Goal: Task Accomplishment & Management: Use online tool/utility

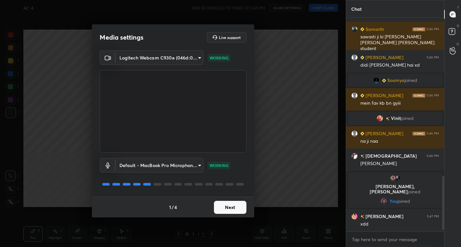
scroll to position [630, 0]
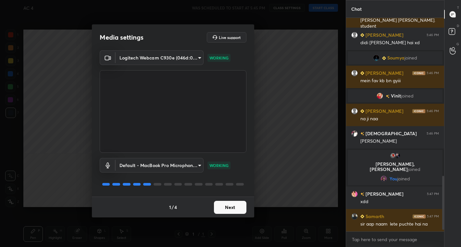
click at [228, 208] on button "Next" at bounding box center [230, 207] width 32 height 13
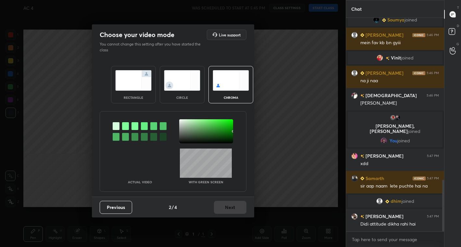
scroll to position [690, 0]
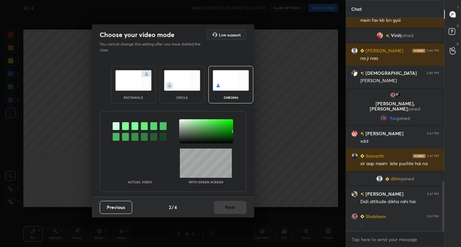
click at [176, 83] on img at bounding box center [182, 80] width 36 height 20
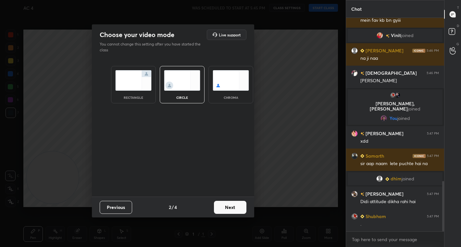
scroll to position [713, 0]
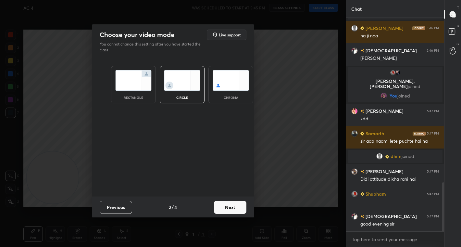
click at [226, 203] on button "Next" at bounding box center [230, 207] width 32 height 13
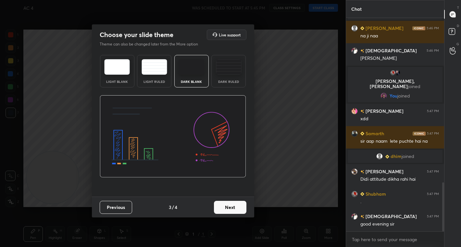
click at [226, 206] on button "Next" at bounding box center [230, 207] width 32 height 13
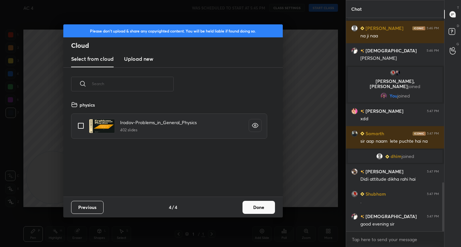
scroll to position [96, 208]
click at [261, 204] on button "Done" at bounding box center [259, 207] width 32 height 13
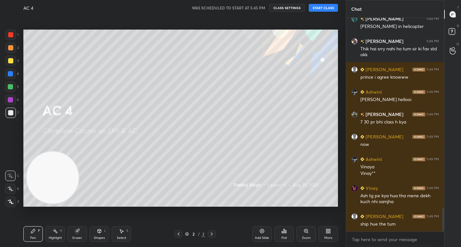
scroll to position [1748, 0]
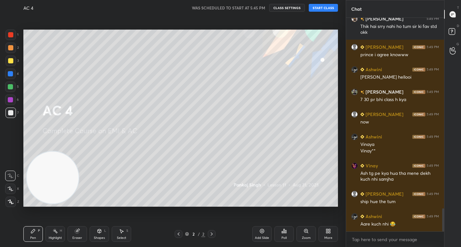
click at [325, 8] on button "START CLASS" at bounding box center [323, 8] width 29 height 8
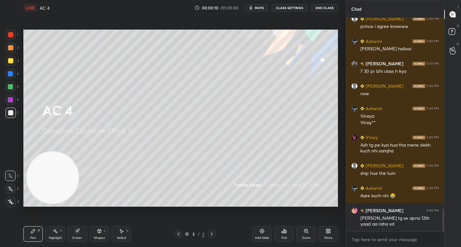
click at [258, 9] on span "mute" at bounding box center [259, 8] width 9 height 5
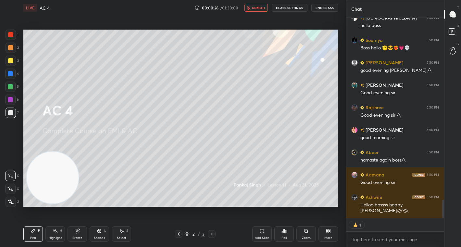
scroll to position [2019, 0]
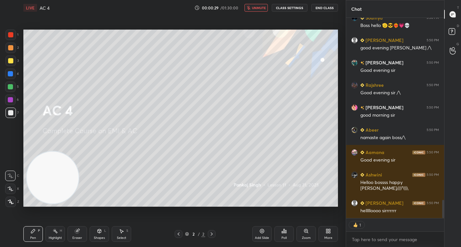
click at [262, 10] on button "unmute" at bounding box center [256, 8] width 23 height 8
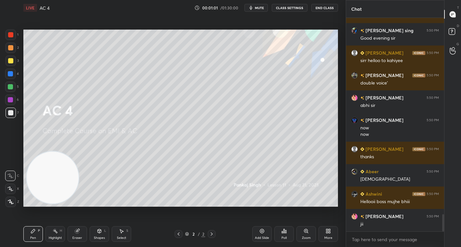
scroll to position [2416, 0]
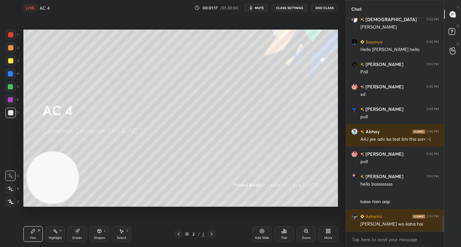
drag, startPoint x: 265, startPoint y: 233, endPoint x: 271, endPoint y: 208, distance: 25.9
click at [266, 232] on div "Add Slide" at bounding box center [261, 234] width 19 height 16
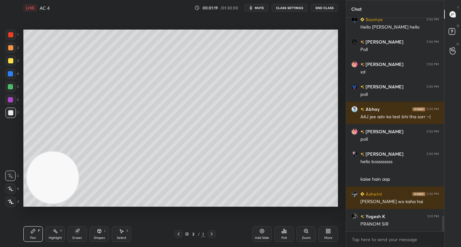
drag, startPoint x: 12, startPoint y: 35, endPoint x: 24, endPoint y: 28, distance: 13.7
click at [13, 35] on div at bounding box center [10, 34] width 5 height 5
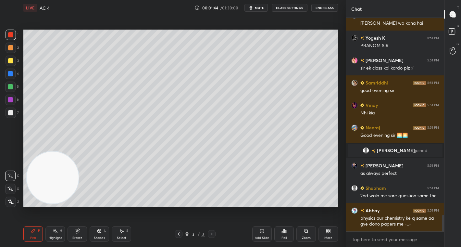
scroll to position [2557, 0]
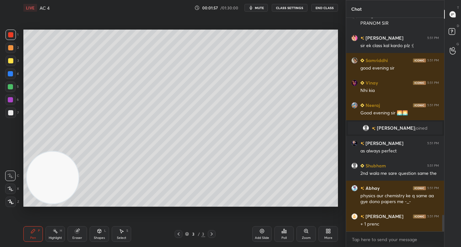
click at [13, 46] on div at bounding box center [11, 48] width 10 height 10
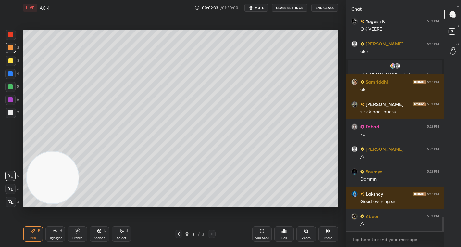
scroll to position [3024, 0]
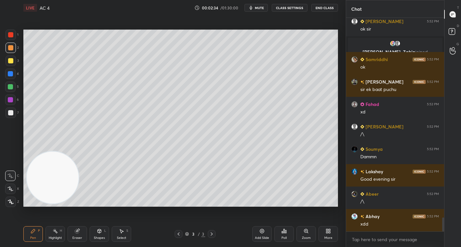
click at [11, 60] on div at bounding box center [10, 60] width 5 height 5
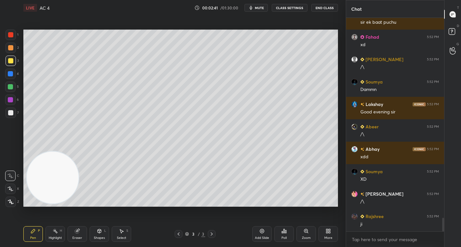
scroll to position [3114, 0]
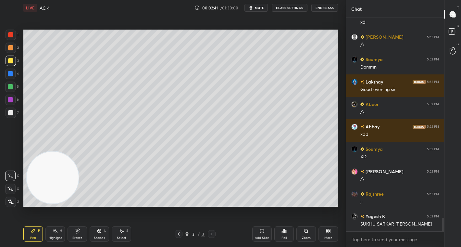
click at [76, 233] on div "Eraser" at bounding box center [77, 234] width 19 height 16
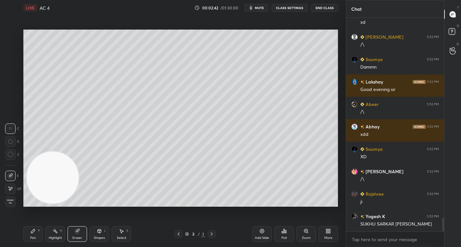
scroll to position [3136, 0]
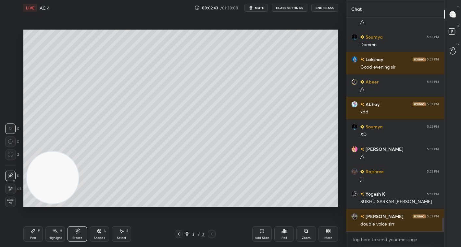
click at [36, 233] on div "Pen P" at bounding box center [32, 234] width 19 height 16
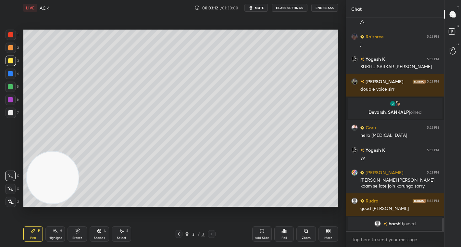
scroll to position [3210, 0]
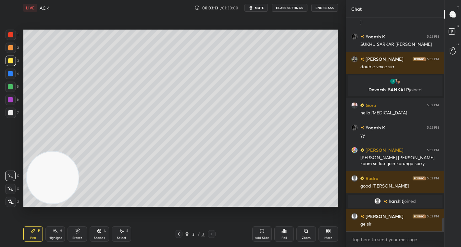
click at [73, 234] on div "Eraser" at bounding box center [77, 234] width 19 height 16
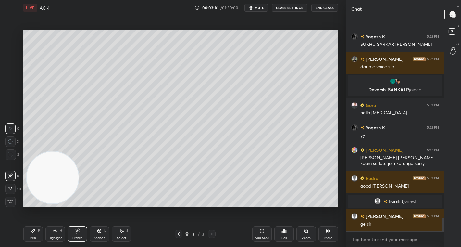
click at [34, 232] on icon at bounding box center [33, 230] width 5 height 5
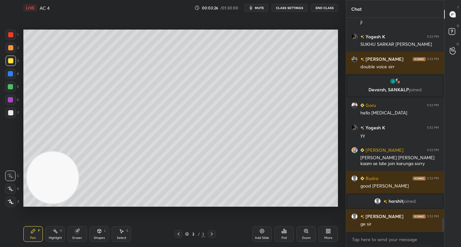
click at [12, 86] on div at bounding box center [10, 86] width 5 height 5
click at [79, 230] on icon at bounding box center [77, 230] width 5 height 5
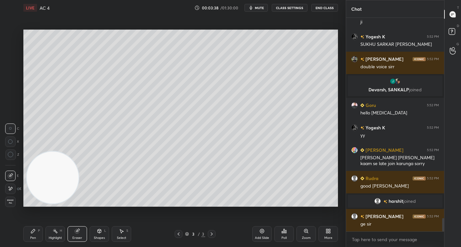
scroll to position [3225, 0]
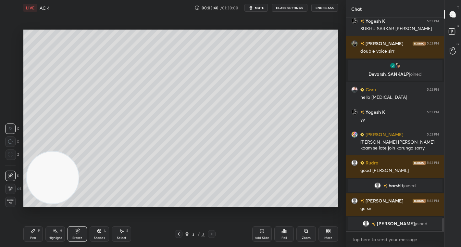
drag, startPoint x: 35, startPoint y: 235, endPoint x: 32, endPoint y: 225, distance: 9.8
click at [34, 233] on div "Pen P" at bounding box center [32, 234] width 19 height 16
click at [7, 48] on div at bounding box center [11, 48] width 10 height 10
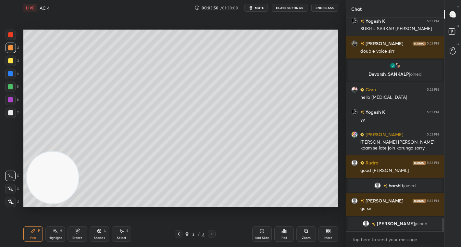
drag, startPoint x: 8, startPoint y: 87, endPoint x: 17, endPoint y: 83, distance: 9.4
click at [11, 87] on div at bounding box center [10, 86] width 5 height 5
drag, startPoint x: 9, startPoint y: 47, endPoint x: 19, endPoint y: 46, distance: 9.5
click at [9, 47] on div at bounding box center [10, 47] width 5 height 5
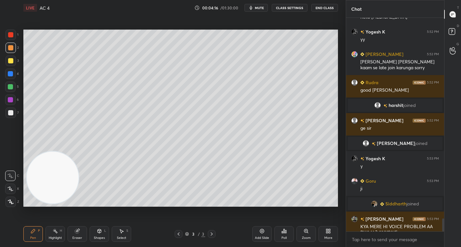
scroll to position [3282, 0]
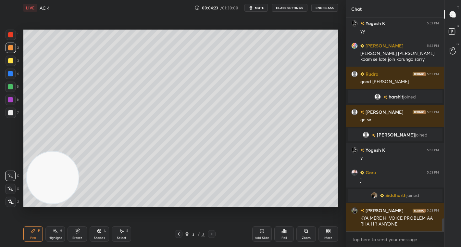
click at [14, 63] on div at bounding box center [11, 61] width 10 height 10
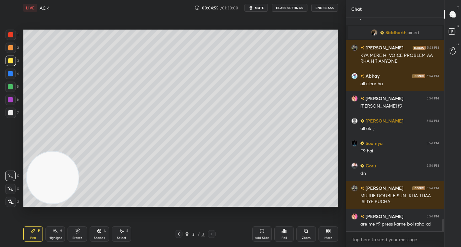
scroll to position [3467, 0]
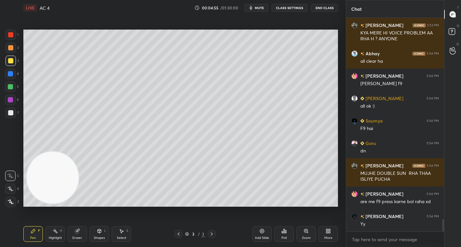
click at [7, 34] on div at bounding box center [11, 35] width 10 height 10
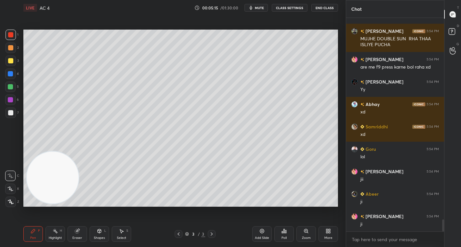
scroll to position [3617, 0]
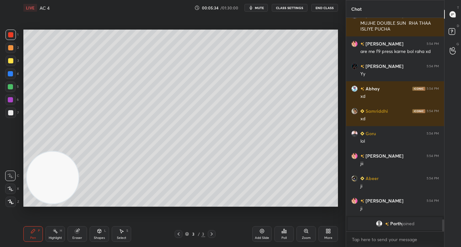
click at [11, 59] on div at bounding box center [10, 60] width 5 height 5
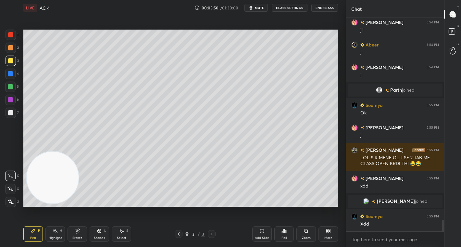
scroll to position [3650, 0]
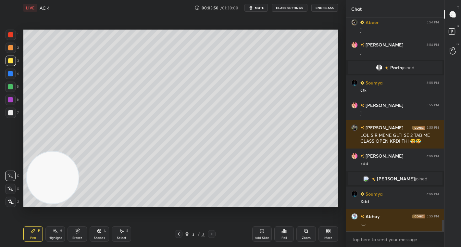
click at [12, 45] on div at bounding box center [10, 47] width 5 height 5
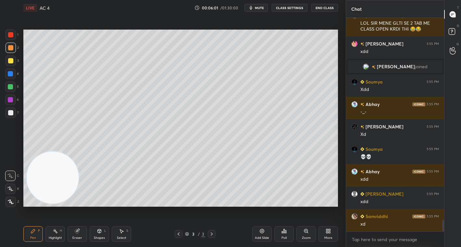
scroll to position [3784, 0]
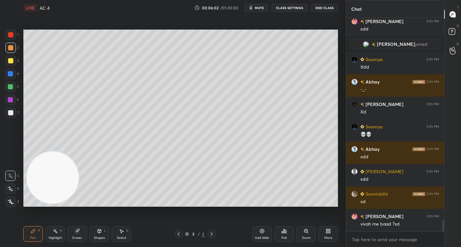
click at [264, 235] on div "Add Slide" at bounding box center [261, 234] width 19 height 16
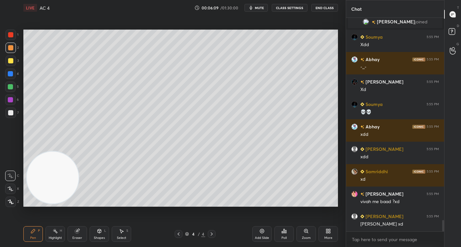
click at [12, 61] on div at bounding box center [10, 60] width 5 height 5
click at [98, 232] on div "Shapes L" at bounding box center [99, 234] width 19 height 16
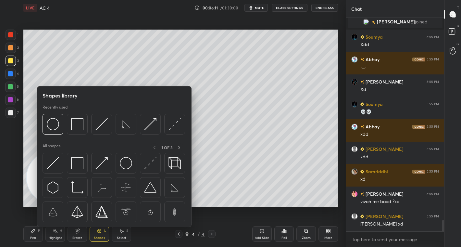
click at [53, 162] on img at bounding box center [53, 163] width 12 height 12
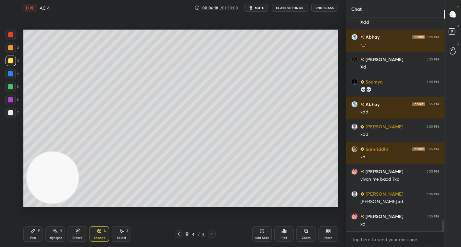
scroll to position [3851, 0]
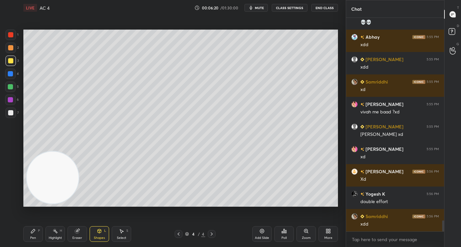
click at [33, 233] on div "Pen P" at bounding box center [32, 234] width 19 height 16
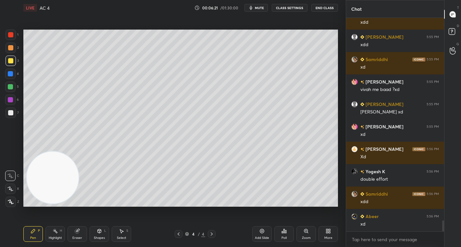
click at [13, 88] on div at bounding box center [10, 87] width 10 height 10
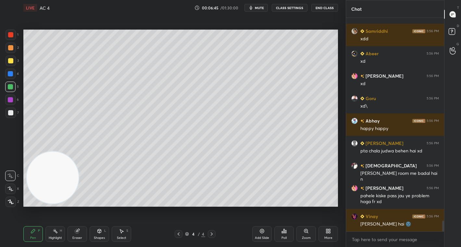
scroll to position [4104, 0]
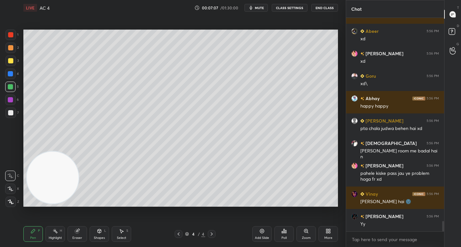
click at [9, 48] on div at bounding box center [10, 47] width 5 height 5
click at [11, 62] on div at bounding box center [10, 60] width 5 height 5
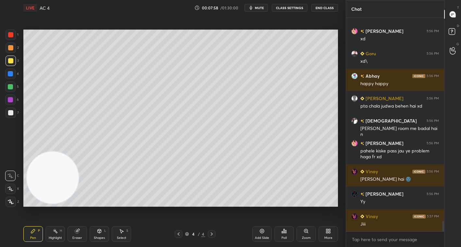
drag, startPoint x: 12, startPoint y: 116, endPoint x: 18, endPoint y: 117, distance: 6.6
click at [11, 116] on div at bounding box center [11, 112] width 10 height 10
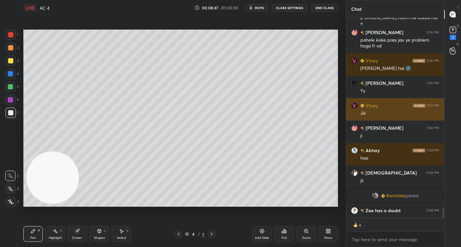
scroll to position [4080, 0]
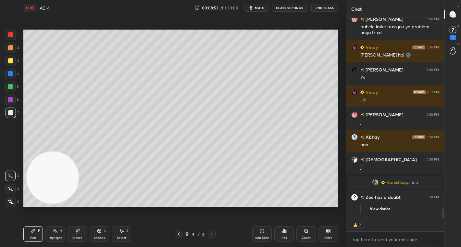
click at [210, 233] on icon at bounding box center [211, 233] width 5 height 5
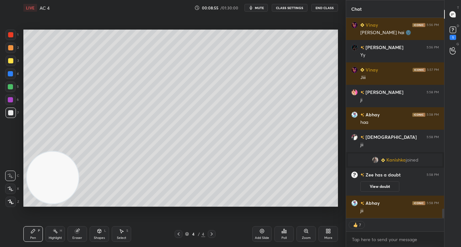
click at [263, 234] on div "Add Slide" at bounding box center [261, 234] width 19 height 16
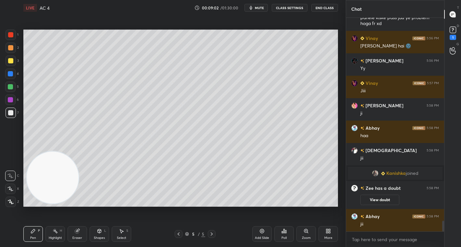
scroll to position [4089, 0]
click at [10, 62] on div at bounding box center [10, 60] width 5 height 5
click at [81, 232] on div "Eraser" at bounding box center [77, 234] width 19 height 16
click at [31, 234] on div "Pen P" at bounding box center [32, 234] width 19 height 16
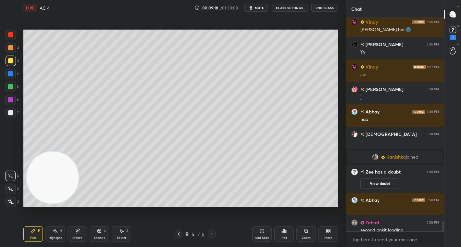
scroll to position [4122, 0]
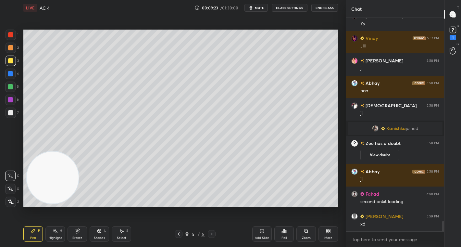
click at [12, 87] on div at bounding box center [10, 86] width 5 height 5
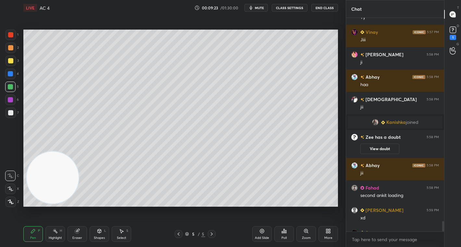
scroll to position [4138, 0]
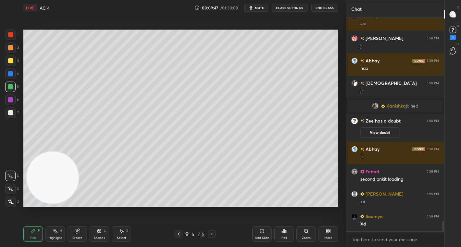
click at [12, 61] on div at bounding box center [10, 60] width 5 height 5
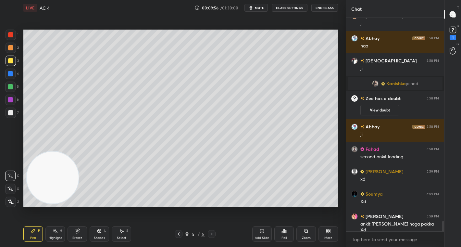
drag, startPoint x: 82, startPoint y: 241, endPoint x: 84, endPoint y: 233, distance: 7.4
click at [83, 238] on div "Eraser" at bounding box center [77, 234] width 19 height 16
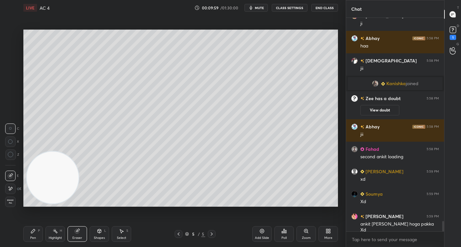
click at [34, 230] on icon at bounding box center [33, 231] width 4 height 4
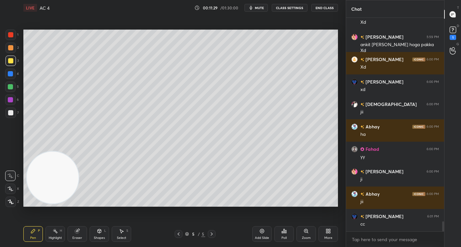
scroll to position [4307, 0]
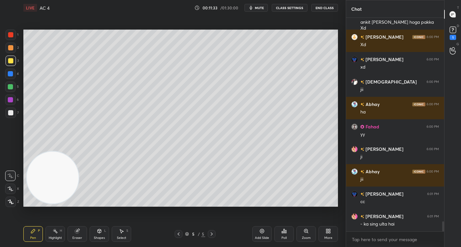
click at [13, 84] on div at bounding box center [10, 87] width 10 height 10
click at [12, 113] on div at bounding box center [10, 112] width 5 height 5
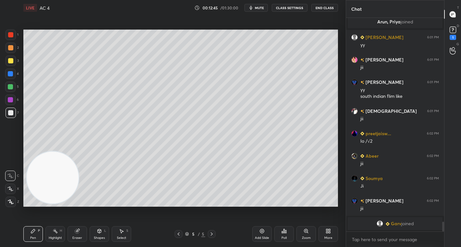
scroll to position [4507, 0]
click at [14, 47] on div at bounding box center [11, 48] width 10 height 10
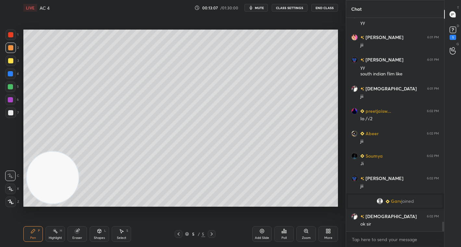
scroll to position [4463, 0]
click at [261, 232] on icon at bounding box center [262, 231] width 4 height 4
click at [10, 61] on div at bounding box center [10, 60] width 5 height 5
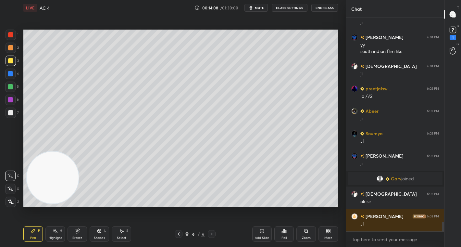
click at [10, 98] on div at bounding box center [10, 99] width 5 height 5
click at [7, 47] on div at bounding box center [11, 48] width 10 height 10
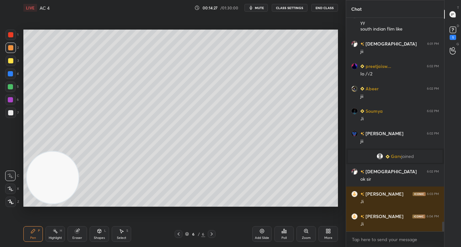
click at [11, 85] on div at bounding box center [10, 86] width 5 height 5
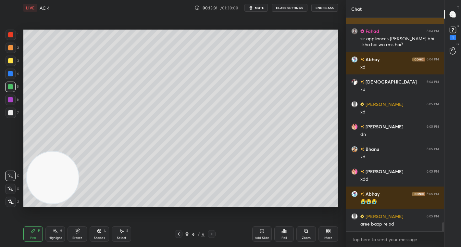
scroll to position [4823, 0]
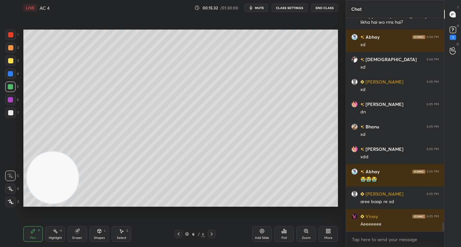
click at [262, 5] on button "mute" at bounding box center [256, 8] width 23 height 8
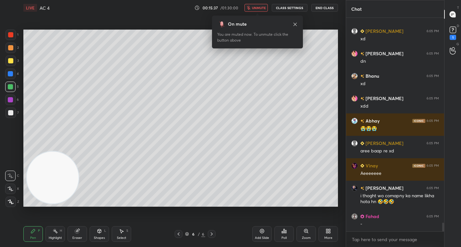
scroll to position [4896, 0]
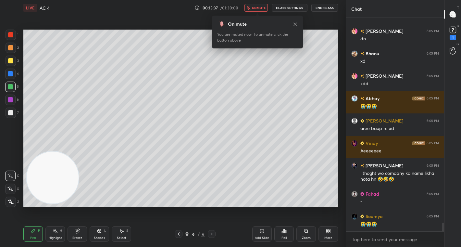
click at [262, 5] on button "unmute" at bounding box center [256, 8] width 23 height 8
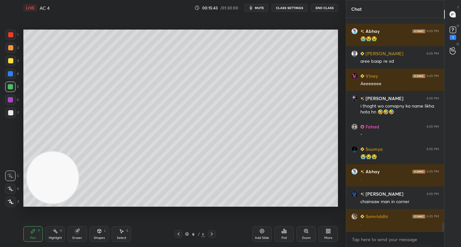
scroll to position [4986, 0]
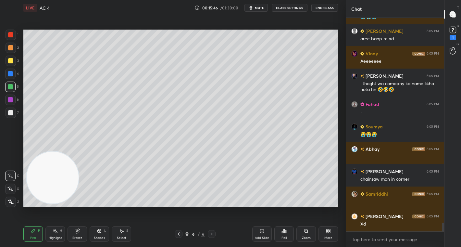
click at [211, 235] on icon at bounding box center [211, 233] width 5 height 5
click at [259, 238] on div "Add Slide" at bounding box center [262, 237] width 14 height 3
drag, startPoint x: 177, startPoint y: 234, endPoint x: 198, endPoint y: 234, distance: 21.1
click at [179, 234] on icon at bounding box center [178, 233] width 5 height 5
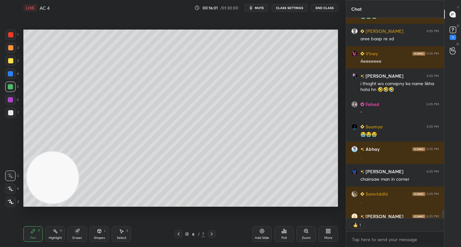
click at [213, 232] on icon at bounding box center [211, 233] width 5 height 5
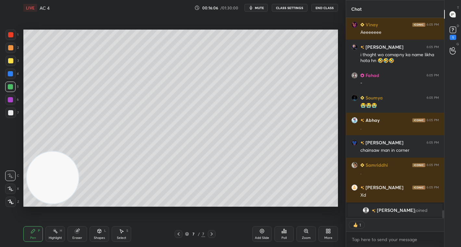
click at [8, 50] on div at bounding box center [10, 47] width 5 height 5
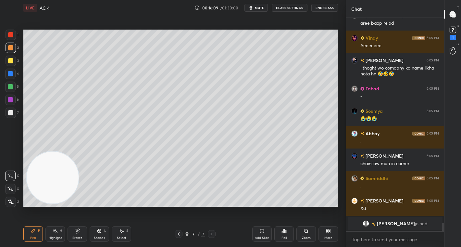
scroll to position [5001, 0]
click at [10, 86] on div at bounding box center [10, 86] width 5 height 5
click at [8, 46] on div at bounding box center [11, 48] width 10 height 10
click at [11, 87] on div at bounding box center [10, 86] width 5 height 5
click at [13, 48] on div at bounding box center [10, 47] width 5 height 5
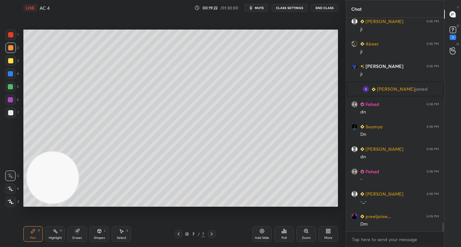
scroll to position [5027, 0]
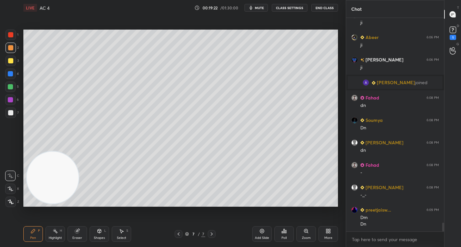
click at [10, 86] on div at bounding box center [10, 86] width 5 height 5
drag, startPoint x: 9, startPoint y: 100, endPoint x: 22, endPoint y: 102, distance: 13.1
click at [13, 102] on div at bounding box center [10, 99] width 10 height 10
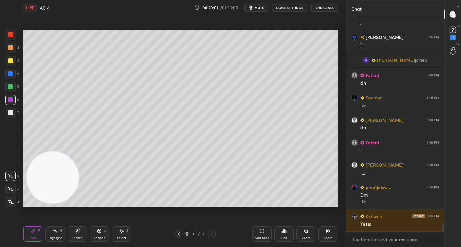
click at [11, 60] on div at bounding box center [10, 60] width 5 height 5
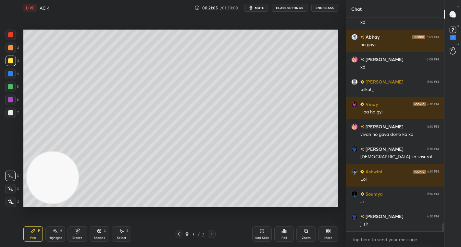
scroll to position [5504, 0]
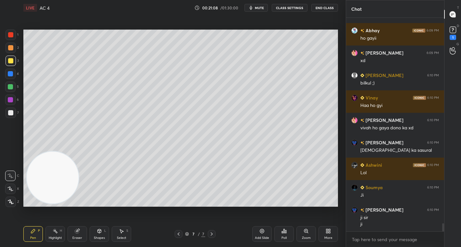
drag, startPoint x: 265, startPoint y: 232, endPoint x: 265, endPoint y: 209, distance: 22.4
click at [264, 231] on div "Add Slide" at bounding box center [261, 234] width 19 height 16
click at [12, 85] on div at bounding box center [10, 86] width 5 height 5
click at [10, 63] on div at bounding box center [10, 60] width 5 height 5
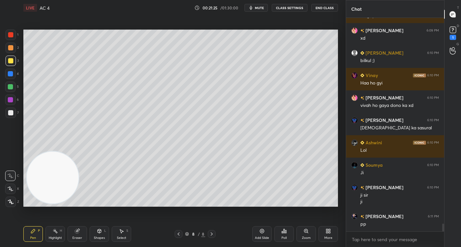
click at [177, 233] on icon at bounding box center [178, 233] width 5 height 5
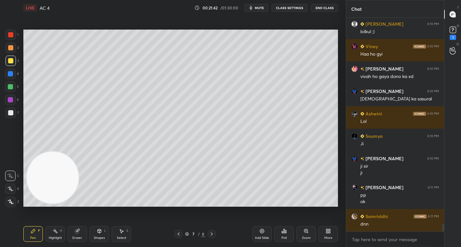
scroll to position [5578, 0]
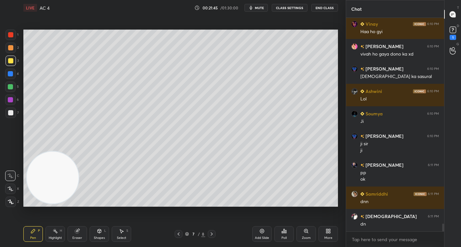
click at [263, 10] on span "mute" at bounding box center [259, 8] width 9 height 5
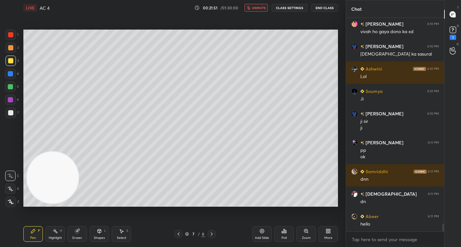
scroll to position [5622, 0]
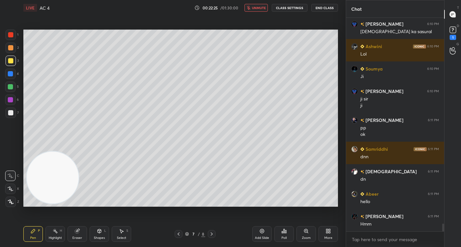
click at [210, 234] on icon at bounding box center [211, 233] width 5 height 5
click at [12, 47] on div at bounding box center [10, 47] width 5 height 5
click at [10, 61] on div at bounding box center [10, 60] width 5 height 5
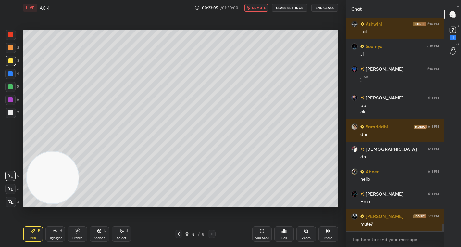
scroll to position [5527, 0]
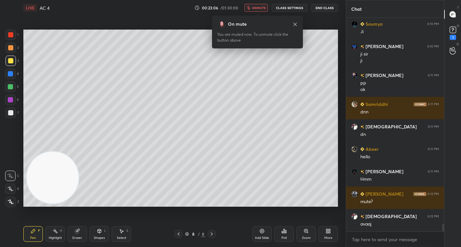
click at [251, 6] on icon "button" at bounding box center [249, 8] width 4 height 4
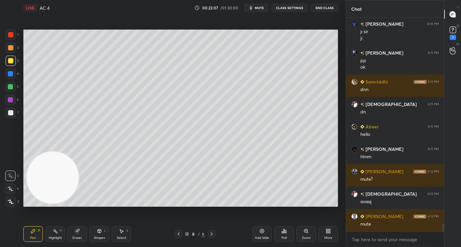
scroll to position [5571, 0]
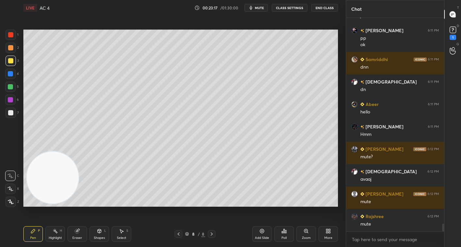
click at [8, 89] on div at bounding box center [10, 87] width 10 height 10
drag, startPoint x: 12, startPoint y: 61, endPoint x: 15, endPoint y: 61, distance: 3.3
click at [13, 61] on div at bounding box center [11, 61] width 10 height 10
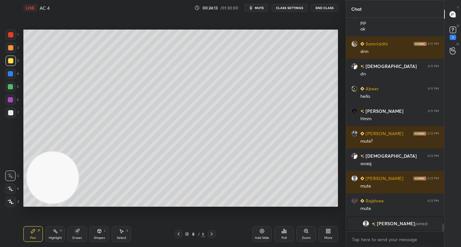
click at [339, 89] on div "Setting up your live class Poll for secs No correct answer Start poll" at bounding box center [181, 118] width 320 height 205
drag, startPoint x: 11, startPoint y: 46, endPoint x: 19, endPoint y: 43, distance: 8.5
click at [12, 45] on div at bounding box center [11, 48] width 10 height 10
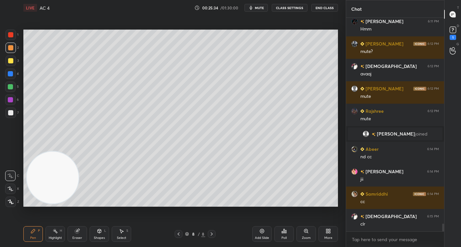
scroll to position [5662, 0]
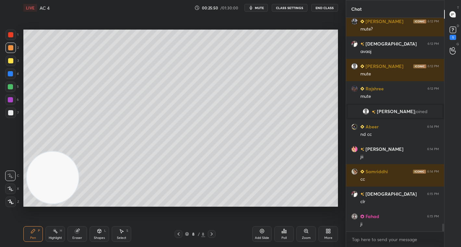
click at [213, 235] on icon at bounding box center [211, 233] width 5 height 5
click at [259, 232] on div "Add Slide" at bounding box center [261, 234] width 19 height 16
click at [9, 88] on div at bounding box center [10, 87] width 10 height 10
drag, startPoint x: 9, startPoint y: 63, endPoint x: 22, endPoint y: 63, distance: 13.3
click at [9, 62] on div at bounding box center [10, 60] width 5 height 5
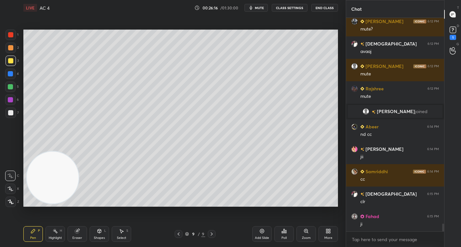
click at [81, 229] on div "Eraser" at bounding box center [77, 234] width 19 height 16
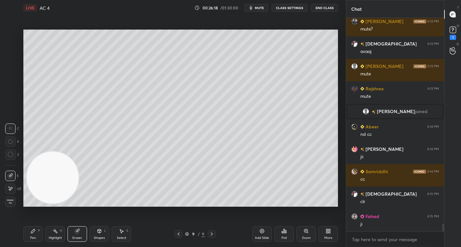
drag, startPoint x: 32, startPoint y: 233, endPoint x: 60, endPoint y: 177, distance: 62.9
click at [33, 231] on div "Pen P" at bounding box center [32, 234] width 19 height 16
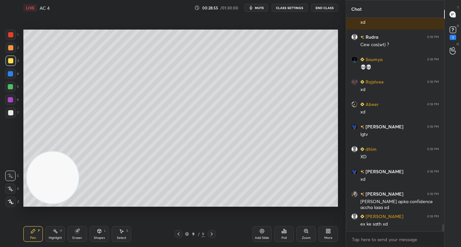
scroll to position [6127, 0]
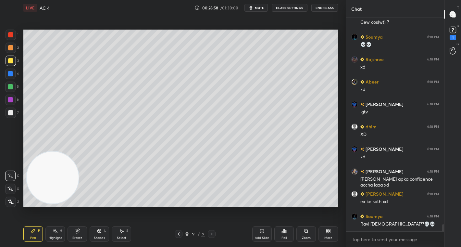
click at [121, 236] on div "Select" at bounding box center [121, 237] width 9 height 3
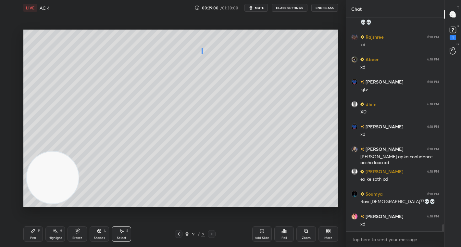
drag, startPoint x: 201, startPoint y: 49, endPoint x: 208, endPoint y: 55, distance: 9.7
click at [207, 54] on div "0 ° Undo Copy Duplicate Duplicate to new slide Delete" at bounding box center [180, 118] width 315 height 177
drag, startPoint x: 202, startPoint y: 54, endPoint x: 201, endPoint y: 78, distance: 24.4
click at [201, 79] on div "0 ° Undo Copy Duplicate Duplicate to new slide Delete" at bounding box center [180, 118] width 315 height 177
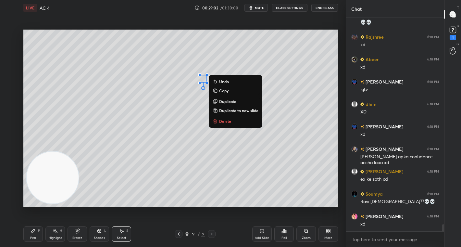
click at [232, 181] on div "0 ° Undo Copy Duplicate Duplicate to new slide Delete" at bounding box center [180, 118] width 315 height 177
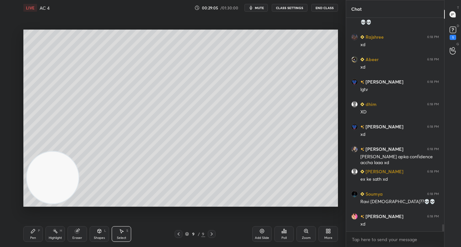
click at [31, 234] on div "Pen P" at bounding box center [32, 234] width 19 height 16
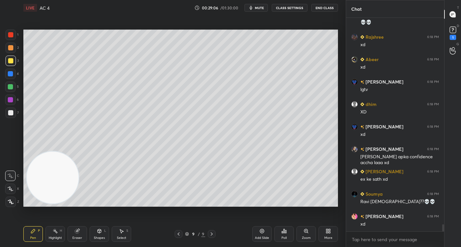
click at [11, 48] on div at bounding box center [10, 47] width 5 height 5
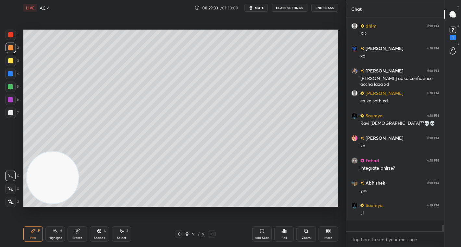
scroll to position [6217, 0]
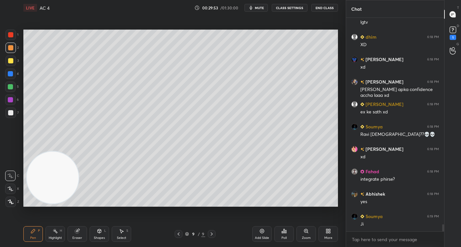
click at [12, 87] on div at bounding box center [10, 86] width 5 height 5
click at [10, 114] on div at bounding box center [10, 112] width 5 height 5
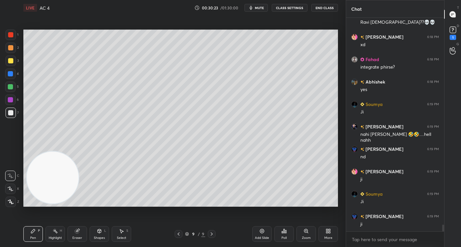
scroll to position [6351, 0]
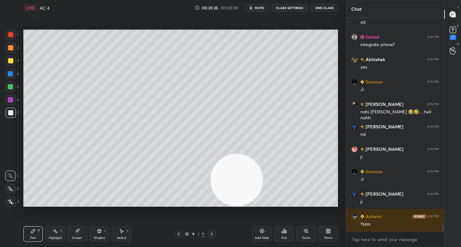
drag, startPoint x: 44, startPoint y: 166, endPoint x: 253, endPoint y: 167, distance: 209.8
click at [263, 173] on video at bounding box center [237, 180] width 52 height 52
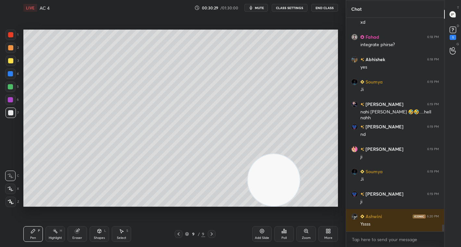
drag, startPoint x: 7, startPoint y: 100, endPoint x: 15, endPoint y: 104, distance: 8.9
click at [7, 100] on div at bounding box center [10, 99] width 10 height 10
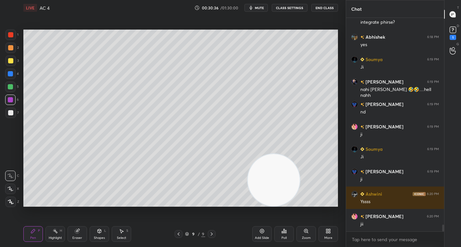
scroll to position [6396, 0]
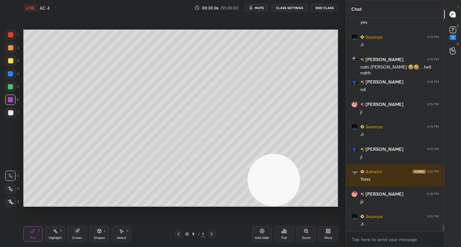
drag, startPoint x: 12, startPoint y: 52, endPoint x: 20, endPoint y: 57, distance: 8.6
click at [12, 51] on div at bounding box center [11, 48] width 10 height 10
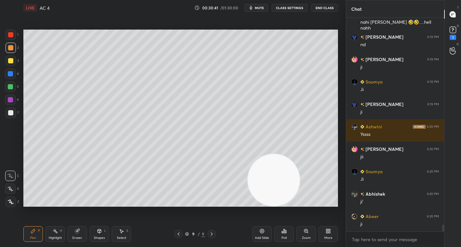
scroll to position [6456, 0]
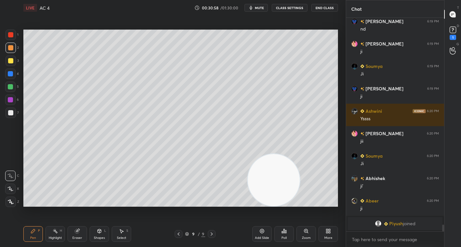
click at [10, 99] on div at bounding box center [10, 99] width 5 height 5
drag, startPoint x: 11, startPoint y: 113, endPoint x: 18, endPoint y: 103, distance: 12.2
click at [11, 112] on div at bounding box center [10, 112] width 5 height 5
click at [10, 89] on div at bounding box center [10, 86] width 5 height 5
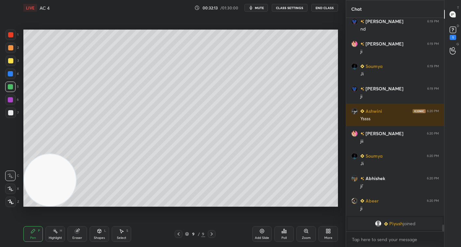
drag, startPoint x: 277, startPoint y: 168, endPoint x: 42, endPoint y: 172, distance: 234.8
click at [2, 190] on div "1 2 3 4 5 6 7 C X Z C X Z E E Erase all H H LIVE AC 4 00:32:13 / 01:30:00 mute …" at bounding box center [170, 123] width 341 height 247
drag, startPoint x: 9, startPoint y: 100, endPoint x: 13, endPoint y: 99, distance: 4.1
click at [11, 99] on div at bounding box center [10, 99] width 5 height 5
click at [11, 60] on div at bounding box center [10, 60] width 5 height 5
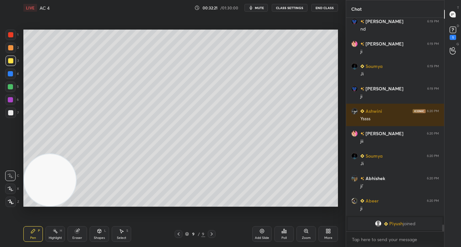
scroll to position [6302, 0]
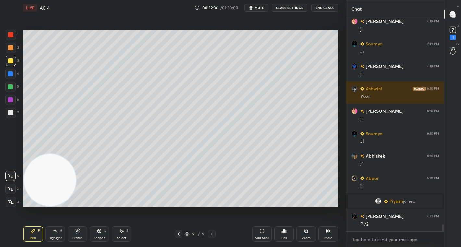
click at [9, 192] on div at bounding box center [10, 188] width 10 height 10
click at [8, 34] on div at bounding box center [10, 34] width 5 height 5
click at [12, 87] on div at bounding box center [10, 86] width 5 height 5
click at [12, 39] on div at bounding box center [11, 35] width 10 height 10
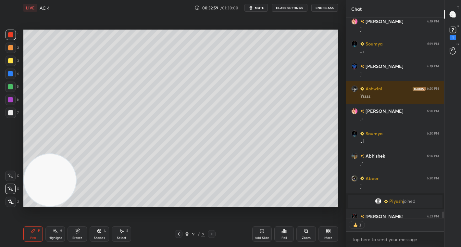
click at [8, 85] on div at bounding box center [10, 87] width 10 height 10
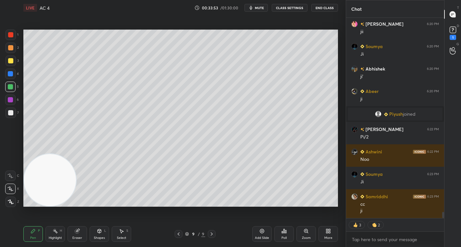
scroll to position [6412, 0]
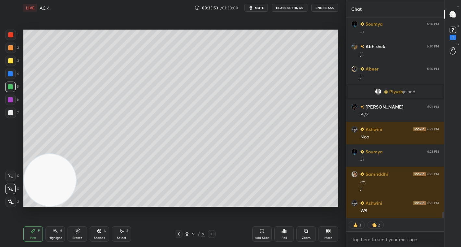
click at [213, 233] on icon at bounding box center [211, 233] width 5 height 5
click at [259, 235] on div "Add Slide" at bounding box center [261, 234] width 19 height 16
click at [175, 235] on div at bounding box center [178, 234] width 8 height 8
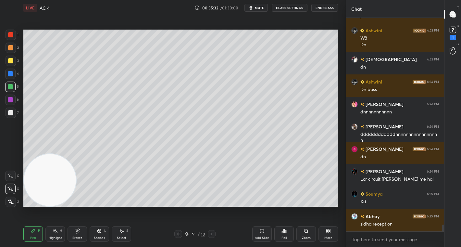
scroll to position [6607, 0]
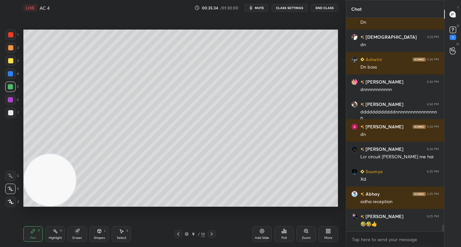
click at [213, 233] on icon at bounding box center [211, 233] width 5 height 5
drag, startPoint x: 8, startPoint y: 178, endPoint x: 8, endPoint y: 172, distance: 6.2
click at [7, 177] on div at bounding box center [10, 175] width 10 height 10
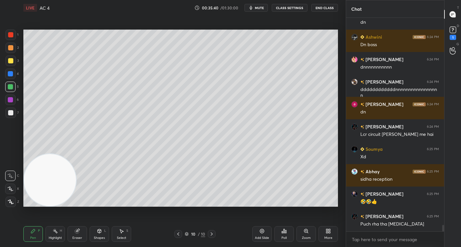
click at [11, 45] on div at bounding box center [11, 48] width 10 height 10
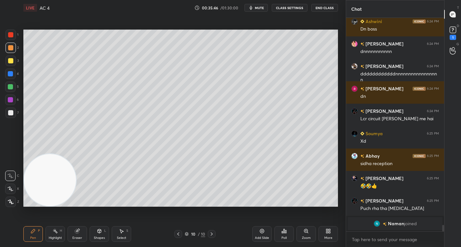
drag, startPoint x: 179, startPoint y: 232, endPoint x: 183, endPoint y: 232, distance: 4.6
click at [179, 233] on icon at bounding box center [178, 233] width 2 height 3
click at [211, 233] on icon at bounding box center [211, 233] width 5 height 5
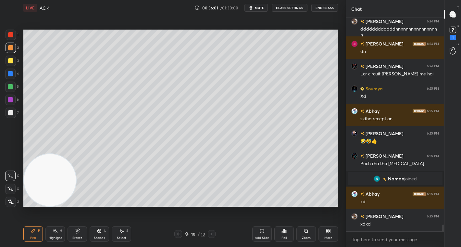
scroll to position [6619, 0]
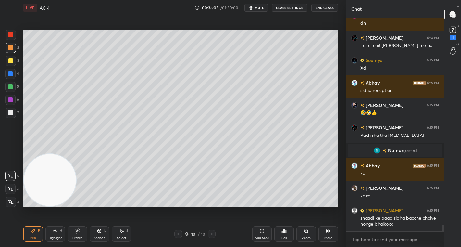
click at [11, 60] on div at bounding box center [10, 60] width 5 height 5
click at [6, 48] on div at bounding box center [11, 48] width 10 height 10
click at [9, 63] on div at bounding box center [10, 60] width 5 height 5
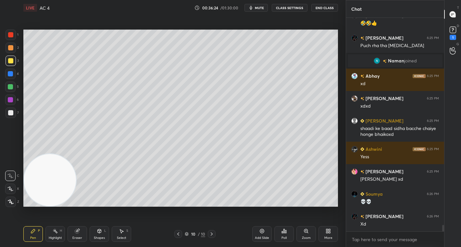
scroll to position [6731, 0]
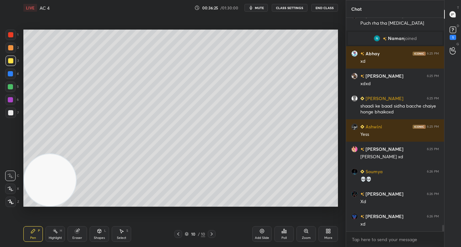
click at [74, 236] on div "Eraser" at bounding box center [77, 237] width 10 height 3
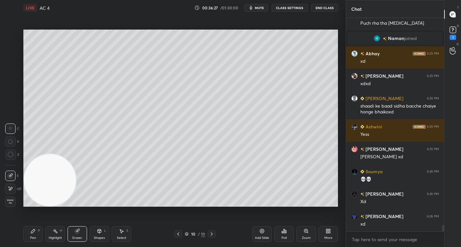
click at [38, 232] on div "Pen P" at bounding box center [32, 234] width 19 height 16
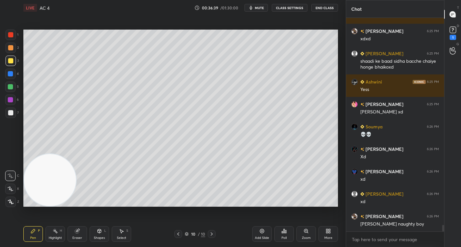
scroll to position [6798, 0]
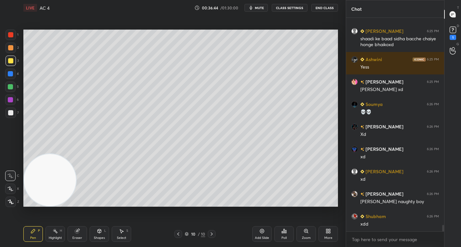
drag, startPoint x: 11, startPoint y: 86, endPoint x: 19, endPoint y: 79, distance: 10.4
click at [12, 83] on div at bounding box center [10, 87] width 10 height 10
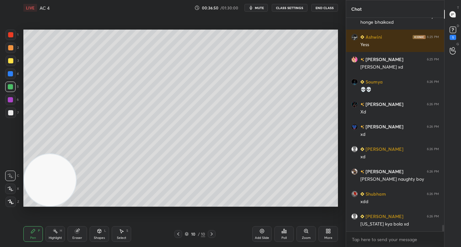
scroll to position [6843, 0]
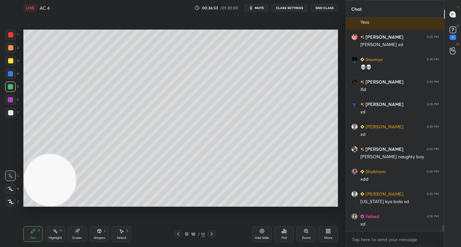
click at [180, 236] on div at bounding box center [178, 234] width 8 height 8
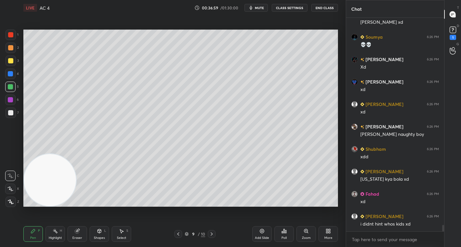
click at [212, 235] on icon at bounding box center [211, 233] width 5 height 5
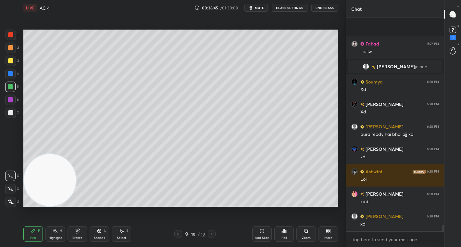
scroll to position [7021, 0]
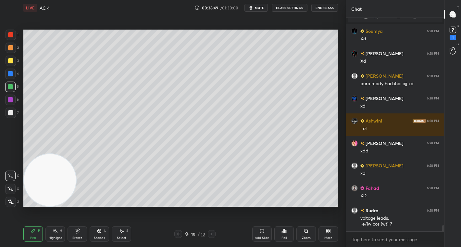
click at [9, 64] on div at bounding box center [11, 61] width 10 height 10
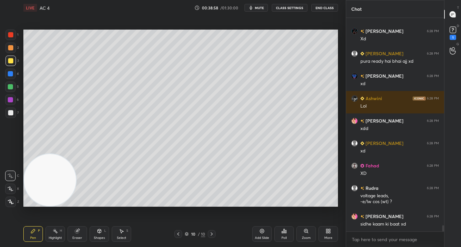
scroll to position [7065, 0]
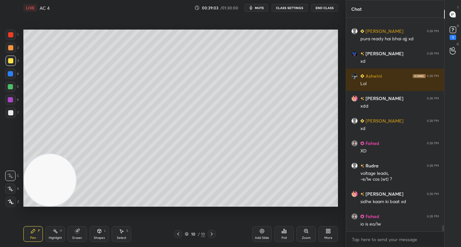
drag, startPoint x: 13, startPoint y: 33, endPoint x: 21, endPoint y: 33, distance: 8.4
click at [16, 33] on div "1" at bounding box center [12, 35] width 13 height 10
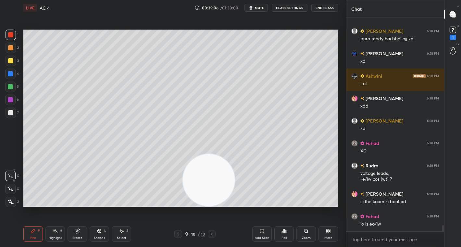
drag, startPoint x: 53, startPoint y: 168, endPoint x: 288, endPoint y: 182, distance: 235.2
click at [343, 187] on div "1 2 3 4 5 6 7 C X Z C X Z E E Erase all H H LIVE AC 4 00:39:06 / 01:30:00 mute …" at bounding box center [173, 123] width 346 height 247
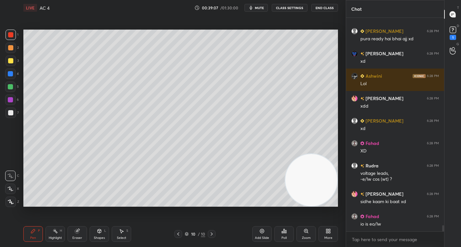
drag, startPoint x: 124, startPoint y: 230, endPoint x: 132, endPoint y: 214, distance: 17.4
click at [126, 229] on div "Select S" at bounding box center [121, 234] width 19 height 16
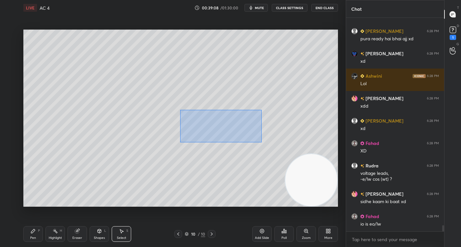
drag, startPoint x: 180, startPoint y: 110, endPoint x: 262, endPoint y: 143, distance: 88.2
click at [263, 143] on div "0 ° Undo Copy Duplicate Duplicate to new slide Delete" at bounding box center [180, 118] width 315 height 177
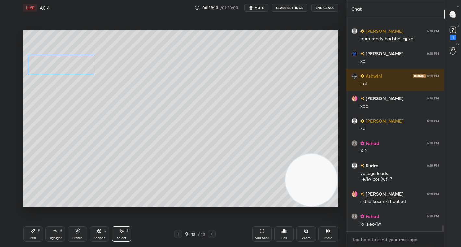
drag, startPoint x: 208, startPoint y: 123, endPoint x: 73, endPoint y: 69, distance: 145.9
click at [73, 69] on div "0 ° Undo Copy Duplicate Duplicate to new slide Delete" at bounding box center [180, 118] width 315 height 177
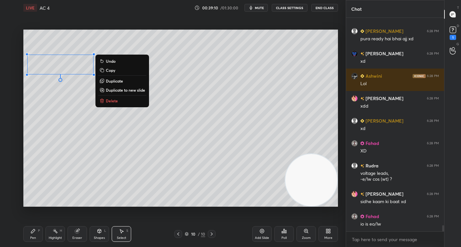
click at [91, 137] on div "0 ° Undo Copy Duplicate Duplicate to new slide Delete" at bounding box center [180, 118] width 315 height 177
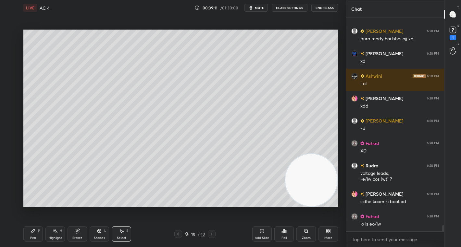
click at [33, 234] on div "Pen P" at bounding box center [32, 234] width 19 height 16
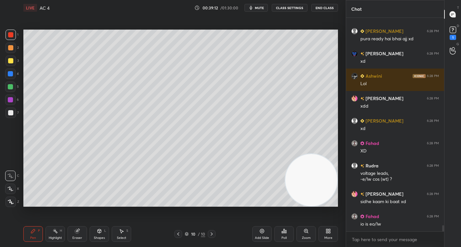
click at [8, 60] on div at bounding box center [11, 61] width 10 height 10
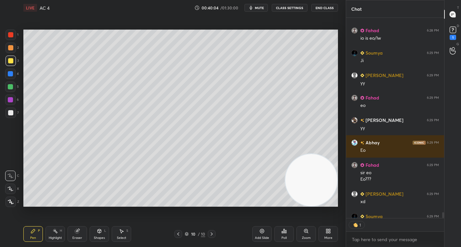
scroll to position [198, 96]
click at [9, 85] on div at bounding box center [10, 86] width 5 height 5
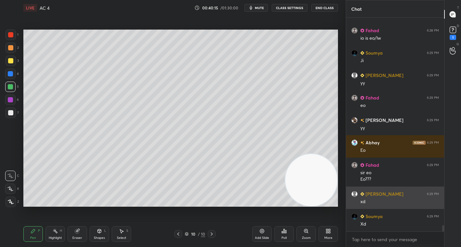
scroll to position [2, 2]
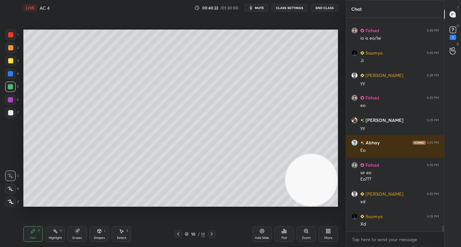
drag, startPoint x: 75, startPoint y: 233, endPoint x: 77, endPoint y: 210, distance: 23.1
click at [75, 232] on icon at bounding box center [77, 230] width 5 height 5
click at [32, 233] on div "Pen P" at bounding box center [32, 234] width 19 height 16
click at [11, 32] on div at bounding box center [10, 34] width 5 height 5
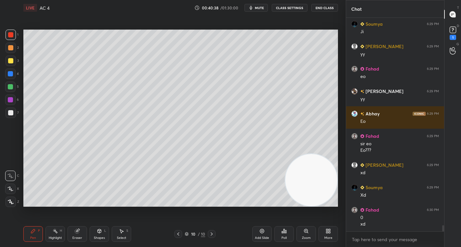
scroll to position [7303, 0]
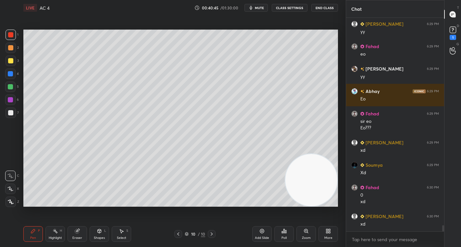
click at [12, 85] on div at bounding box center [10, 86] width 5 height 5
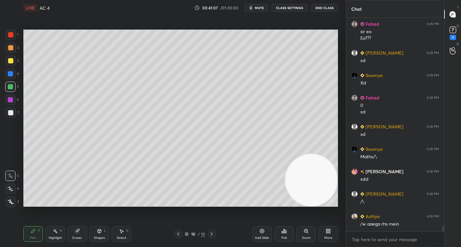
scroll to position [7415, 0]
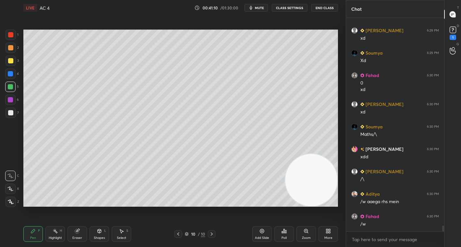
click at [9, 59] on div at bounding box center [10, 60] width 5 height 5
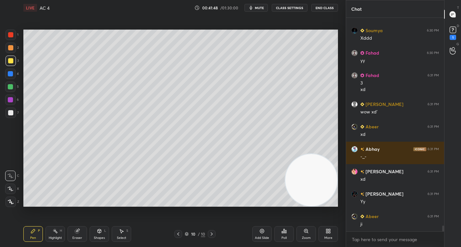
scroll to position [7645, 0]
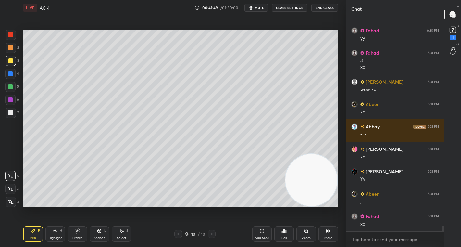
click at [11, 48] on div at bounding box center [10, 47] width 5 height 5
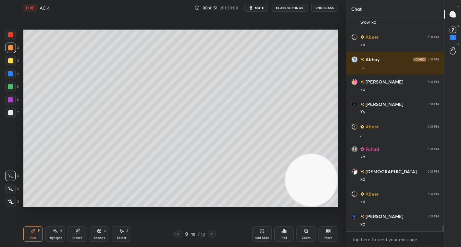
scroll to position [7802, 0]
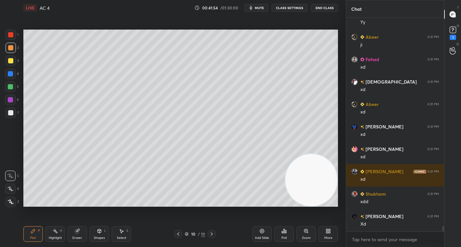
click at [14, 89] on div at bounding box center [10, 87] width 10 height 10
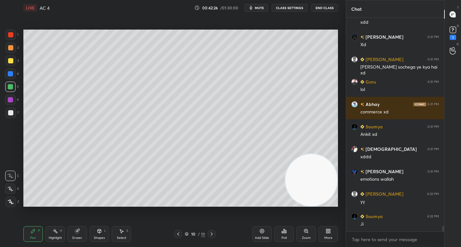
scroll to position [8004, 0]
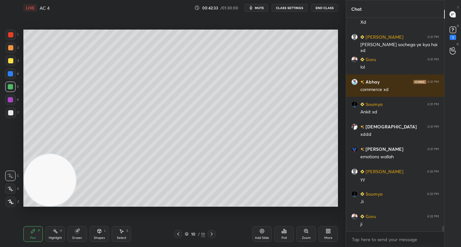
drag, startPoint x: 299, startPoint y: 179, endPoint x: -16, endPoint y: 199, distance: 316.2
click at [0, 0] on html "1 2 3 4 5 6 7 C X Z C X Z E E Erase all H H LIVE AC 4 00:42:33 / 01:30:00 mute …" at bounding box center [230, 0] width 461 height 0
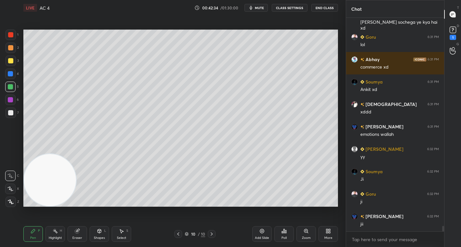
click at [14, 33] on div at bounding box center [11, 35] width 10 height 10
drag, startPoint x: 10, startPoint y: 59, endPoint x: 19, endPoint y: 58, distance: 8.5
click at [13, 59] on div at bounding box center [11, 61] width 10 height 10
drag, startPoint x: 9, startPoint y: 112, endPoint x: 21, endPoint y: 111, distance: 12.7
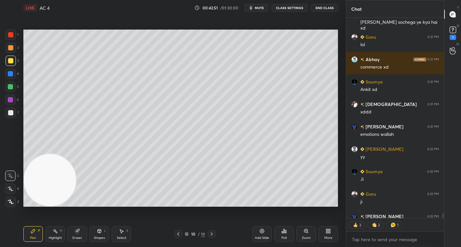
click at [10, 112] on div at bounding box center [10, 112] width 5 height 5
click at [338, 159] on div "Setting up your live class Poll for secs No correct answer Start poll" at bounding box center [181, 118] width 320 height 205
drag, startPoint x: 83, startPoint y: 234, endPoint x: 114, endPoint y: 208, distance: 40.8
click at [85, 233] on div "Eraser" at bounding box center [77, 234] width 19 height 16
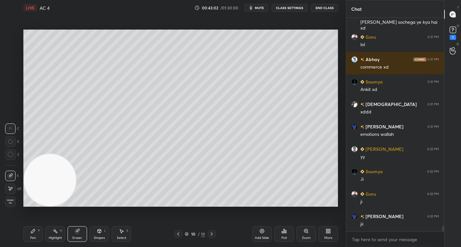
drag, startPoint x: 34, startPoint y: 230, endPoint x: 71, endPoint y: 204, distance: 44.9
click at [35, 229] on icon at bounding box center [33, 230] width 5 height 5
click at [7, 203] on div at bounding box center [11, 201] width 10 height 10
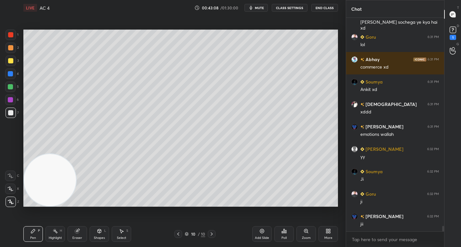
click at [11, 35] on div at bounding box center [10, 34] width 5 height 5
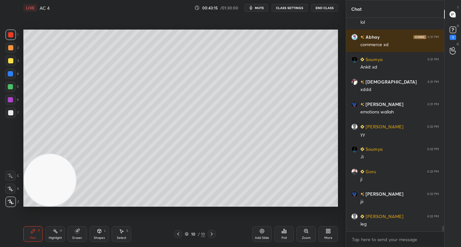
drag, startPoint x: 11, startPoint y: 84, endPoint x: 20, endPoint y: 94, distance: 13.1
click at [12, 85] on div at bounding box center [10, 87] width 10 height 10
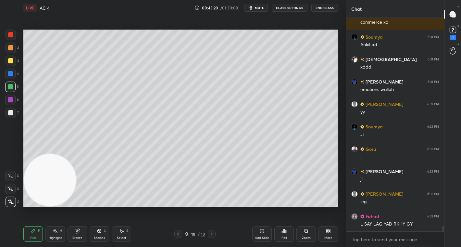
scroll to position [8093, 0]
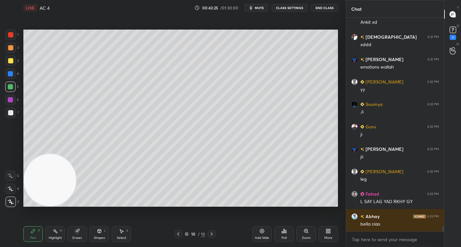
click at [16, 36] on div "1" at bounding box center [12, 35] width 13 height 10
drag, startPoint x: 11, startPoint y: 113, endPoint x: 19, endPoint y: 112, distance: 8.9
click at [11, 112] on div at bounding box center [10, 112] width 5 height 5
click at [9, 176] on icon at bounding box center [10, 175] width 6 height 5
click at [13, 99] on div at bounding box center [10, 99] width 5 height 5
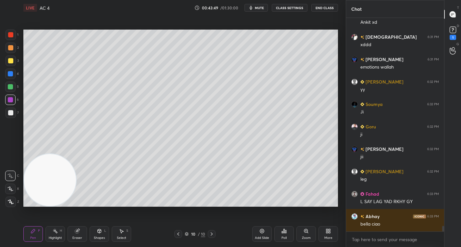
drag, startPoint x: 12, startPoint y: 36, endPoint x: 20, endPoint y: 47, distance: 13.5
click at [12, 34] on div at bounding box center [10, 34] width 5 height 5
click at [81, 232] on div "Eraser" at bounding box center [77, 234] width 19 height 16
click at [31, 232] on icon at bounding box center [33, 230] width 5 height 5
click at [9, 84] on div at bounding box center [10, 86] width 5 height 5
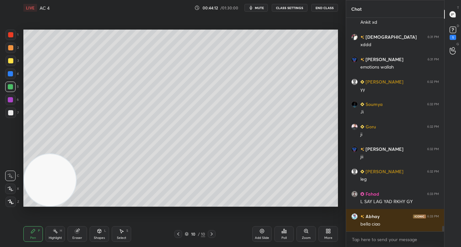
click at [13, 48] on div at bounding box center [11, 48] width 10 height 10
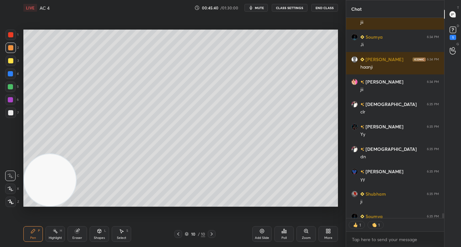
scroll to position [8371, 0]
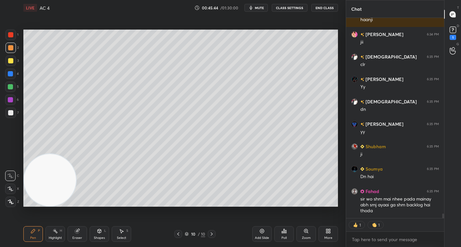
click at [11, 62] on div at bounding box center [10, 60] width 5 height 5
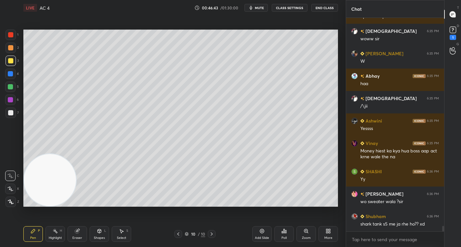
scroll to position [8265, 0]
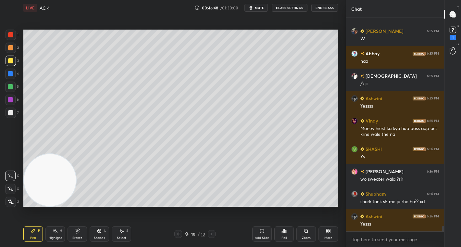
click at [9, 47] on div at bounding box center [10, 47] width 5 height 5
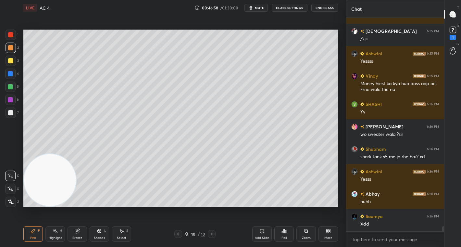
scroll to position [8333, 0]
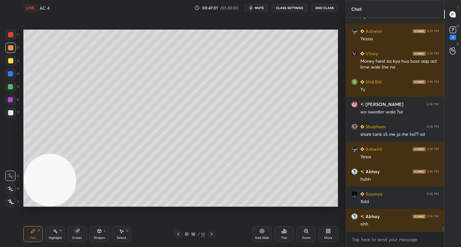
click at [11, 60] on div at bounding box center [10, 60] width 5 height 5
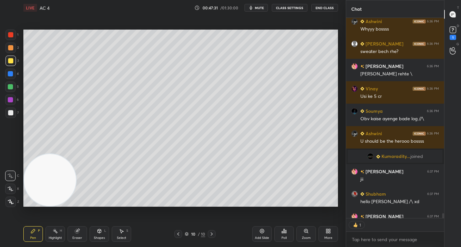
scroll to position [2, 2]
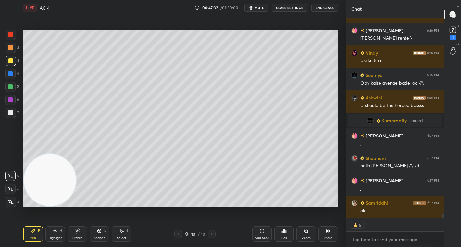
click at [259, 7] on span "mute" at bounding box center [259, 8] width 9 height 5
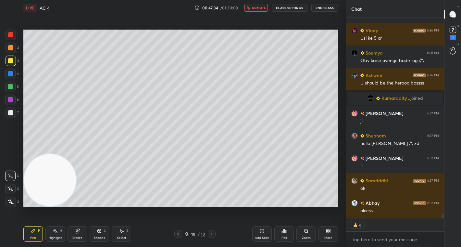
scroll to position [8489, 0]
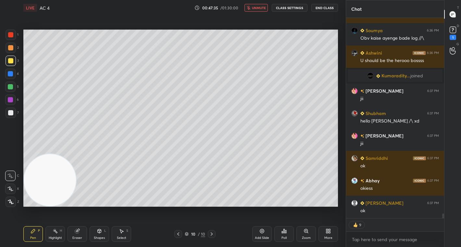
click at [293, 7] on button "CLASS SETTINGS" at bounding box center [290, 8] width 36 height 8
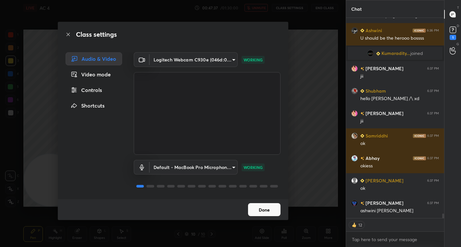
click at [316, 53] on div "Class settings Audio & Video Video mode Controls Shortcuts Logitech Webcam C930…" at bounding box center [173, 123] width 346 height 247
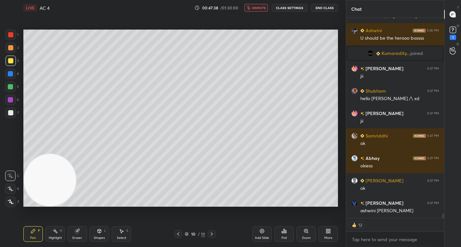
type textarea "x"
click at [286, 7] on button "CLASS SETTINGS" at bounding box center [290, 8] width 36 height 8
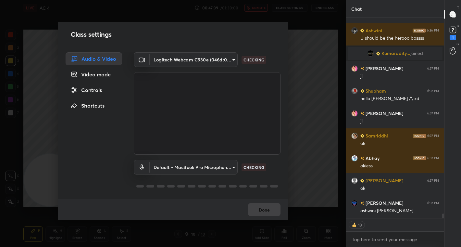
click at [95, 91] on div "Controls" at bounding box center [94, 89] width 57 height 13
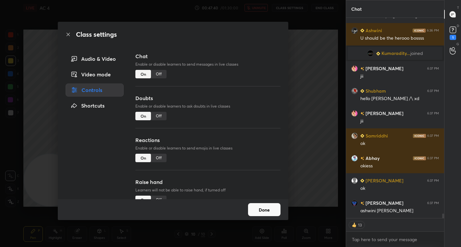
click at [161, 74] on div "Off" at bounding box center [159, 74] width 16 height 8
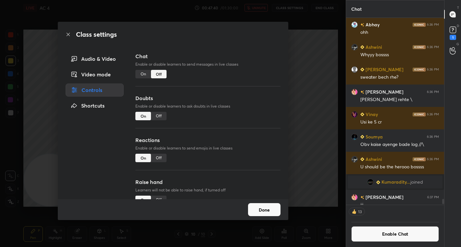
click at [315, 81] on div "Class settings Audio & Video Video mode Controls Shortcuts Chat Enable or disab…" at bounding box center [173, 123] width 346 height 247
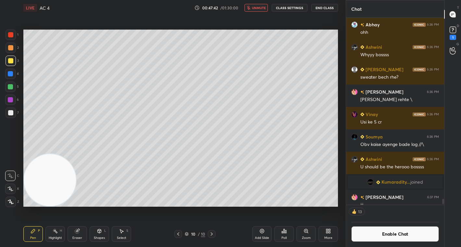
click at [286, 8] on button "CLASS SETTINGS" at bounding box center [290, 8] width 36 height 8
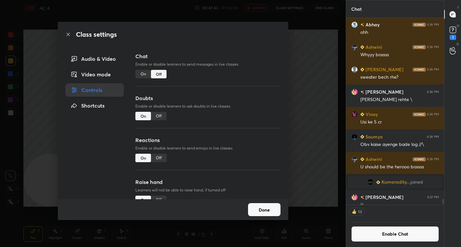
click at [97, 75] on div "Video mode" at bounding box center [95, 74] width 58 height 13
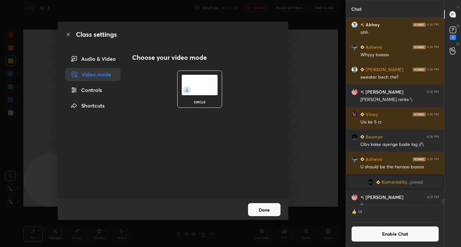
click at [101, 63] on div "Audio & Video" at bounding box center [93, 58] width 55 height 13
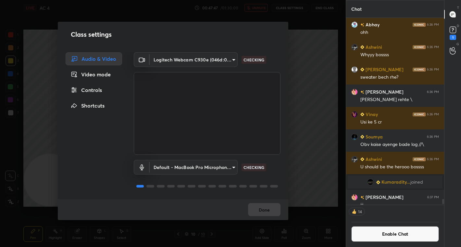
click at [228, 57] on body "1 2 3 4 5 6 7 C X Z C X Z E E Erase all H H LIVE AC 4 00:47:47 / 01:30:00 unmut…" at bounding box center [230, 123] width 461 height 247
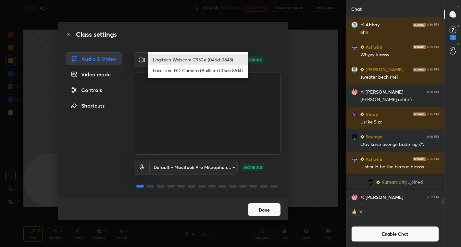
click at [200, 70] on li "FaceTime HD Camera (Built-in) (05ac:8514)" at bounding box center [198, 70] width 100 height 11
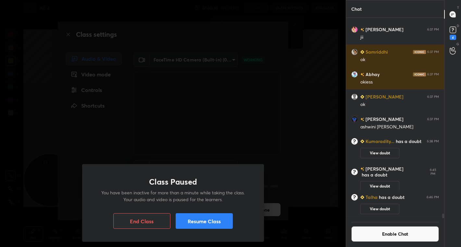
scroll to position [8534, 0]
click at [203, 221] on button "Resume Class" at bounding box center [204, 221] width 57 height 16
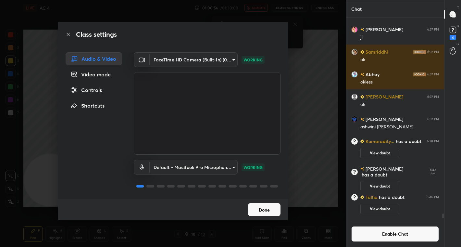
click at [232, 56] on body "1 2 3 4 5 6 7 C X Z C X Z E E Erase all H H LIVE AC 4 01:00:56 / 01:30:00 unmut…" at bounding box center [230, 123] width 461 height 247
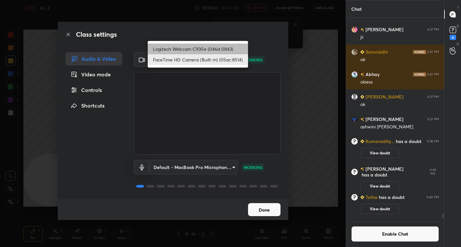
click at [198, 48] on li "Logitech Webcam C930e (046d:0843)" at bounding box center [198, 49] width 100 height 11
type input "ebdcf50b2301685601d797a7a5a16dd30925fb69636cc7fa81dc869e99e17153"
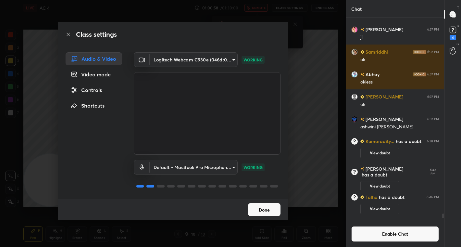
click at [263, 210] on button "Done" at bounding box center [264, 209] width 32 height 13
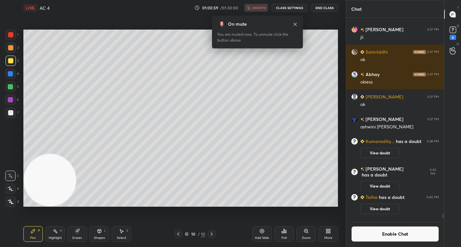
click at [262, 7] on div "01:00:59 / 01:30:00 unmute CLASS SETTINGS End Class" at bounding box center [267, 8] width 144 height 8
click at [255, 8] on span "unmute" at bounding box center [259, 8] width 14 height 5
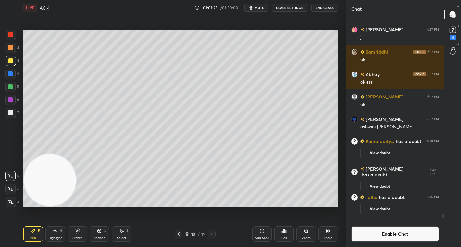
click at [396, 229] on button "Enable Chat" at bounding box center [395, 234] width 88 height 16
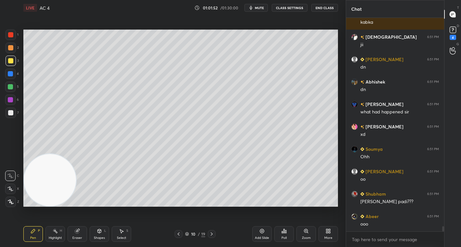
scroll to position [8749, 0]
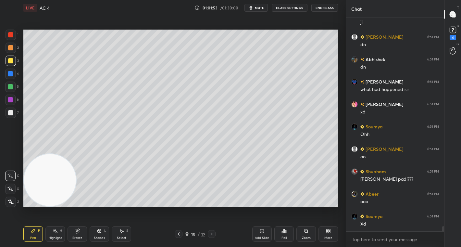
click at [210, 233] on icon at bounding box center [211, 233] width 5 height 5
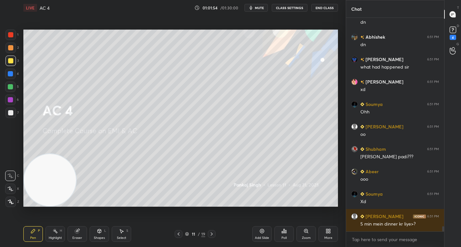
click at [180, 234] on icon at bounding box center [178, 233] width 5 height 5
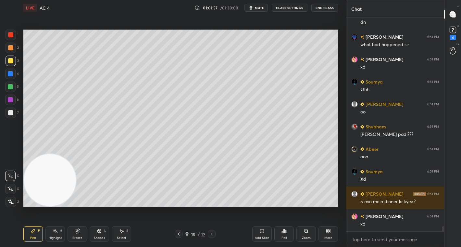
click at [260, 235] on div "Add Slide" at bounding box center [261, 234] width 19 height 16
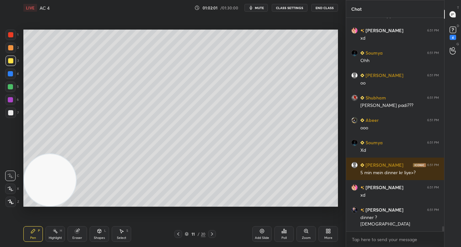
scroll to position [8845, 0]
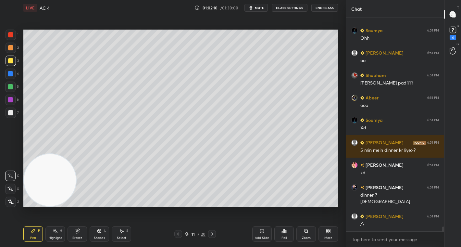
click at [14, 36] on div at bounding box center [11, 35] width 10 height 10
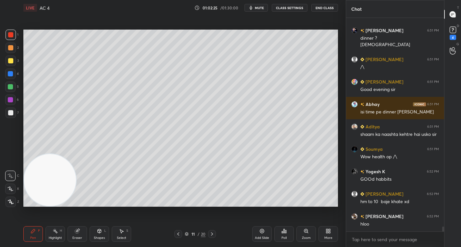
scroll to position [9024, 0]
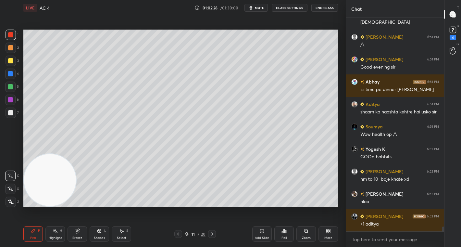
click at [11, 61] on div at bounding box center [10, 60] width 5 height 5
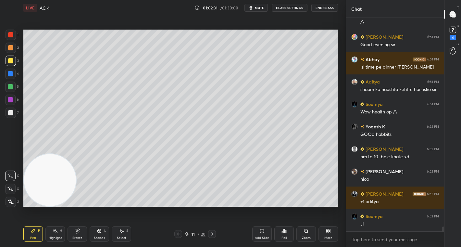
scroll to position [9075, 0]
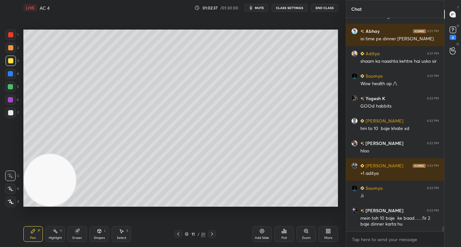
click at [10, 88] on div at bounding box center [10, 86] width 5 height 5
click at [10, 61] on div at bounding box center [10, 60] width 5 height 5
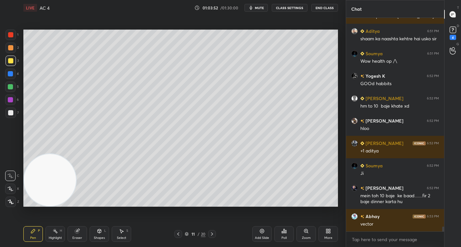
click at [12, 87] on div at bounding box center [10, 86] width 5 height 5
click at [13, 60] on div at bounding box center [10, 60] width 5 height 5
click at [10, 87] on div at bounding box center [10, 86] width 5 height 5
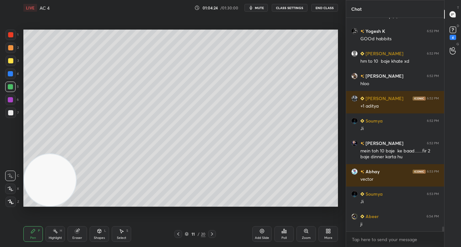
scroll to position [9164, 0]
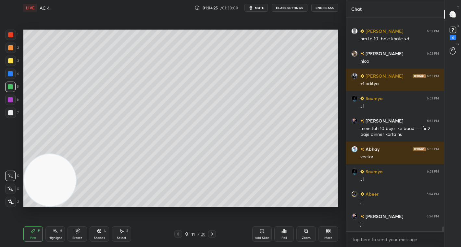
drag, startPoint x: 13, startPoint y: 61, endPoint x: 19, endPoint y: 61, distance: 6.2
click at [13, 61] on div at bounding box center [11, 61] width 10 height 10
click at [11, 99] on div at bounding box center [10, 99] width 5 height 5
drag, startPoint x: 9, startPoint y: 112, endPoint x: 19, endPoint y: 106, distance: 10.8
click at [10, 111] on div at bounding box center [10, 112] width 5 height 5
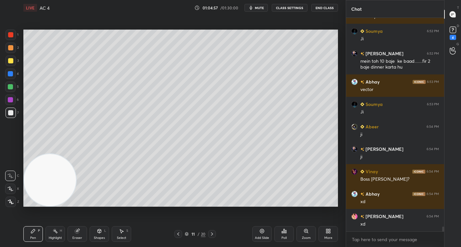
scroll to position [9276, 0]
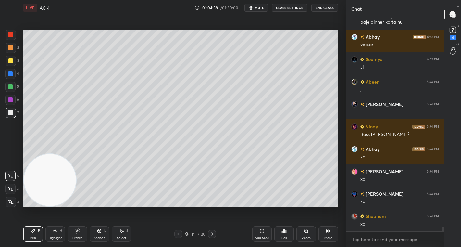
click at [12, 88] on div at bounding box center [10, 86] width 5 height 5
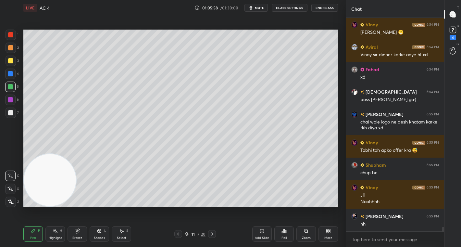
scroll to position [9580, 0]
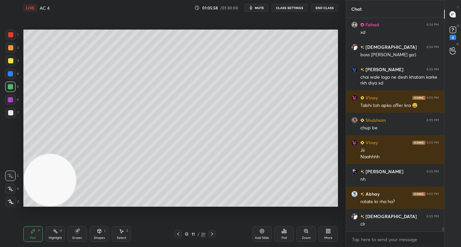
drag, startPoint x: 266, startPoint y: 234, endPoint x: 273, endPoint y: 212, distance: 23.4
click at [267, 232] on div "Add Slide" at bounding box center [261, 234] width 19 height 16
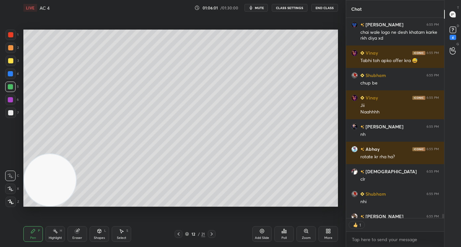
scroll to position [198, 96]
drag, startPoint x: 94, startPoint y: 233, endPoint x: 94, endPoint y: 229, distance: 4.2
click at [95, 233] on div "Shapes L" at bounding box center [99, 234] width 19 height 16
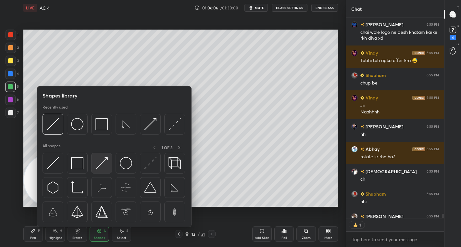
click at [101, 163] on img at bounding box center [101, 163] width 12 height 12
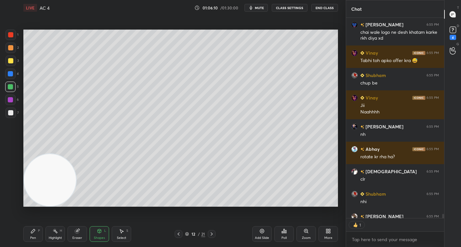
click at [11, 47] on div at bounding box center [10, 47] width 5 height 5
click at [32, 234] on div "Pen P" at bounding box center [32, 234] width 19 height 16
click at [9, 198] on div at bounding box center [11, 201] width 10 height 10
click at [10, 36] on div at bounding box center [10, 34] width 5 height 5
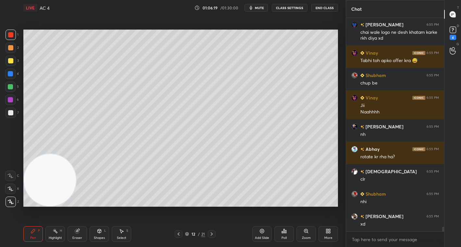
scroll to position [9647, 0]
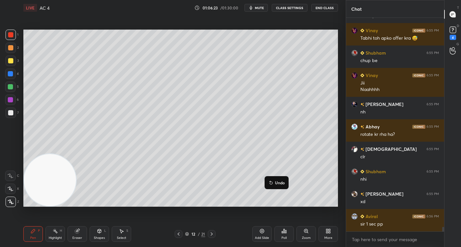
click at [278, 183] on p "Undo" at bounding box center [280, 182] width 10 height 5
click at [178, 233] on icon at bounding box center [179, 233] width 2 height 3
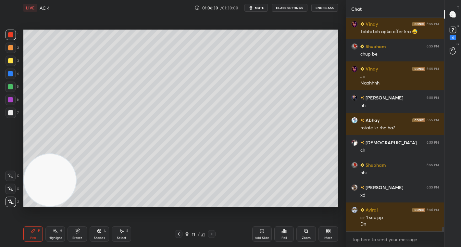
click at [211, 234] on icon at bounding box center [211, 233] width 5 height 5
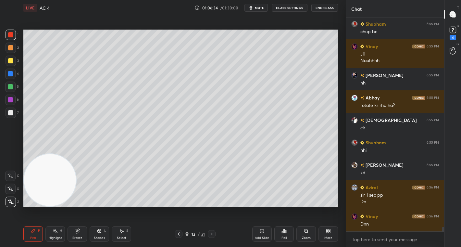
click at [102, 237] on div "Shapes" at bounding box center [99, 237] width 11 height 3
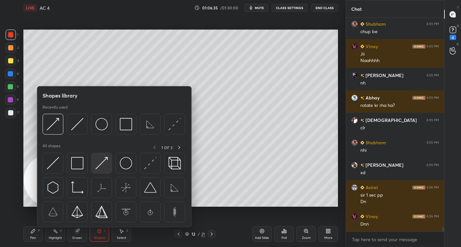
click at [100, 166] on img at bounding box center [101, 163] width 12 height 12
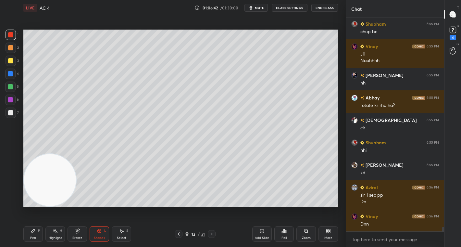
click at [32, 232] on icon at bounding box center [33, 230] width 5 height 5
click at [10, 85] on div at bounding box center [10, 86] width 5 height 5
click at [95, 236] on div "Shapes" at bounding box center [99, 237] width 11 height 3
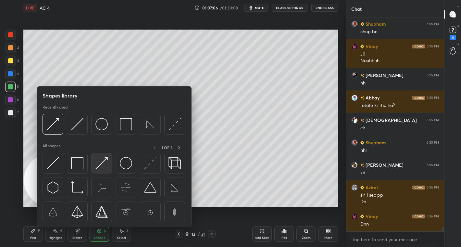
click at [101, 163] on img at bounding box center [101, 163] width 12 height 12
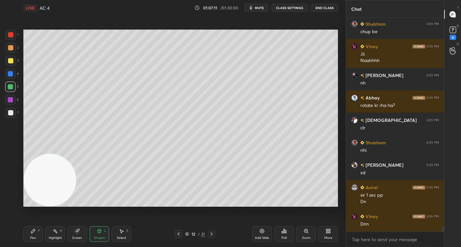
click at [33, 236] on div "Pen" at bounding box center [33, 237] width 6 height 3
click at [9, 46] on div at bounding box center [10, 47] width 5 height 5
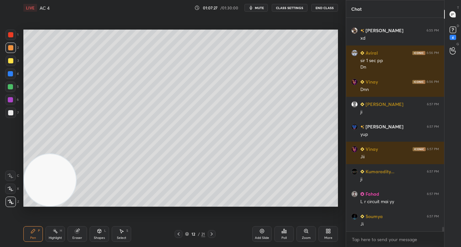
scroll to position [9840, 0]
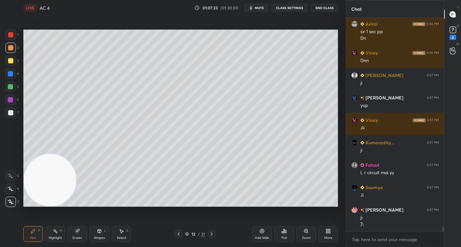
click at [99, 236] on div "Shapes" at bounding box center [99, 237] width 11 height 3
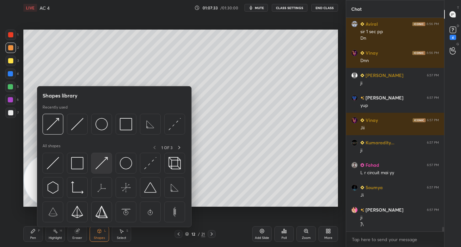
click at [103, 164] on img at bounding box center [101, 163] width 12 height 12
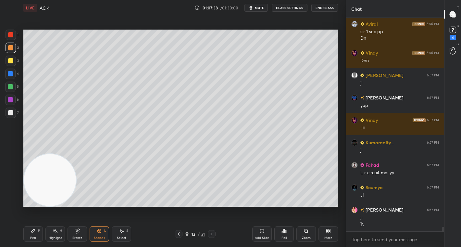
click at [9, 61] on div at bounding box center [10, 60] width 5 height 5
drag, startPoint x: 9, startPoint y: 99, endPoint x: 12, endPoint y: 98, distance: 3.3
click at [11, 98] on div at bounding box center [10, 99] width 5 height 5
click at [33, 238] on div "Pen" at bounding box center [33, 237] width 6 height 3
click at [12, 119] on div "7" at bounding box center [12, 113] width 13 height 13
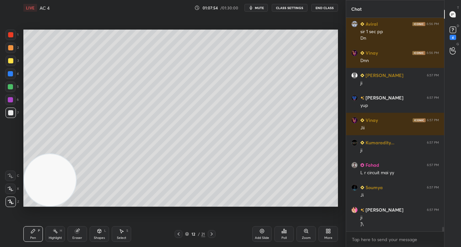
click at [12, 61] on div at bounding box center [10, 60] width 5 height 5
click at [10, 100] on div at bounding box center [10, 99] width 5 height 5
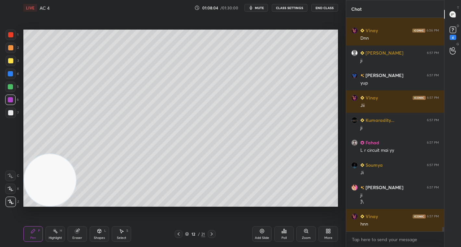
click at [10, 190] on icon at bounding box center [10, 188] width 6 height 5
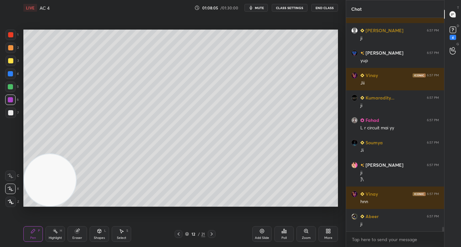
click at [11, 46] on div at bounding box center [10, 47] width 5 height 5
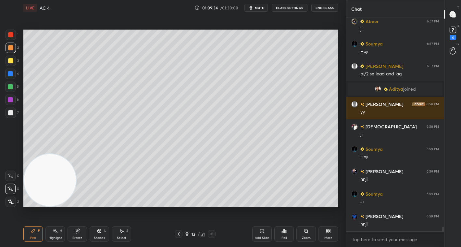
scroll to position [9703, 0]
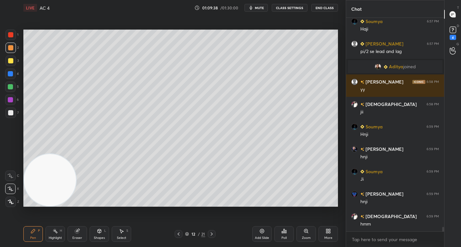
drag, startPoint x: 84, startPoint y: 231, endPoint x: 87, endPoint y: 209, distance: 21.6
click at [83, 230] on div "Eraser" at bounding box center [77, 234] width 19 height 16
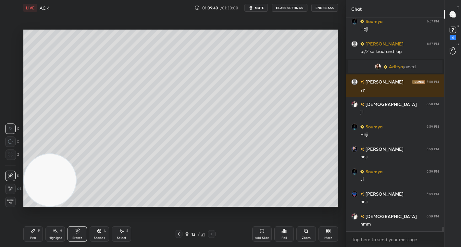
scroll to position [9726, 0]
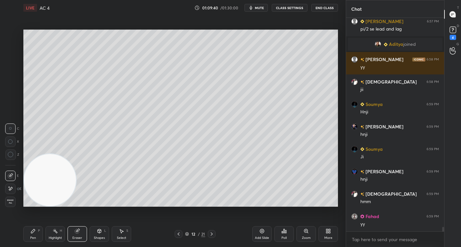
click at [34, 235] on div "Pen P" at bounding box center [32, 234] width 19 height 16
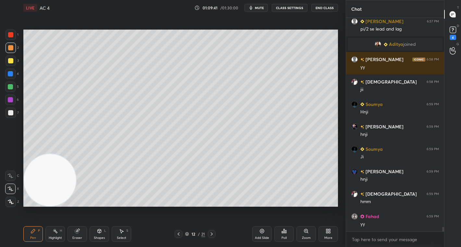
click at [10, 84] on div at bounding box center [10, 86] width 5 height 5
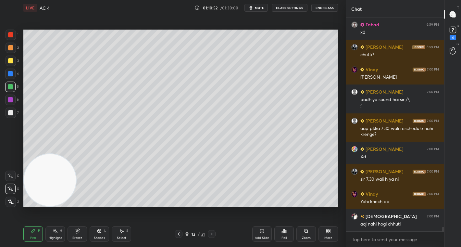
scroll to position [10014, 0]
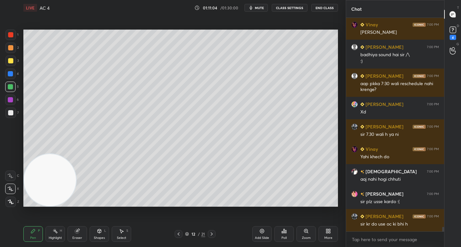
click at [12, 48] on div at bounding box center [10, 47] width 5 height 5
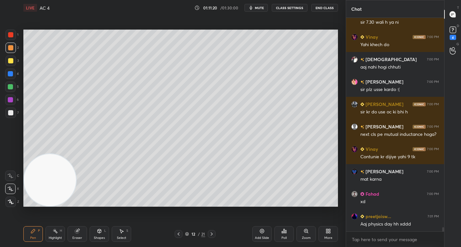
scroll to position [10176, 0]
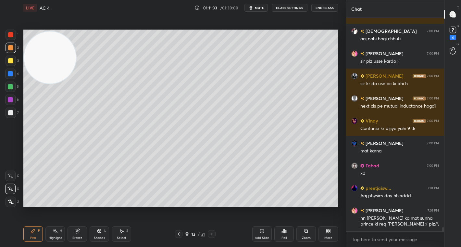
drag, startPoint x: 52, startPoint y: 178, endPoint x: 47, endPoint y: 47, distance: 131.0
click at [45, 47] on video at bounding box center [50, 57] width 52 height 52
click at [11, 86] on div at bounding box center [10, 86] width 5 height 5
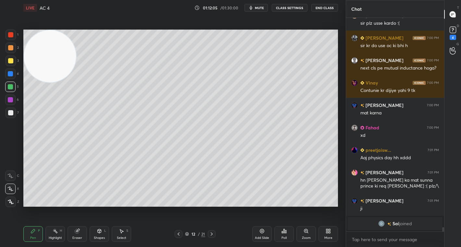
scroll to position [10051, 0]
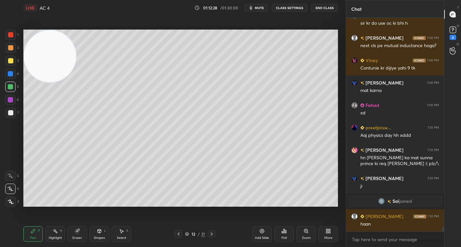
click at [79, 233] on div "Eraser" at bounding box center [77, 234] width 19 height 16
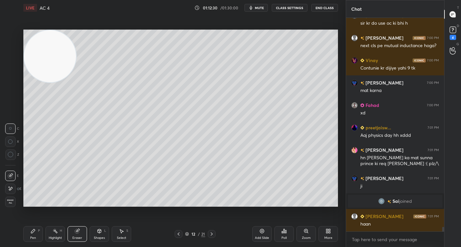
click at [32, 235] on div "Pen P" at bounding box center [32, 234] width 19 height 16
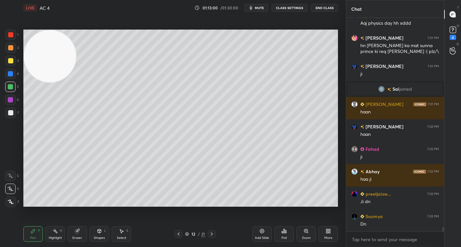
scroll to position [10186, 0]
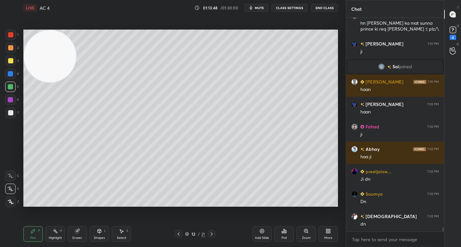
click at [119, 231] on icon at bounding box center [121, 230] width 5 height 5
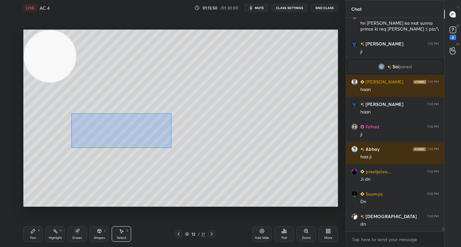
drag, startPoint x: 70, startPoint y: 114, endPoint x: 171, endPoint y: 145, distance: 105.7
click at [176, 147] on div "0 ° Undo Copy Duplicate Duplicate to new slide Delete" at bounding box center [180, 118] width 315 height 177
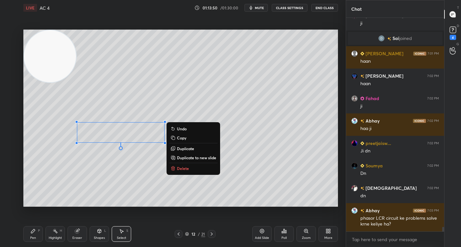
scroll to position [10152, 0]
click at [184, 169] on p "Delete" at bounding box center [183, 168] width 12 height 5
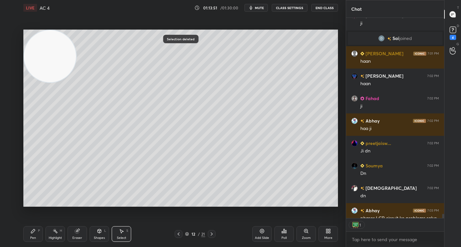
scroll to position [198, 96]
click at [123, 234] on div "Select S" at bounding box center [121, 234] width 19 height 16
drag, startPoint x: 60, startPoint y: 143, endPoint x: 110, endPoint y: 178, distance: 61.7
click at [110, 178] on div "0 ° Undo Copy Duplicate Duplicate to new slide Delete" at bounding box center [180, 118] width 315 height 177
drag, startPoint x: 82, startPoint y: 161, endPoint x: 77, endPoint y: 128, distance: 33.8
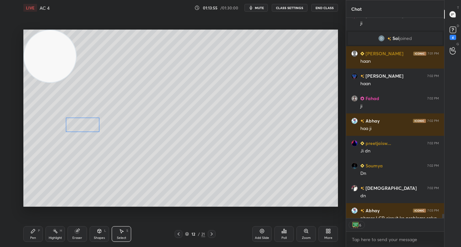
click at [77, 124] on div "0 ° Undo Copy Duplicate Duplicate to new slide Delete" at bounding box center [180, 118] width 315 height 177
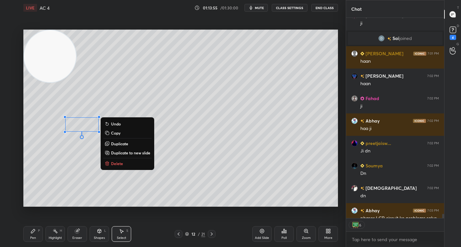
click at [60, 183] on div "0 ° Undo Copy Duplicate Duplicate to new slide Delete" at bounding box center [180, 118] width 315 height 177
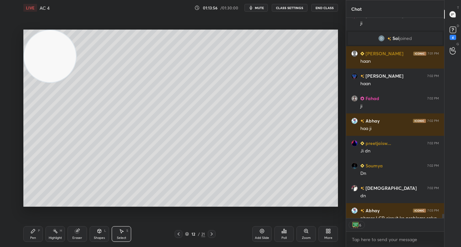
drag, startPoint x: 31, startPoint y: 234, endPoint x: 39, endPoint y: 215, distance: 20.0
click at [33, 233] on div "Pen P" at bounding box center [32, 234] width 19 height 16
click at [11, 112] on div at bounding box center [10, 112] width 5 height 5
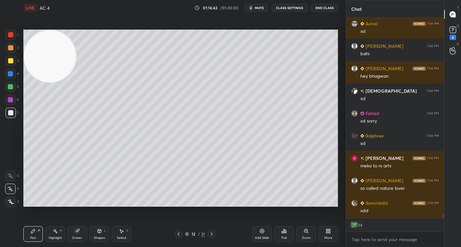
scroll to position [10507, 0]
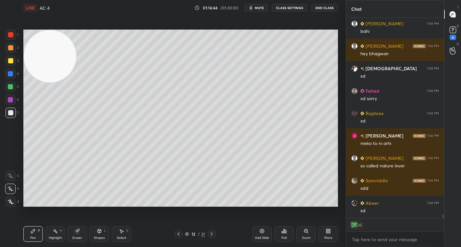
click at [11, 61] on div at bounding box center [10, 60] width 5 height 5
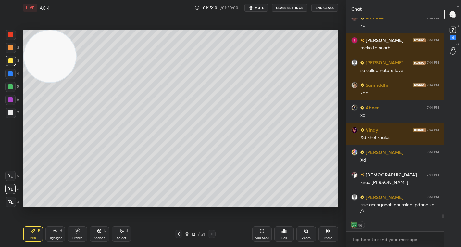
scroll to position [10609, 0]
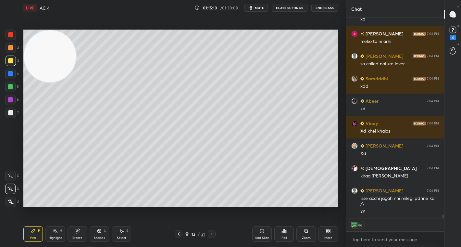
click at [126, 234] on div "Select S" at bounding box center [121, 234] width 19 height 16
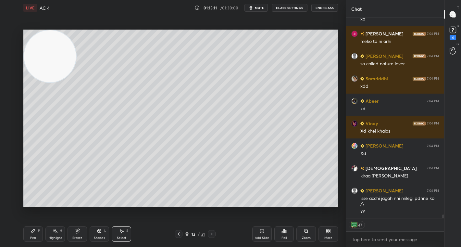
scroll to position [10631, 0]
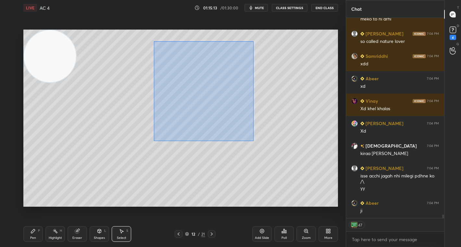
drag, startPoint x: 154, startPoint y: 41, endPoint x: 240, endPoint y: 145, distance: 134.9
click at [253, 141] on div "0 ° Undo Copy Duplicate Duplicate to new slide Delete" at bounding box center [180, 118] width 315 height 177
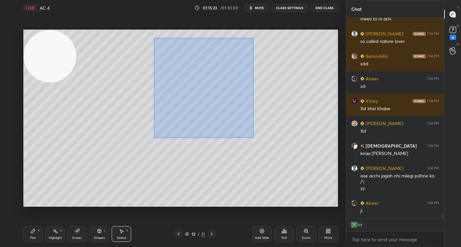
drag, startPoint x: 154, startPoint y: 38, endPoint x: 253, endPoint y: 137, distance: 140.5
click at [253, 137] on div "0 ° Undo Copy Duplicate Duplicate to new slide Delete" at bounding box center [180, 118] width 315 height 177
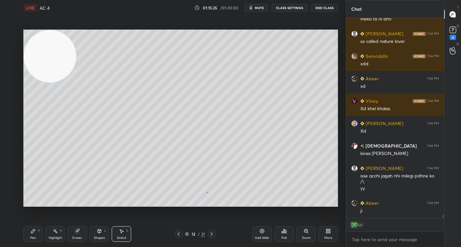
click at [207, 192] on div "0 ° Undo Copy Duplicate Duplicate to new slide Delete" at bounding box center [180, 118] width 315 height 177
drag, startPoint x: 77, startPoint y: 235, endPoint x: 78, endPoint y: 218, distance: 16.6
click at [77, 233] on div "Eraser" at bounding box center [77, 234] width 19 height 16
click at [34, 232] on icon at bounding box center [33, 230] width 5 height 5
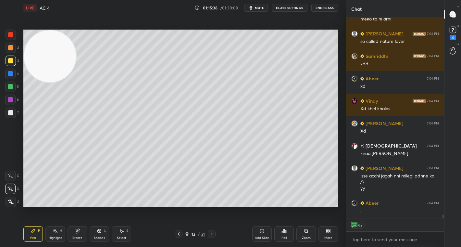
click at [13, 33] on div at bounding box center [10, 34] width 5 height 5
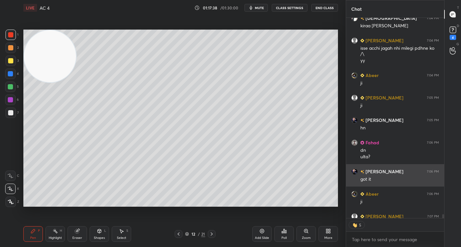
scroll to position [10772, 0]
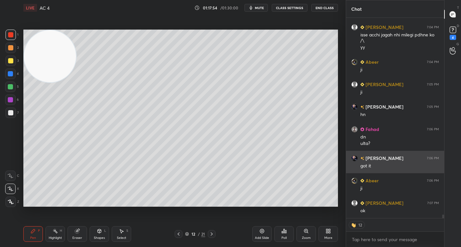
type textarea "x"
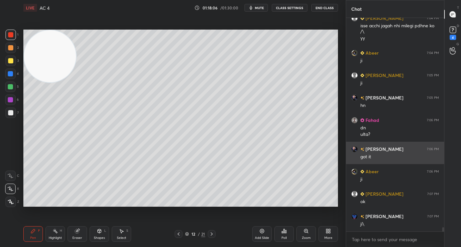
scroll to position [10804, 0]
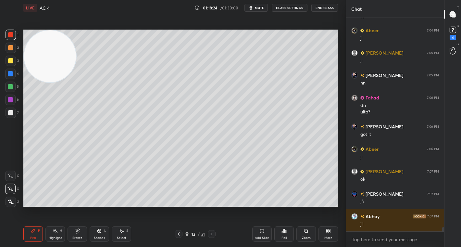
click at [12, 61] on div at bounding box center [10, 60] width 5 height 5
drag, startPoint x: 79, startPoint y: 237, endPoint x: 79, endPoint y: 217, distance: 20.5
click at [80, 234] on div "Eraser" at bounding box center [77, 234] width 19 height 16
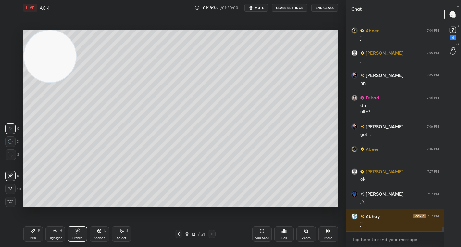
drag, startPoint x: 30, startPoint y: 233, endPoint x: 32, endPoint y: 230, distance: 3.6
click at [31, 232] on icon at bounding box center [33, 230] width 5 height 5
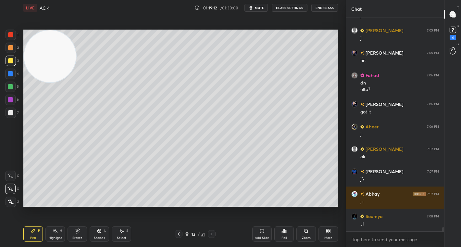
scroll to position [10848, 0]
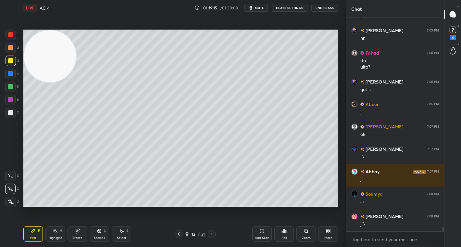
click at [75, 232] on icon at bounding box center [77, 230] width 5 height 5
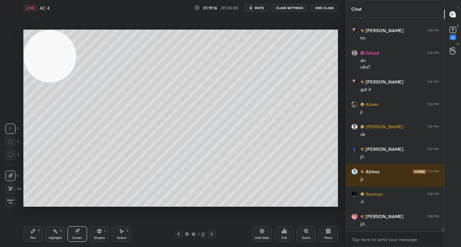
click at [29, 232] on div "Pen P" at bounding box center [32, 234] width 19 height 16
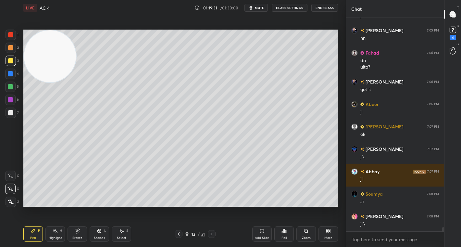
click at [180, 233] on icon at bounding box center [178, 233] width 5 height 5
click at [179, 233] on icon at bounding box center [178, 233] width 5 height 5
click at [213, 232] on icon at bounding box center [211, 233] width 5 height 5
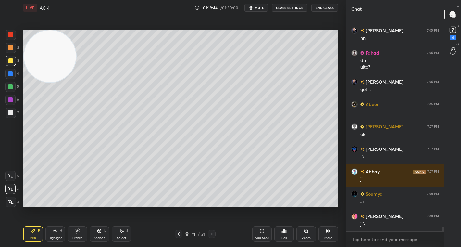
click at [215, 232] on div at bounding box center [212, 234] width 8 height 8
click at [13, 114] on div at bounding box center [10, 112] width 5 height 5
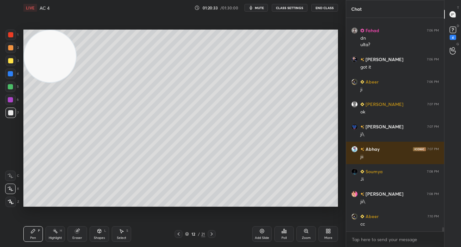
scroll to position [10893, 0]
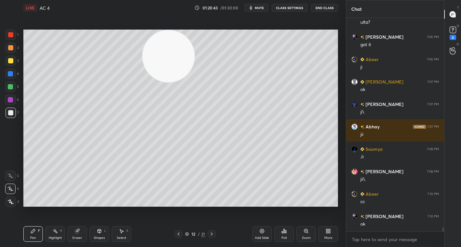
drag, startPoint x: 58, startPoint y: 55, endPoint x: 342, endPoint y: 49, distance: 284.2
click at [346, 51] on div "1 2 3 4 5 6 7 C X Z C X Z E E Erase all H H LIVE AC 4 01:20:43 / 01:30:00 mute …" at bounding box center [230, 123] width 461 height 247
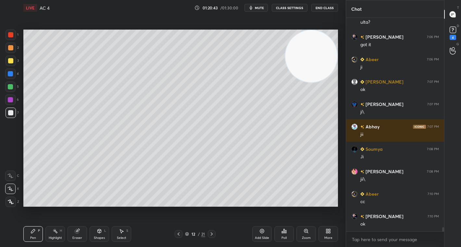
scroll to position [10916, 0]
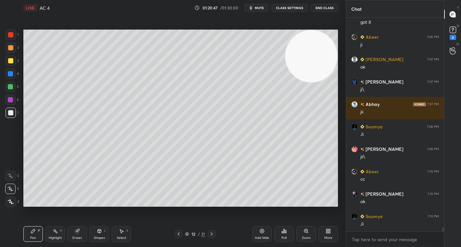
click at [8, 175] on icon at bounding box center [10, 175] width 6 height 5
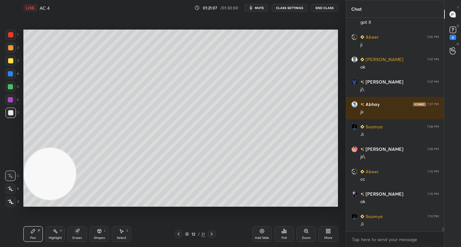
drag, startPoint x: 315, startPoint y: 59, endPoint x: -29, endPoint y: 200, distance: 371.5
click at [0, 0] on html "1 2 3 4 5 6 7 C X Z C X Z E E Erase all H H LIVE AC 4 01:21:07 / 01:30:00 mute …" at bounding box center [230, 0] width 461 height 0
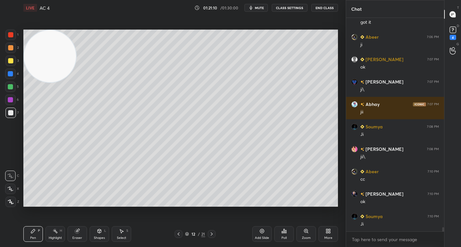
click at [39, 30] on div "Setting up your live class Poll for secs No correct answer Start poll" at bounding box center [180, 118] width 315 height 177
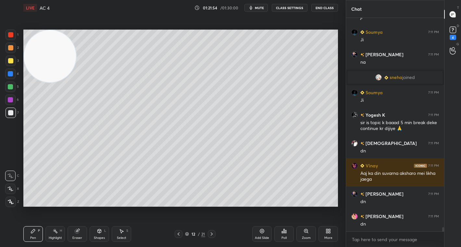
scroll to position [10922, 0]
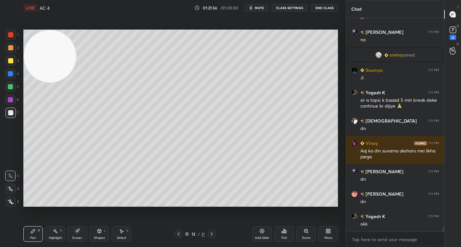
click at [179, 239] on div "Pen P Highlight H Eraser Shapes L Select S 12 / 21 Add Slide Poll Zoom More" at bounding box center [180, 234] width 315 height 26
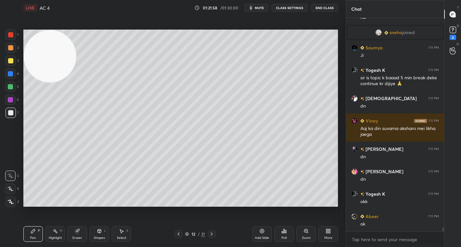
click at [177, 235] on icon at bounding box center [178, 233] width 5 height 5
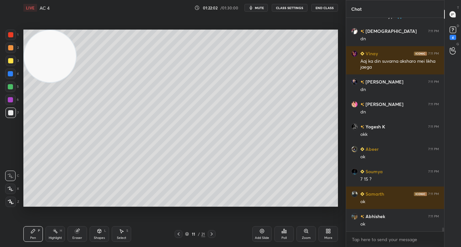
scroll to position [11057, 0]
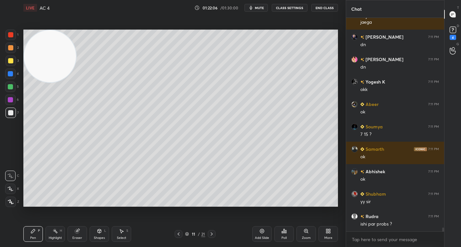
click at [211, 235] on icon at bounding box center [211, 233] width 5 height 5
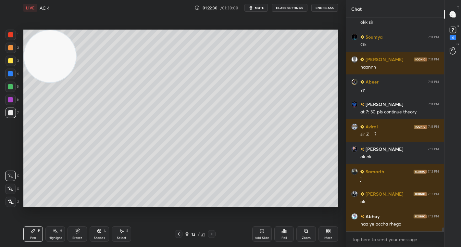
scroll to position [11303, 0]
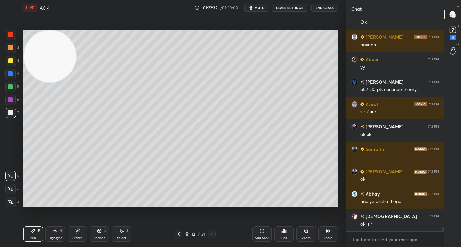
click at [181, 232] on icon at bounding box center [178, 233] width 5 height 5
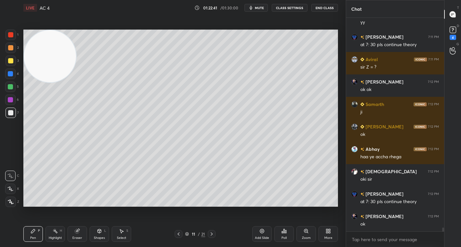
scroll to position [11376, 0]
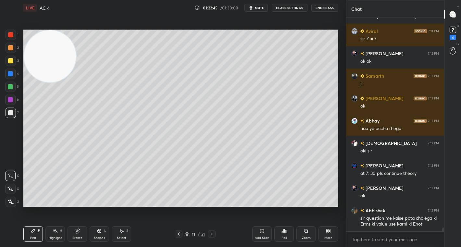
click at [179, 233] on icon at bounding box center [178, 233] width 5 height 5
click at [179, 232] on icon at bounding box center [178, 233] width 5 height 5
click at [180, 234] on icon at bounding box center [178, 233] width 5 height 5
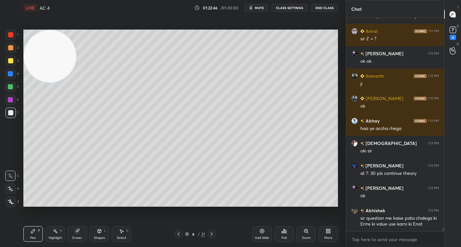
scroll to position [11398, 0]
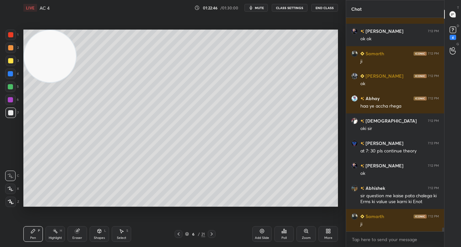
click at [179, 235] on icon at bounding box center [178, 233] width 5 height 5
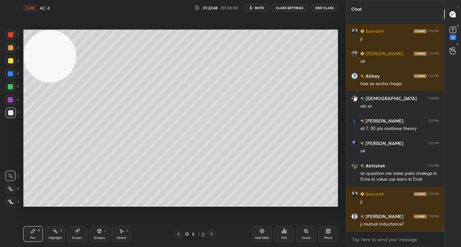
click at [178, 235] on icon at bounding box center [178, 233] width 5 height 5
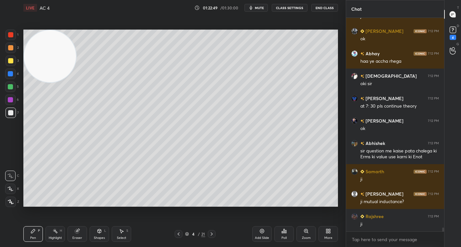
drag, startPoint x: 179, startPoint y: 235, endPoint x: 207, endPoint y: 233, distance: 28.0
click at [179, 236] on icon at bounding box center [178, 233] width 5 height 5
click at [211, 234] on icon at bounding box center [211, 233] width 5 height 5
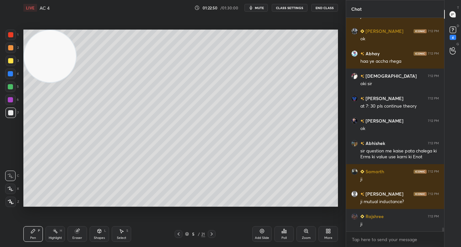
click at [212, 234] on icon at bounding box center [212, 233] width 2 height 3
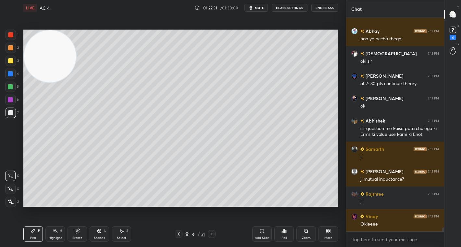
click at [212, 234] on icon at bounding box center [212, 233] width 2 height 3
click at [211, 235] on icon at bounding box center [212, 233] width 2 height 3
click at [211, 234] on icon at bounding box center [212, 233] width 2 height 3
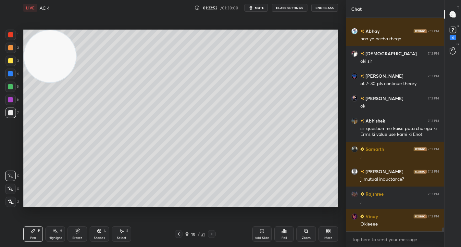
scroll to position [11488, 0]
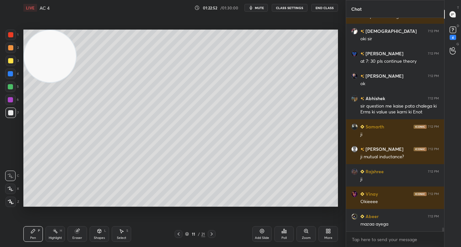
click at [212, 235] on icon at bounding box center [211, 233] width 5 height 5
click at [179, 234] on icon at bounding box center [179, 233] width 2 height 3
click at [179, 235] on icon at bounding box center [178, 233] width 5 height 5
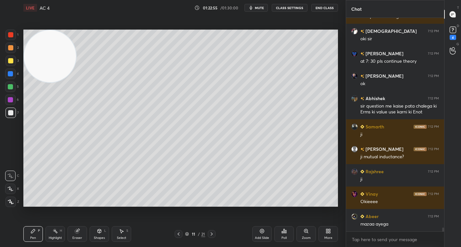
click at [179, 235] on icon at bounding box center [178, 233] width 5 height 5
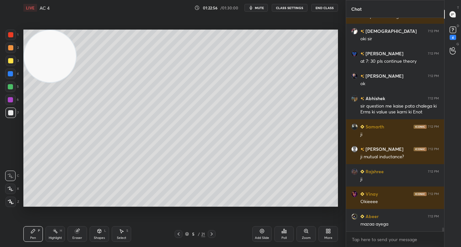
click at [179, 235] on icon at bounding box center [178, 233] width 5 height 5
click at [177, 234] on icon at bounding box center [178, 233] width 5 height 5
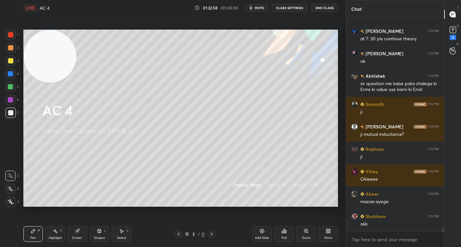
click at [177, 234] on icon at bounding box center [178, 233] width 5 height 5
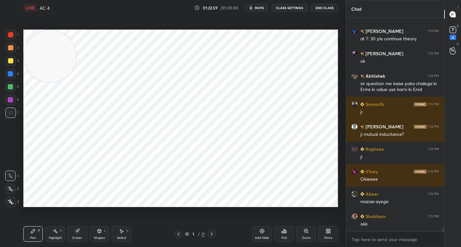
click at [213, 233] on icon at bounding box center [211, 233] width 5 height 5
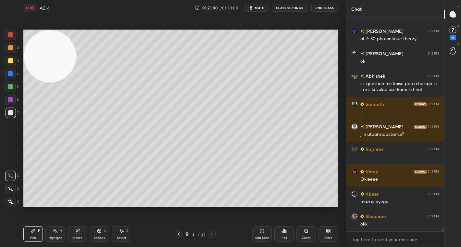
click at [213, 233] on icon at bounding box center [211, 233] width 5 height 5
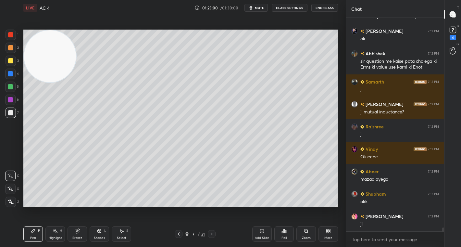
click at [213, 232] on icon at bounding box center [211, 233] width 5 height 5
click at [214, 232] on icon at bounding box center [211, 233] width 5 height 5
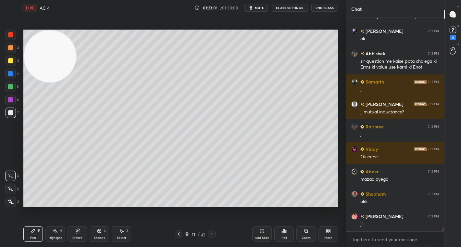
click at [214, 232] on icon at bounding box center [211, 233] width 5 height 5
click at [213, 232] on icon at bounding box center [211, 233] width 5 height 5
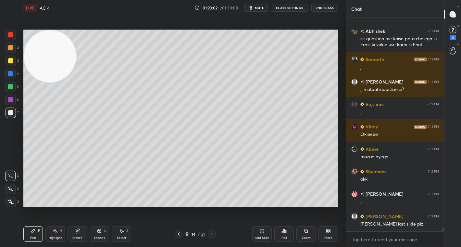
click at [213, 232] on icon at bounding box center [211, 233] width 5 height 5
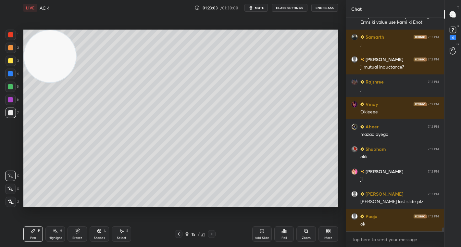
click at [211, 233] on icon at bounding box center [211, 233] width 5 height 5
click at [211, 234] on icon at bounding box center [211, 233] width 5 height 5
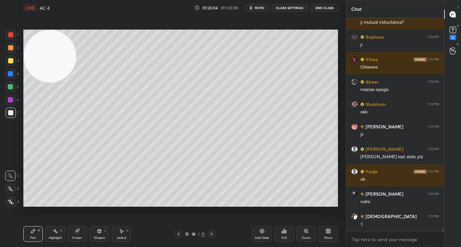
click at [212, 233] on icon at bounding box center [212, 233] width 2 height 3
click at [212, 234] on icon at bounding box center [211, 233] width 5 height 5
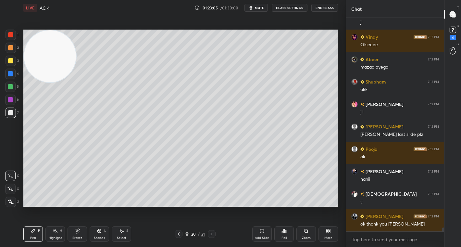
click at [212, 234] on icon at bounding box center [211, 233] width 5 height 5
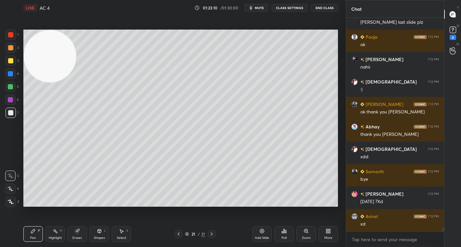
scroll to position [11802, 0]
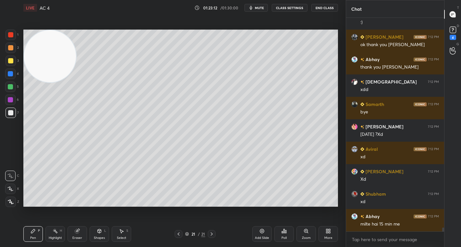
click at [177, 234] on icon at bounding box center [178, 233] width 5 height 5
click at [178, 235] on icon at bounding box center [178, 233] width 5 height 5
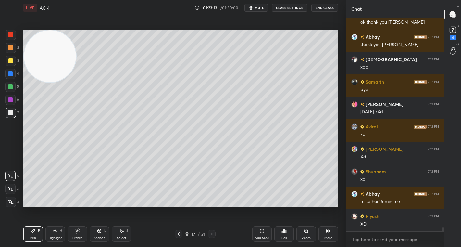
click at [179, 234] on icon at bounding box center [178, 233] width 5 height 5
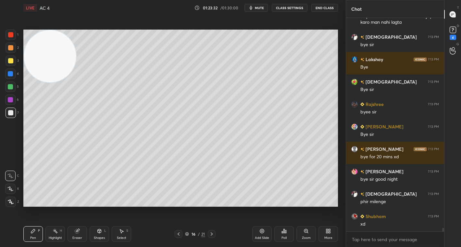
scroll to position [12166, 0]
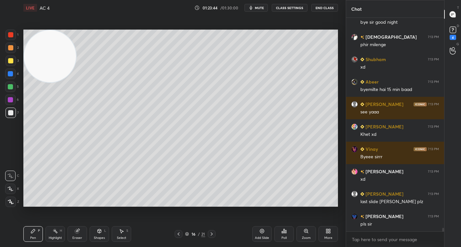
click at [211, 233] on icon at bounding box center [211, 233] width 5 height 5
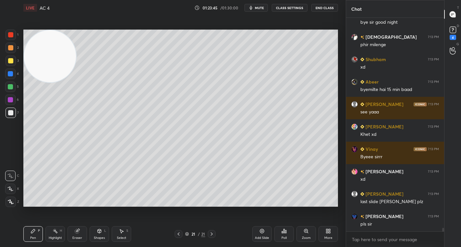
click at [211, 233] on icon at bounding box center [211, 233] width 5 height 5
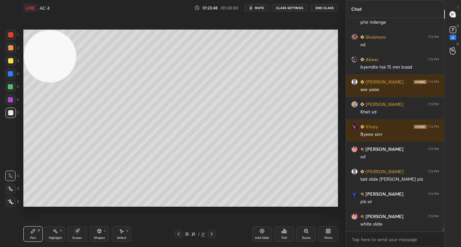
click at [213, 233] on icon at bounding box center [211, 233] width 5 height 5
click at [178, 233] on icon at bounding box center [178, 233] width 5 height 5
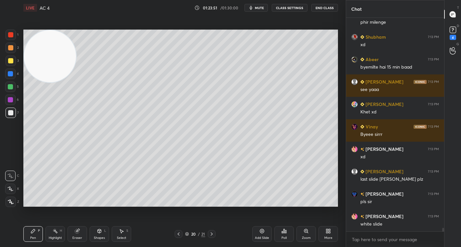
click at [178, 233] on icon at bounding box center [178, 233] width 5 height 5
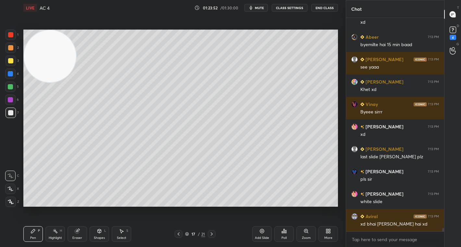
click at [178, 233] on icon at bounding box center [178, 233] width 5 height 5
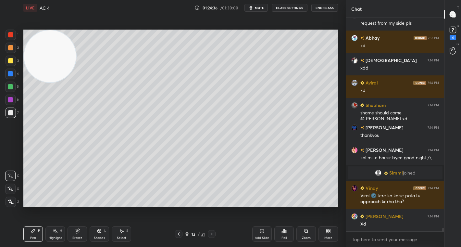
scroll to position [12084, 0]
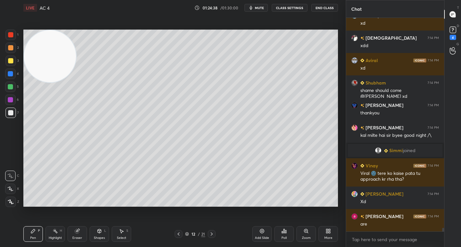
click at [262, 9] on span "mute" at bounding box center [259, 8] width 9 height 5
click at [292, 12] on div "LIVE AC 4 01:24:40 / 01:30:00 unmute CLASS SETTINGS End Class" at bounding box center [180, 8] width 315 height 16
click at [292, 8] on button "CLASS SETTINGS" at bounding box center [290, 8] width 36 height 8
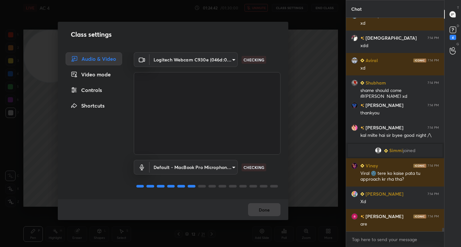
scroll to position [12107, 0]
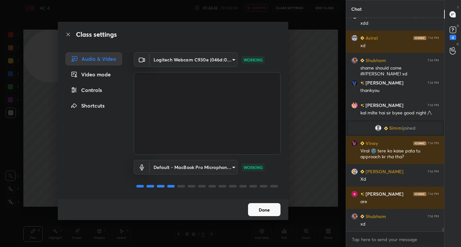
click at [94, 88] on div "Controls" at bounding box center [94, 89] width 57 height 13
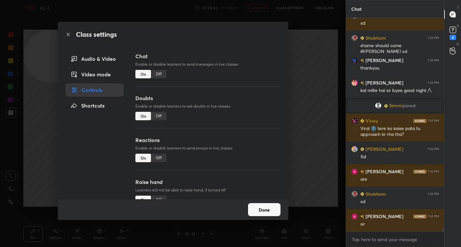
click at [159, 73] on div "Off" at bounding box center [159, 74] width 16 height 8
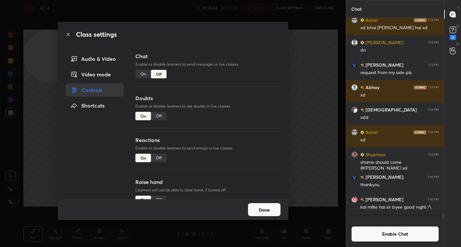
scroll to position [2, 2]
click at [306, 100] on div "Class settings Audio & Video Video mode Controls Shortcuts Chat Enable or disab…" at bounding box center [173, 123] width 346 height 247
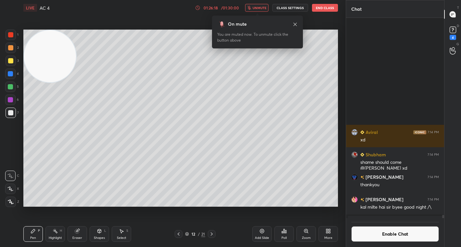
scroll to position [12130, 0]
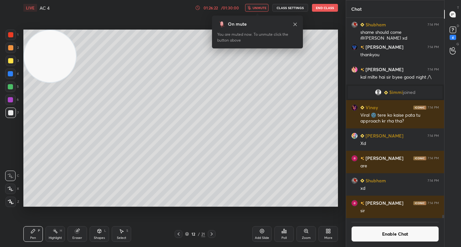
click at [371, 245] on div "Enable Chat" at bounding box center [395, 232] width 98 height 29
click at [374, 235] on button "Enable Chat" at bounding box center [395, 234] width 88 height 16
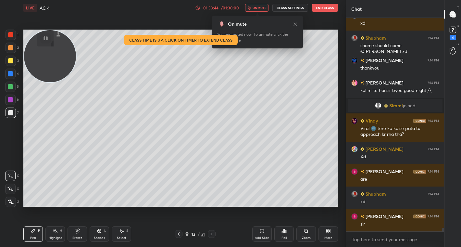
scroll to position [12133, 0]
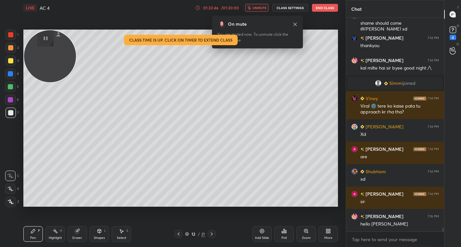
click at [333, 8] on button "End Class" at bounding box center [325, 8] width 26 height 8
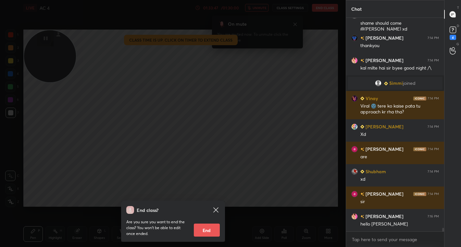
click at [214, 230] on button "End" at bounding box center [207, 229] width 26 height 13
type textarea "x"
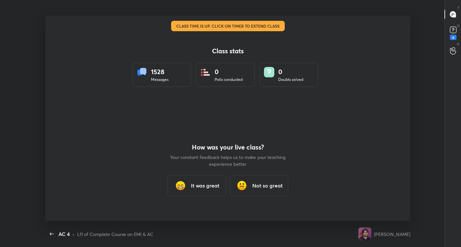
scroll to position [32266, 32016]
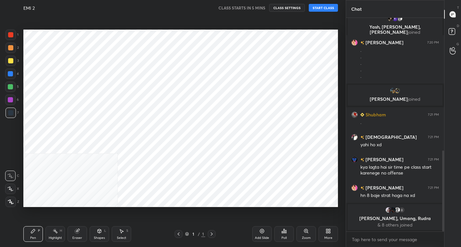
scroll to position [350, 0]
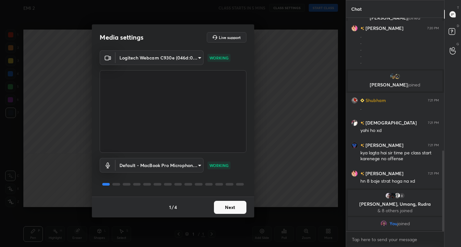
click at [234, 210] on button "Next" at bounding box center [230, 207] width 32 height 13
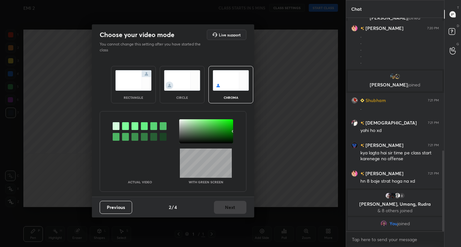
click at [183, 72] on img at bounding box center [182, 80] width 36 height 20
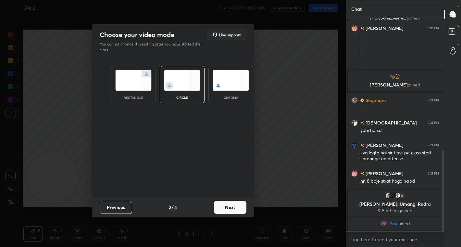
click at [232, 207] on button "Next" at bounding box center [230, 207] width 32 height 13
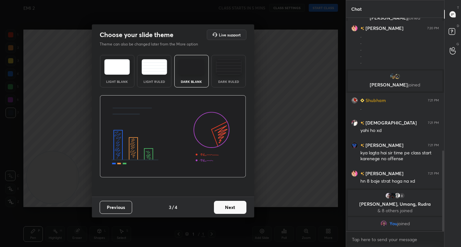
click at [232, 207] on button "Next" at bounding box center [230, 207] width 32 height 13
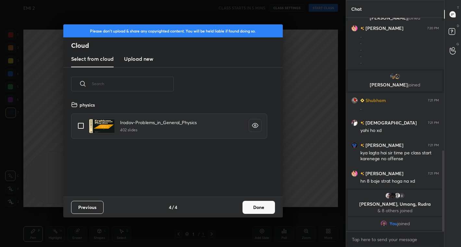
scroll to position [96, 208]
click at [261, 205] on button "Done" at bounding box center [259, 207] width 32 height 13
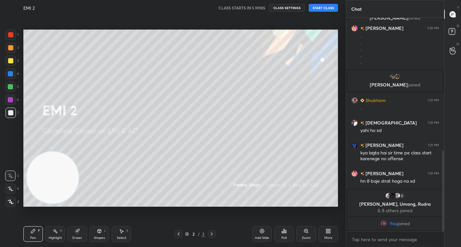
click at [325, 4] on button "START CLASS" at bounding box center [323, 8] width 29 height 8
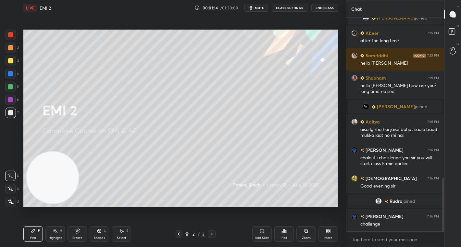
scroll to position [657, 0]
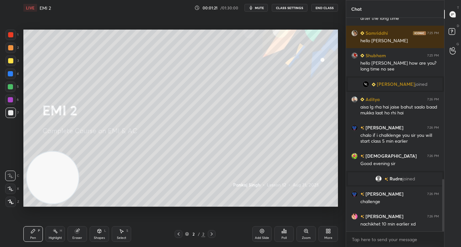
click at [328, 228] on icon at bounding box center [328, 230] width 5 height 5
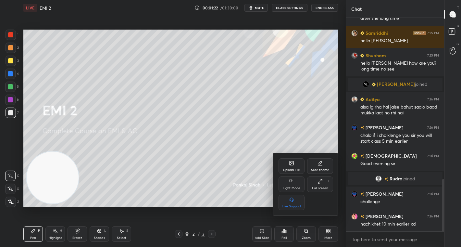
click at [298, 169] on div "Upload File" at bounding box center [291, 169] width 17 height 3
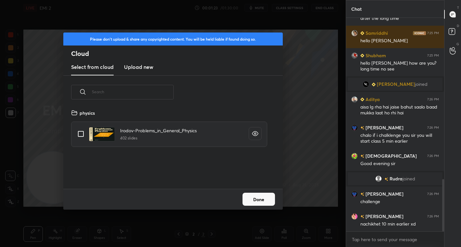
scroll to position [679, 0]
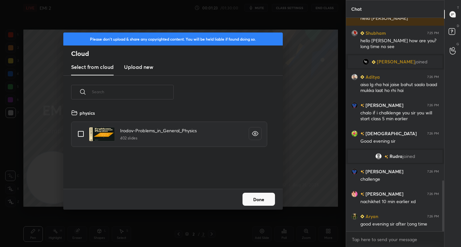
click at [136, 68] on h3 "Upload new" at bounding box center [138, 67] width 29 height 8
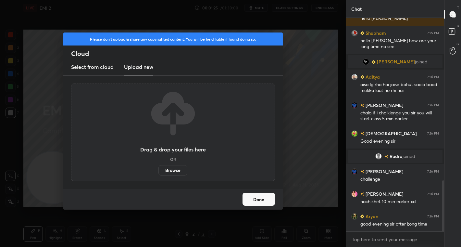
click at [168, 167] on label "Browse" at bounding box center [172, 170] width 29 height 10
click at [158, 167] on input "Browse" at bounding box center [158, 170] width 0 height 10
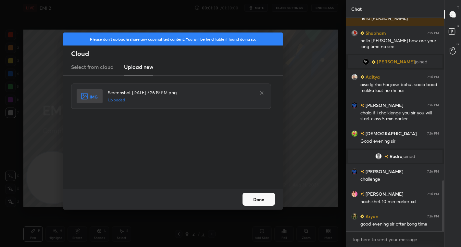
click at [268, 198] on button "Done" at bounding box center [259, 199] width 32 height 13
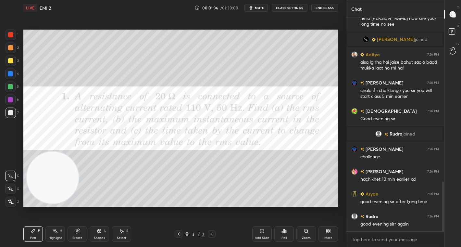
scroll to position [717, 0]
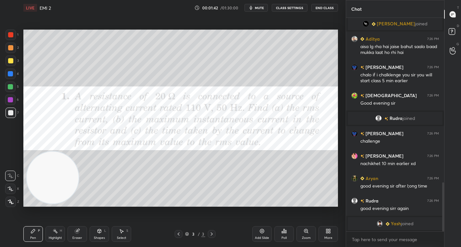
click at [258, 8] on span "mute" at bounding box center [259, 8] width 9 height 5
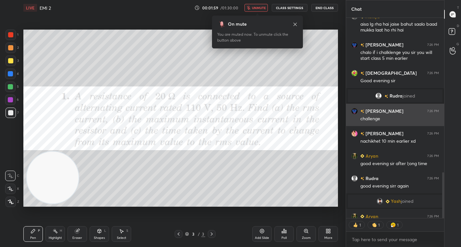
scroll to position [731, 0]
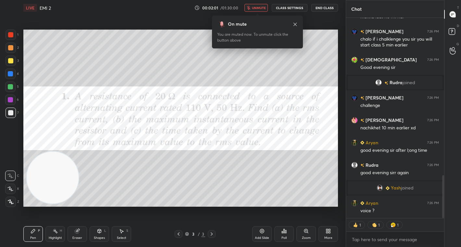
click at [259, 6] on span "unmute" at bounding box center [259, 8] width 14 height 5
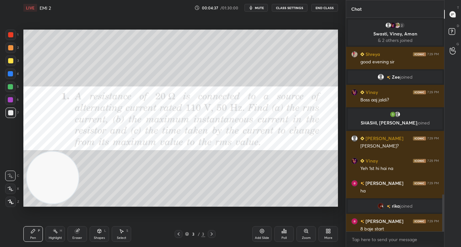
scroll to position [1012, 0]
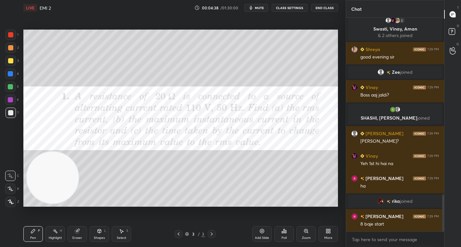
click at [262, 8] on span "mute" at bounding box center [259, 8] width 9 height 5
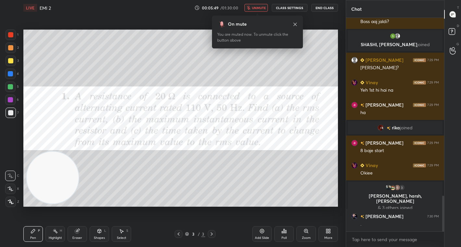
scroll to position [1095, 0]
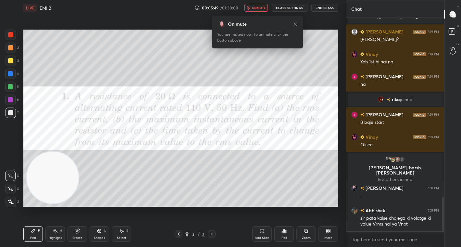
click at [262, 8] on span "unmute" at bounding box center [259, 8] width 14 height 5
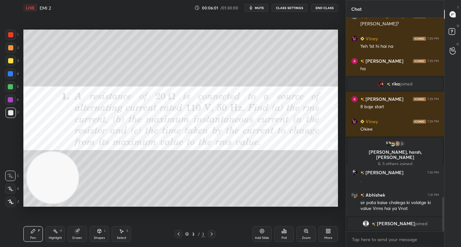
scroll to position [1119, 0]
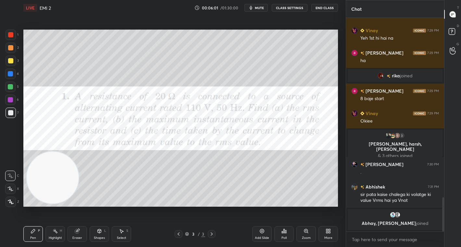
drag, startPoint x: 12, startPoint y: 33, endPoint x: 17, endPoint y: 31, distance: 5.2
click at [12, 32] on div at bounding box center [10, 34] width 5 height 5
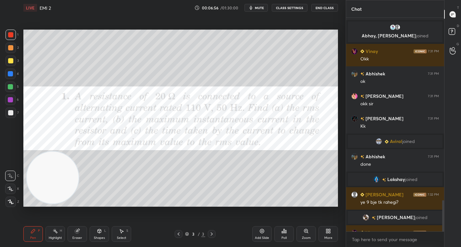
scroll to position [1240, 0]
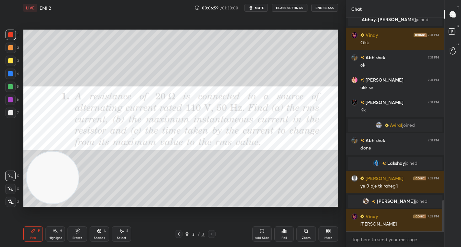
click at [284, 230] on icon at bounding box center [284, 231] width 1 height 4
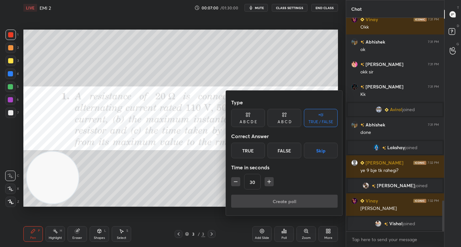
click at [243, 154] on div "True" at bounding box center [248, 151] width 34 height 16
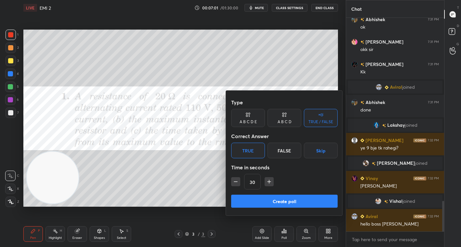
click at [289, 201] on button "Create poll" at bounding box center [284, 201] width 107 height 13
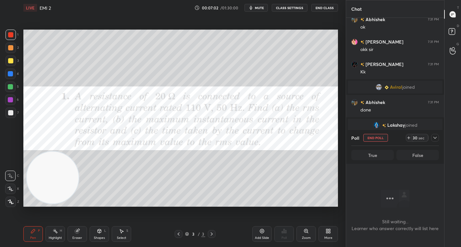
scroll to position [2, 2]
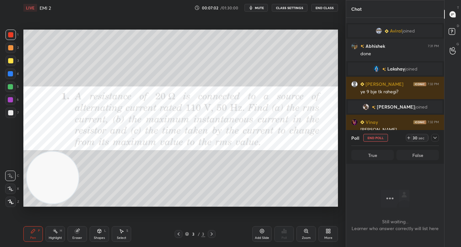
click at [412, 140] on div "30 sec" at bounding box center [419, 138] width 17 height 8
click at [413, 141] on div "29 sec" at bounding box center [419, 138] width 17 height 8
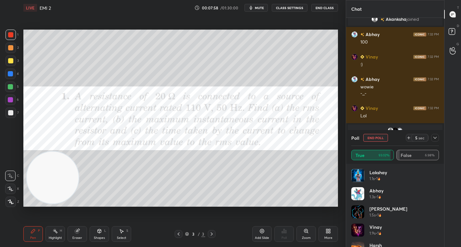
scroll to position [1462, 0]
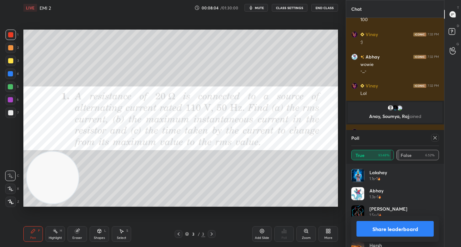
click at [401, 227] on button "Share leaderboard" at bounding box center [395, 229] width 77 height 16
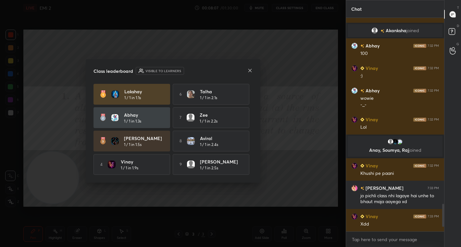
scroll to position [1451, 0]
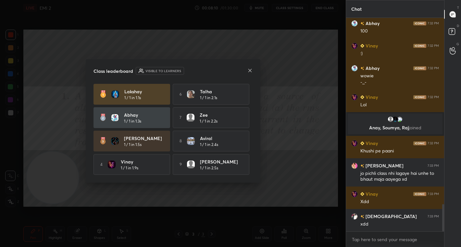
click at [250, 71] on icon at bounding box center [249, 70] width 5 height 5
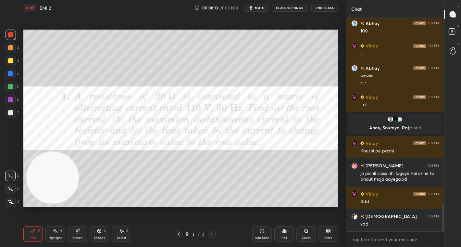
click at [9, 48] on div at bounding box center [10, 47] width 5 height 5
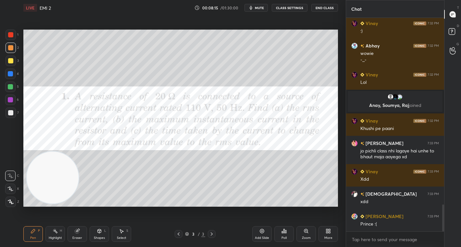
scroll to position [1495, 0]
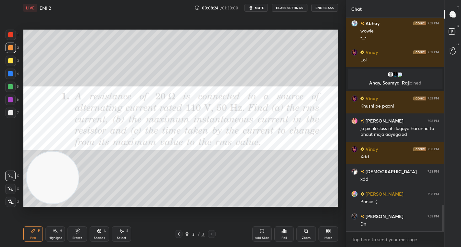
click at [285, 236] on div "Poll" at bounding box center [284, 237] width 5 height 3
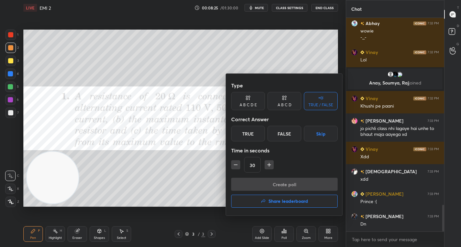
click at [243, 132] on div "True" at bounding box center [248, 134] width 34 height 16
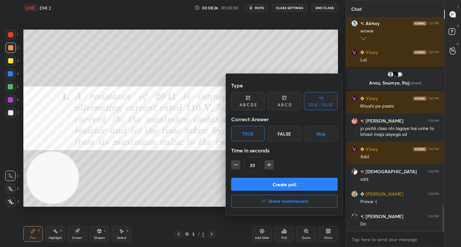
click at [278, 181] on button "Create poll" at bounding box center [284, 184] width 107 height 13
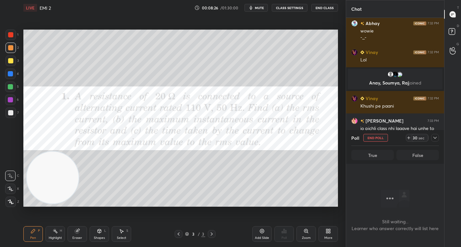
scroll to position [123, 96]
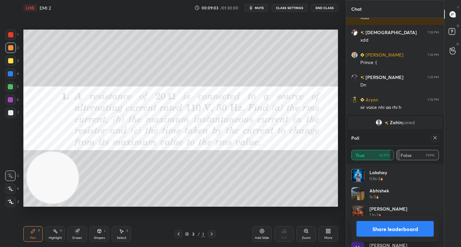
click at [385, 225] on button "Share leaderboard" at bounding box center [395, 229] width 77 height 16
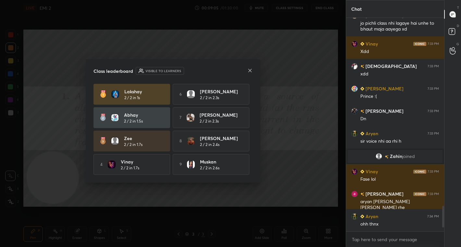
click at [250, 70] on icon at bounding box center [249, 70] width 3 height 3
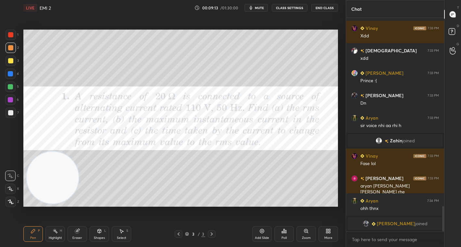
click at [287, 235] on div "Poll" at bounding box center [283, 234] width 19 height 16
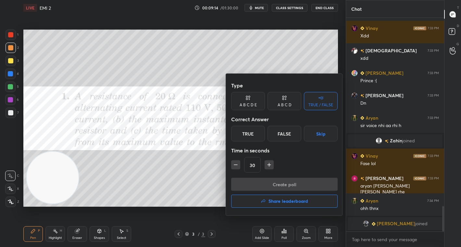
click at [248, 133] on div "True" at bounding box center [248, 134] width 34 height 16
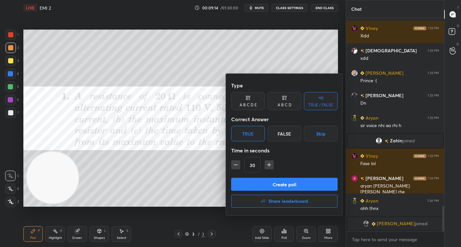
click at [280, 185] on button "Create poll" at bounding box center [284, 184] width 107 height 13
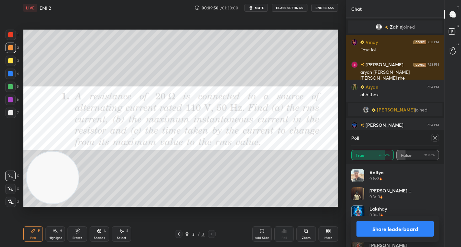
click at [387, 231] on button "Share leaderboard" at bounding box center [395, 229] width 77 height 16
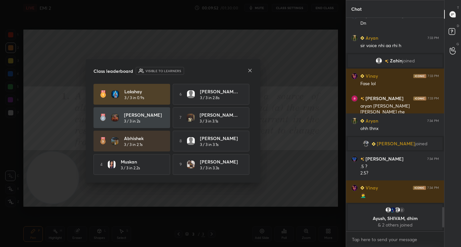
click at [250, 71] on icon at bounding box center [249, 70] width 5 height 5
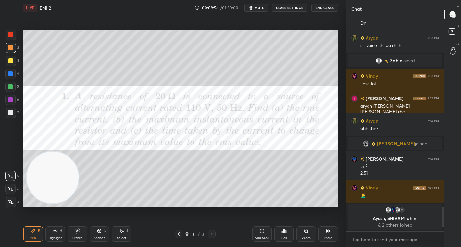
click at [10, 32] on div at bounding box center [10, 34] width 5 height 5
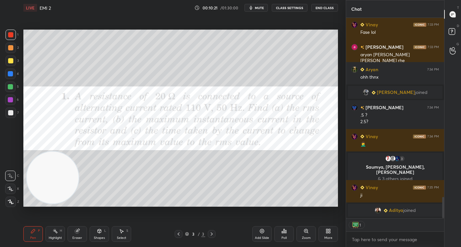
drag, startPoint x: 9, startPoint y: 61, endPoint x: 10, endPoint y: 57, distance: 3.4
click at [10, 59] on div at bounding box center [10, 60] width 5 height 5
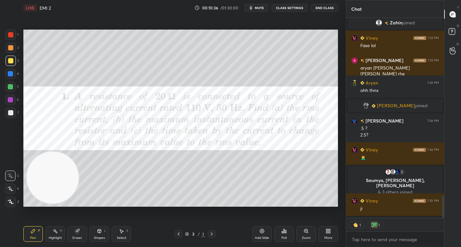
drag, startPoint x: 8, startPoint y: 35, endPoint x: 23, endPoint y: 47, distance: 19.2
click at [10, 34] on div at bounding box center [10, 34] width 5 height 5
drag, startPoint x: 263, startPoint y: 232, endPoint x: 261, endPoint y: 223, distance: 9.3
click at [264, 232] on icon at bounding box center [261, 230] width 5 height 5
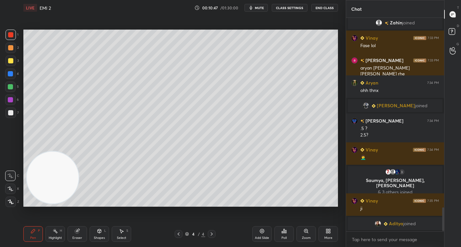
click at [8, 50] on div at bounding box center [11, 48] width 10 height 10
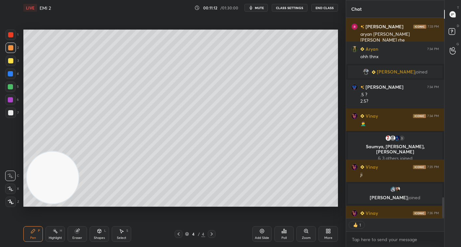
scroll to position [1713, 0]
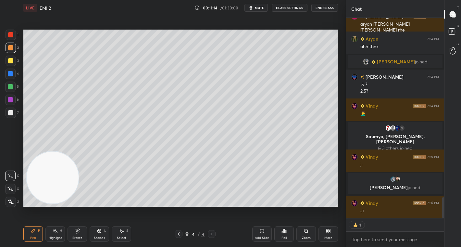
type textarea "x"
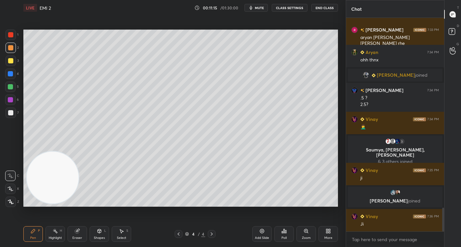
scroll to position [1700, 0]
click at [326, 232] on icon at bounding box center [328, 230] width 5 height 5
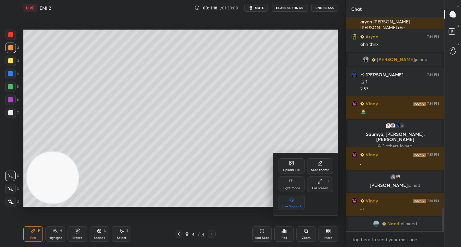
click at [289, 169] on div "Upload File" at bounding box center [291, 169] width 17 height 3
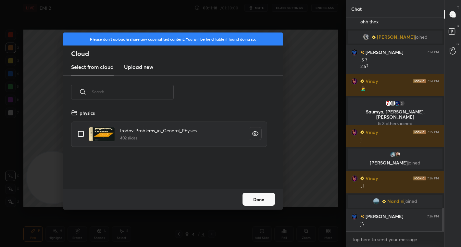
scroll to position [80, 208]
click at [134, 69] on h3 "Upload new" at bounding box center [138, 67] width 29 height 8
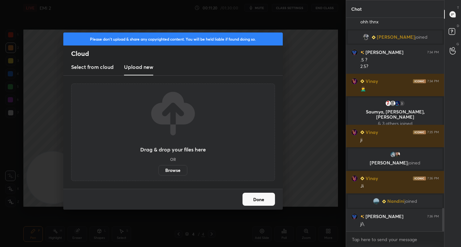
click at [172, 173] on label "Browse" at bounding box center [172, 170] width 29 height 10
click at [158, 173] on input "Browse" at bounding box center [158, 170] width 0 height 10
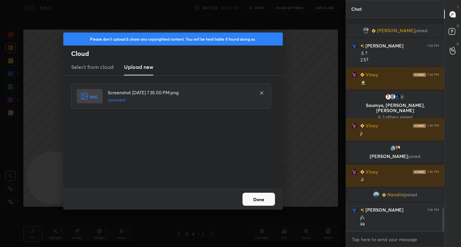
scroll to position [1754, 0]
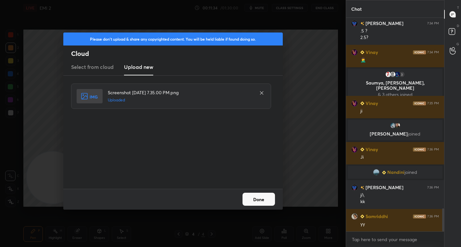
click at [265, 201] on button "Done" at bounding box center [259, 199] width 32 height 13
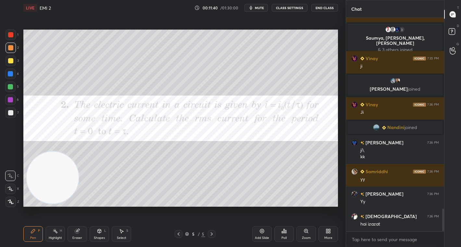
scroll to position [1821, 0]
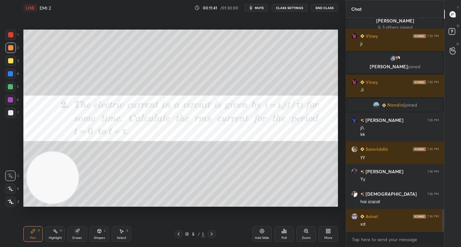
click at [258, 7] on span "mute" at bounding box center [259, 8] width 9 height 5
click at [288, 9] on button "CLASS SETTINGS" at bounding box center [290, 8] width 36 height 8
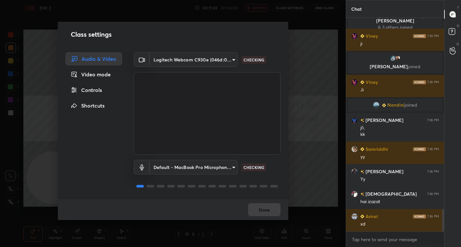
click at [89, 88] on div "Controls" at bounding box center [94, 89] width 57 height 13
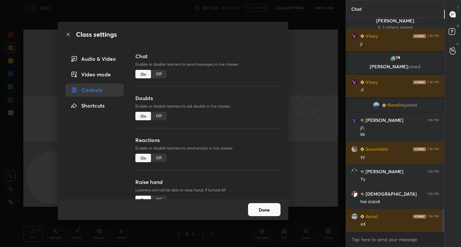
scroll to position [1844, 0]
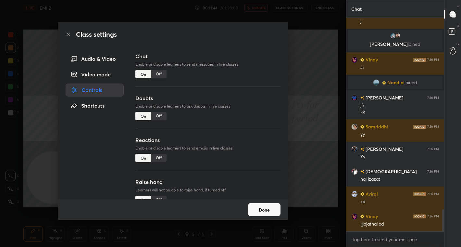
click at [160, 75] on div "Off" at bounding box center [159, 74] width 16 height 8
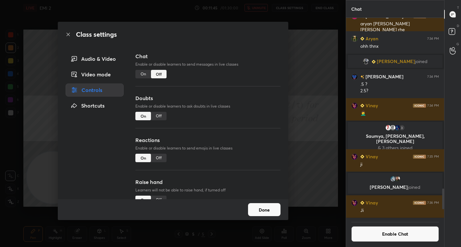
click at [314, 66] on div "Class settings Audio & Video Video mode Controls Shortcuts Chat Enable or disab…" at bounding box center [173, 123] width 346 height 247
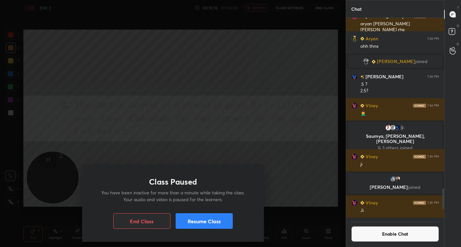
scroll to position [1851, 0]
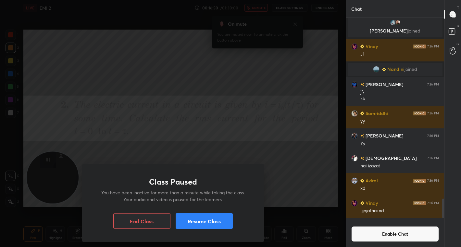
click at [217, 225] on button "Resume Class" at bounding box center [204, 221] width 57 height 16
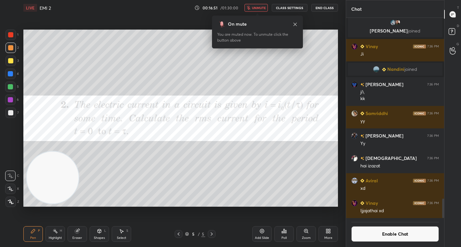
click at [259, 11] on button "unmute" at bounding box center [256, 8] width 23 height 8
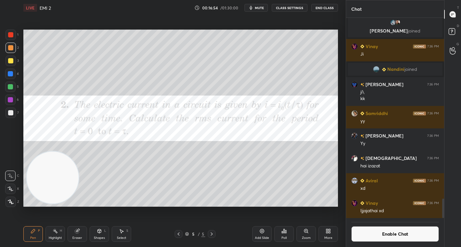
click at [389, 232] on button "Enable Chat" at bounding box center [395, 234] width 88 height 16
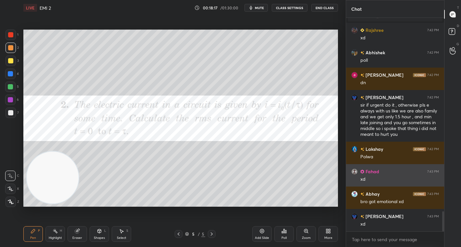
scroll to position [2046, 0]
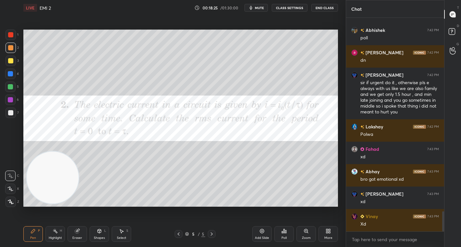
click at [285, 235] on div "Poll" at bounding box center [283, 234] width 19 height 16
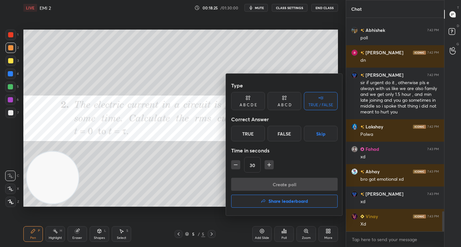
drag, startPoint x: 250, startPoint y: 101, endPoint x: 278, endPoint y: 120, distance: 33.7
click at [250, 102] on div "A B C D E" at bounding box center [248, 101] width 34 height 18
click at [274, 130] on div "C" at bounding box center [276, 134] width 16 height 16
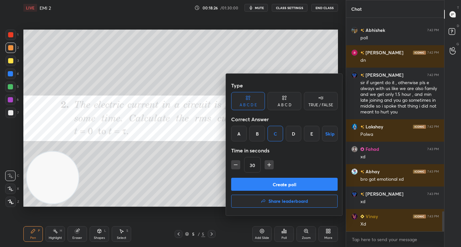
click at [285, 179] on button "Create poll" at bounding box center [284, 184] width 107 height 13
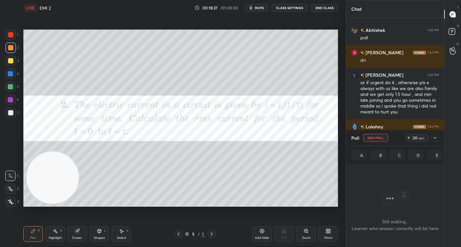
scroll to position [2, 2]
click at [421, 136] on div "sec" at bounding box center [422, 137] width 8 height 5
click at [420, 137] on div "sec" at bounding box center [422, 137] width 8 height 5
click at [420, 136] on div "sec" at bounding box center [422, 137] width 8 height 5
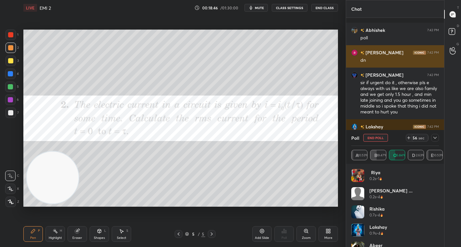
scroll to position [2087, 0]
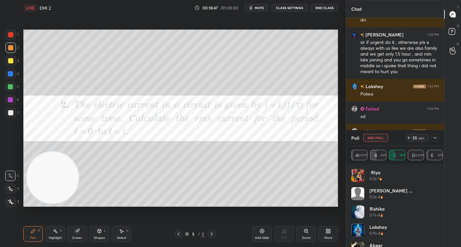
click at [434, 134] on div at bounding box center [435, 138] width 8 height 8
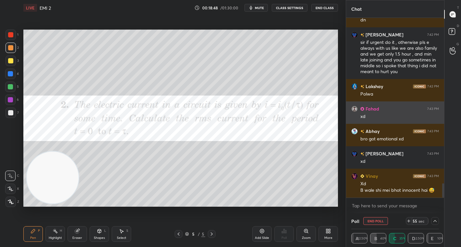
scroll to position [0, 2]
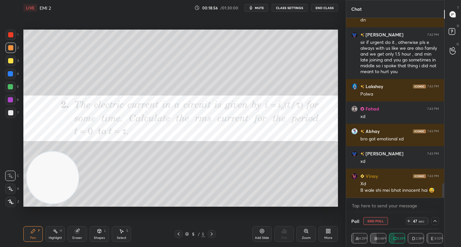
click at [415, 218] on div "47" at bounding box center [414, 220] width 5 height 5
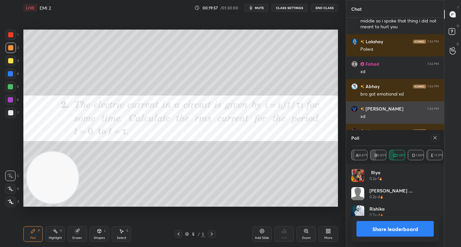
scroll to position [76, 86]
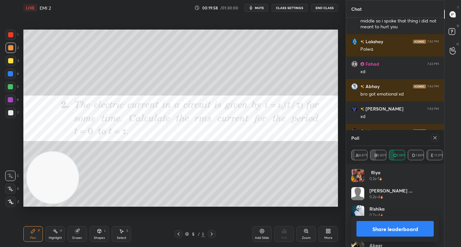
click at [393, 224] on button "Share leaderboard" at bounding box center [395, 229] width 77 height 16
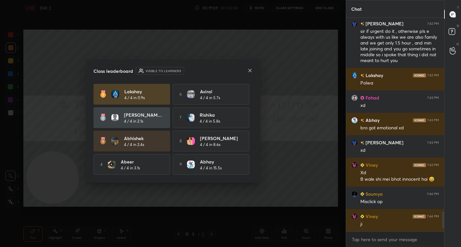
scroll to position [2098, 0]
click at [250, 71] on icon at bounding box center [249, 70] width 5 height 5
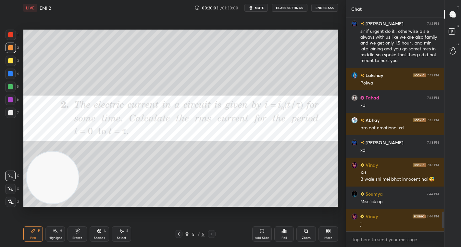
click at [11, 35] on div at bounding box center [10, 34] width 5 height 5
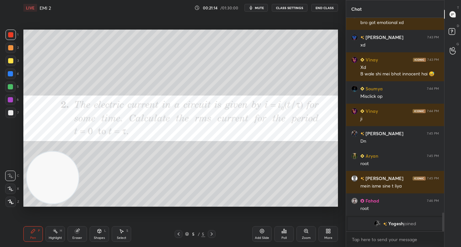
scroll to position [2181, 0]
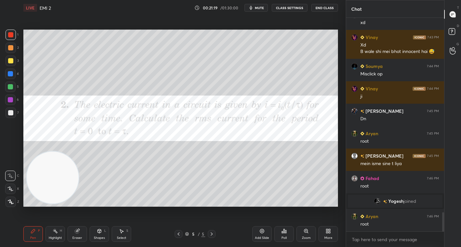
click at [329, 232] on icon at bounding box center [330, 232] width 2 height 2
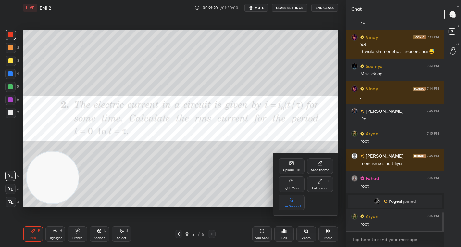
click at [171, 203] on div at bounding box center [230, 123] width 461 height 247
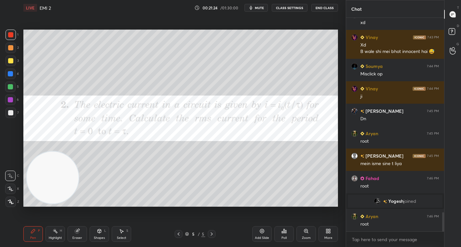
click at [10, 46] on div at bounding box center [10, 47] width 5 height 5
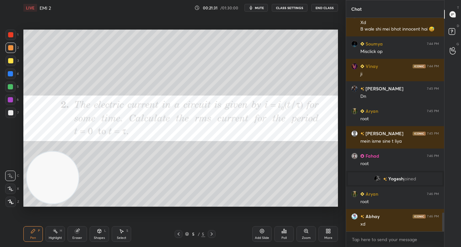
click at [327, 236] on div "More" at bounding box center [328, 237] width 8 height 3
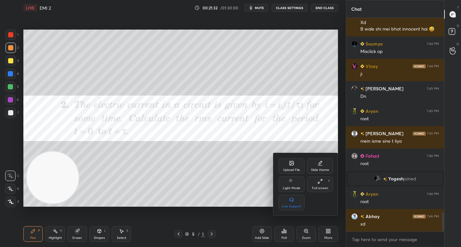
click at [293, 171] on div "Upload File" at bounding box center [291, 169] width 17 height 3
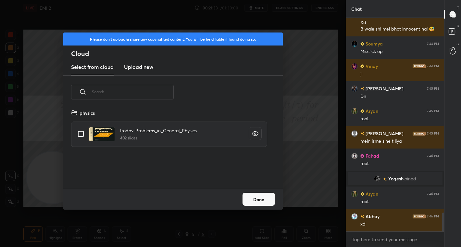
scroll to position [80, 208]
click at [140, 71] on new "Upload new" at bounding box center [138, 67] width 29 height 16
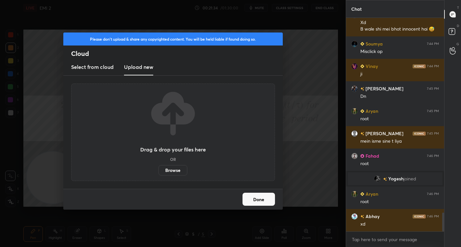
click at [167, 167] on label "Browse" at bounding box center [172, 170] width 29 height 10
click at [158, 167] on input "Browse" at bounding box center [158, 170] width 0 height 10
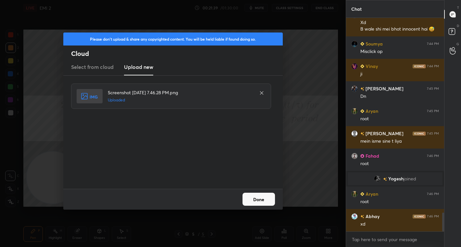
click at [258, 201] on button "Done" at bounding box center [259, 199] width 32 height 13
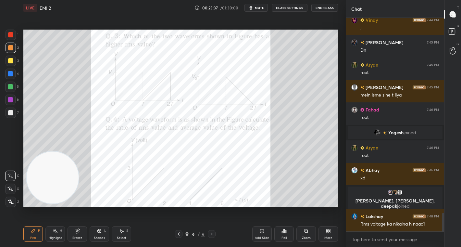
scroll to position [2238, 0]
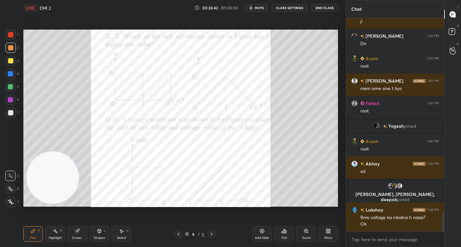
click at [11, 39] on div "1" at bounding box center [12, 36] width 13 height 13
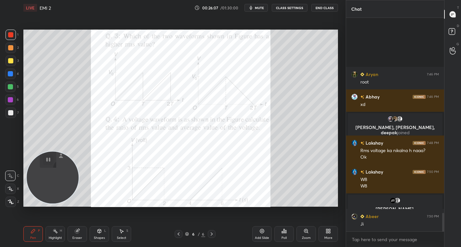
scroll to position [2286, 0]
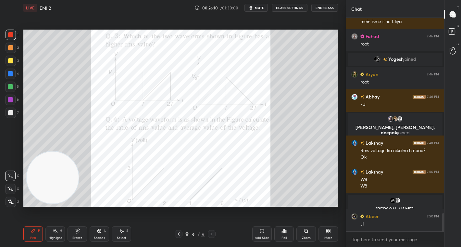
click at [11, 98] on div at bounding box center [10, 99] width 5 height 5
click at [284, 236] on div "Poll" at bounding box center [284, 237] width 5 height 3
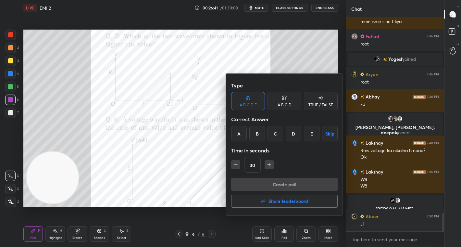
click at [282, 101] on icon at bounding box center [284, 97] width 5 height 6
click at [283, 133] on div "C" at bounding box center [284, 134] width 19 height 16
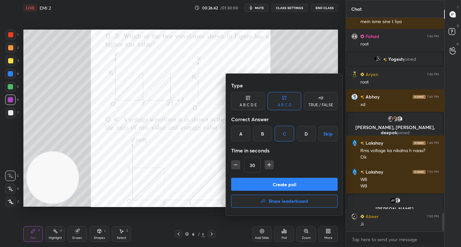
scroll to position [2308, 0]
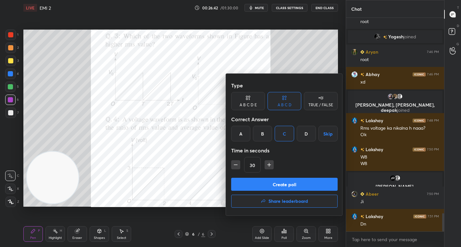
click at [285, 184] on button "Create poll" at bounding box center [284, 184] width 107 height 13
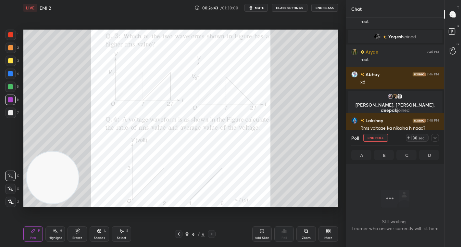
scroll to position [2, 2]
click at [417, 138] on div "29" at bounding box center [414, 137] width 5 height 5
click at [417, 138] on div "43" at bounding box center [414, 137] width 5 height 5
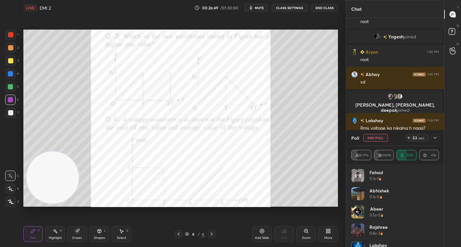
scroll to position [2365, 0]
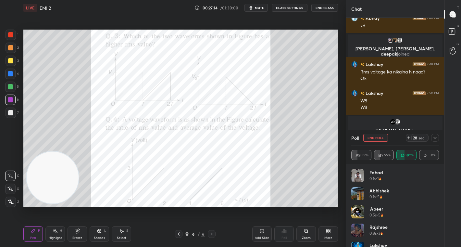
click at [417, 139] on div "28" at bounding box center [414, 137] width 5 height 5
click at [415, 141] on div "28 sec" at bounding box center [419, 138] width 17 height 8
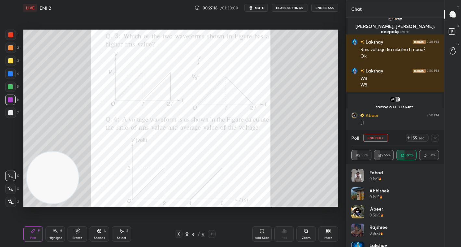
drag, startPoint x: 9, startPoint y: 114, endPoint x: 17, endPoint y: 112, distance: 7.4
click at [9, 113] on div at bounding box center [10, 112] width 5 height 5
click at [414, 138] on div "35" at bounding box center [414, 137] width 5 height 5
click at [433, 137] on icon at bounding box center [435, 137] width 5 height 5
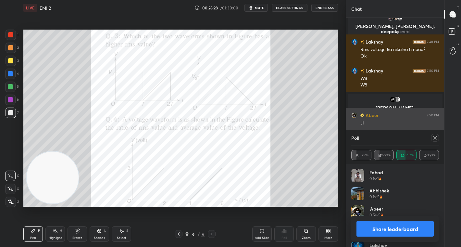
scroll to position [76, 86]
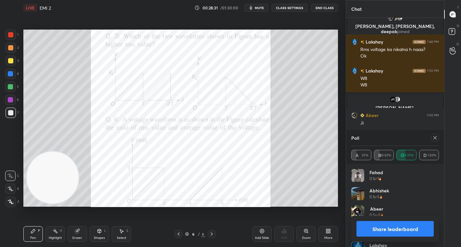
click at [395, 233] on button "Share leaderboard" at bounding box center [395, 229] width 77 height 16
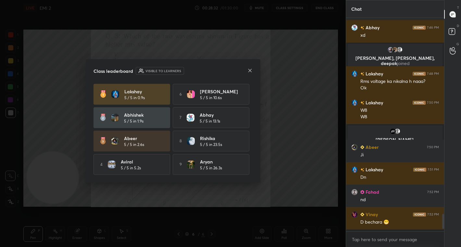
scroll to position [2353, 0]
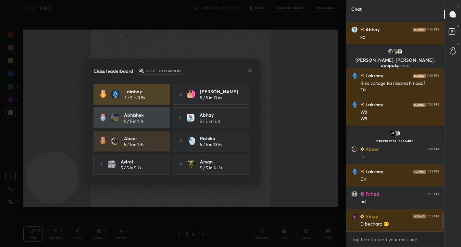
click at [251, 70] on icon at bounding box center [249, 70] width 5 height 5
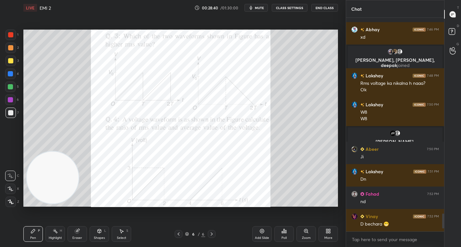
click at [9, 33] on div at bounding box center [10, 34] width 5 height 5
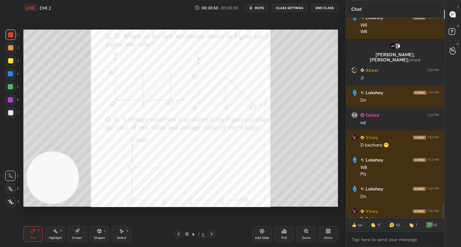
scroll to position [2464, 0]
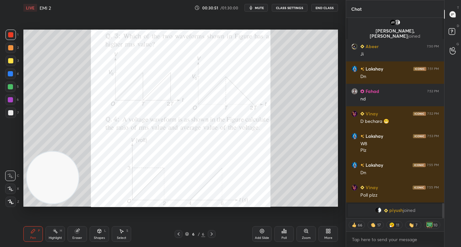
click at [285, 238] on div "Poll" at bounding box center [284, 237] width 5 height 3
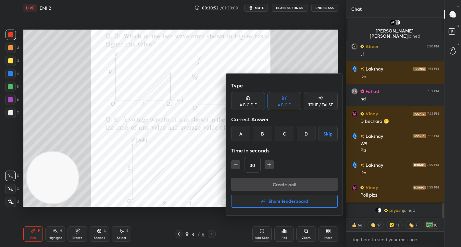
click at [251, 104] on div "A B C D E" at bounding box center [248, 105] width 17 height 4
click at [255, 132] on div "B" at bounding box center [257, 134] width 16 height 16
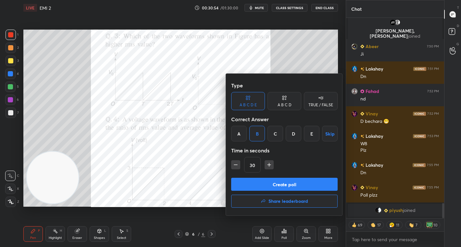
click at [269, 185] on button "Create poll" at bounding box center [284, 184] width 107 height 13
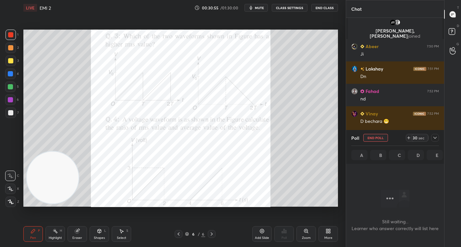
scroll to position [2, 2]
click at [415, 139] on div "29" at bounding box center [414, 137] width 5 height 5
click at [434, 136] on icon at bounding box center [435, 137] width 5 height 5
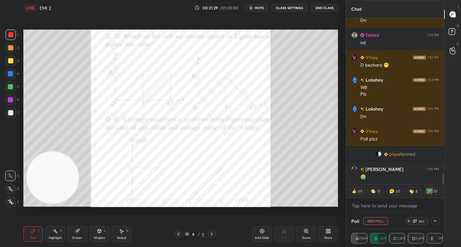
scroll to position [2440, 0]
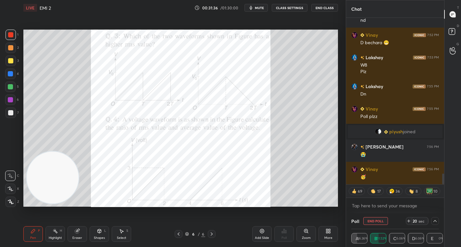
click at [413, 221] on div "20" at bounding box center [414, 220] width 5 height 5
click at [413, 221] on div "19" at bounding box center [414, 220] width 5 height 5
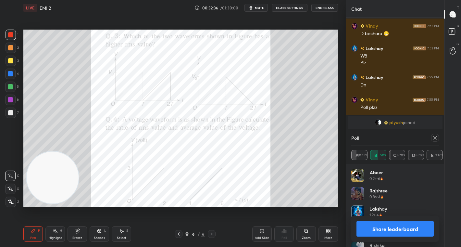
scroll to position [2, 2]
click at [395, 229] on button "Share leaderboard" at bounding box center [395, 229] width 77 height 16
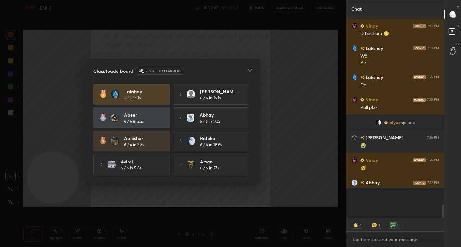
scroll to position [2432, 0]
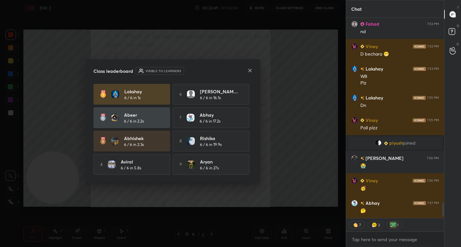
click at [247, 69] on icon at bounding box center [249, 70] width 5 height 5
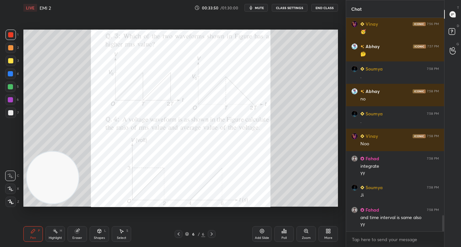
scroll to position [2607, 0]
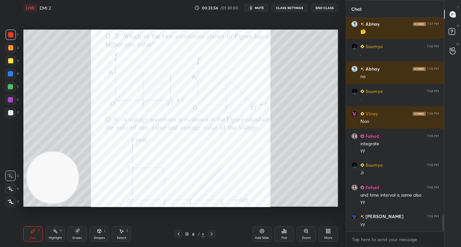
click at [11, 47] on div at bounding box center [10, 47] width 5 height 5
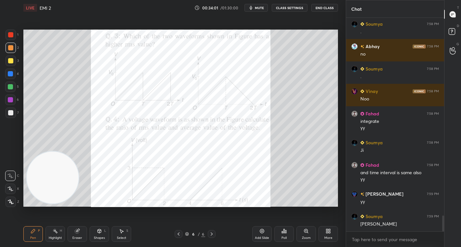
click at [190, 207] on div "Setting up your live class Poll for secs No correct answer Start poll" at bounding box center [181, 118] width 320 height 205
drag, startPoint x: 12, startPoint y: 36, endPoint x: 21, endPoint y: 45, distance: 13.3
click at [15, 36] on div at bounding box center [11, 35] width 10 height 10
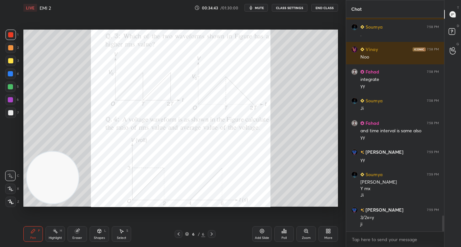
scroll to position [2694, 0]
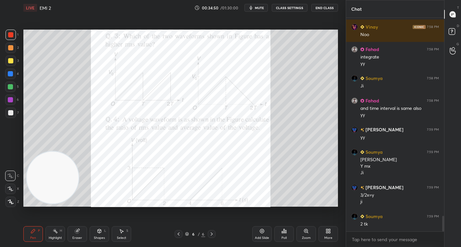
click at [11, 46] on div at bounding box center [10, 47] width 5 height 5
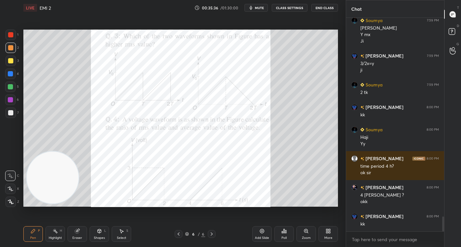
scroll to position [2848, 0]
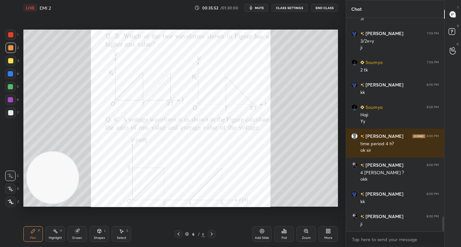
click at [328, 234] on div "More" at bounding box center [328, 234] width 19 height 16
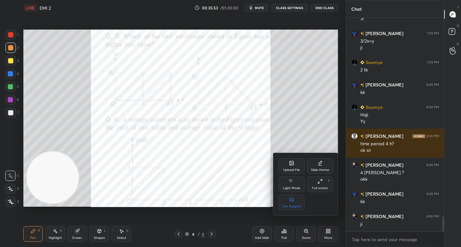
click at [294, 160] on div "Upload File" at bounding box center [292, 166] width 26 height 16
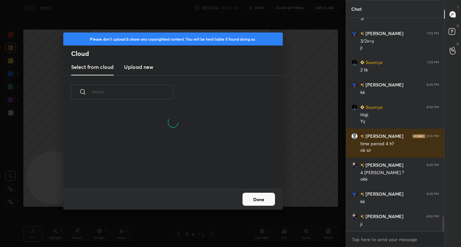
click at [138, 66] on h3 "Upload new" at bounding box center [138, 67] width 29 height 8
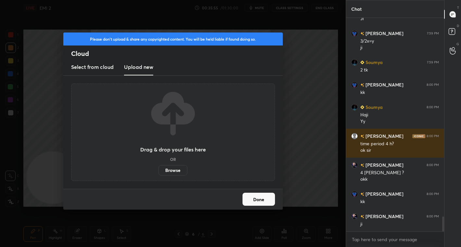
click at [172, 170] on label "Browse" at bounding box center [172, 170] width 29 height 10
click at [158, 170] on input "Browse" at bounding box center [158, 170] width 0 height 10
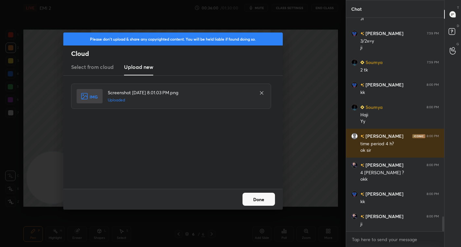
click at [263, 196] on button "Done" at bounding box center [259, 199] width 32 height 13
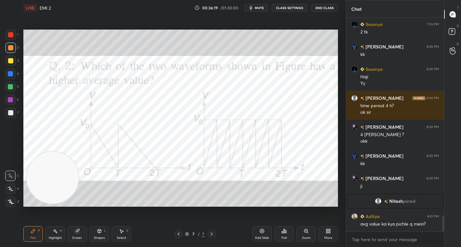
scroll to position [2760, 0]
click at [177, 235] on icon at bounding box center [178, 233] width 5 height 5
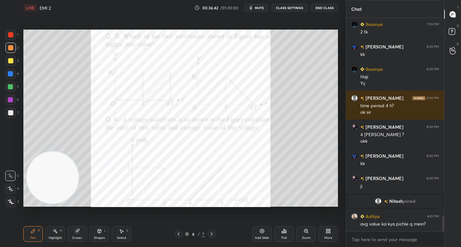
click at [210, 233] on icon at bounding box center [211, 233] width 5 height 5
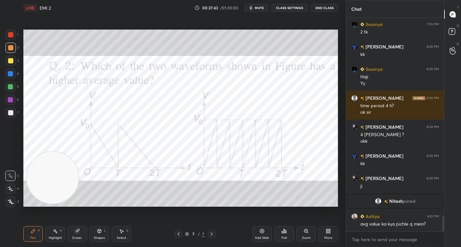
scroll to position [2782, 0]
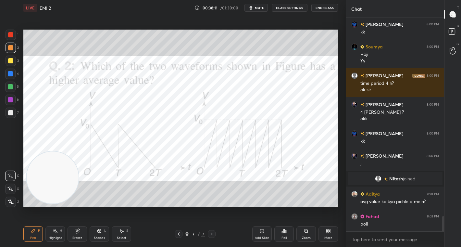
click at [284, 232] on icon at bounding box center [284, 231] width 1 height 4
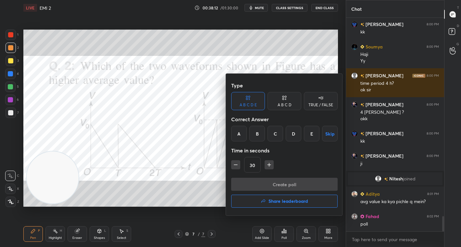
scroll to position [2805, 0]
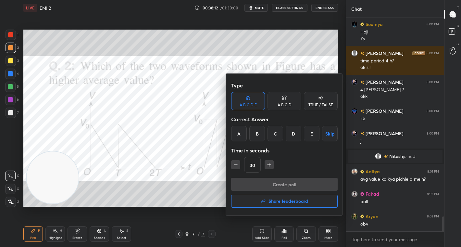
click at [280, 102] on div "A B C D" at bounding box center [285, 101] width 34 height 18
click at [284, 136] on div "C" at bounding box center [284, 134] width 19 height 16
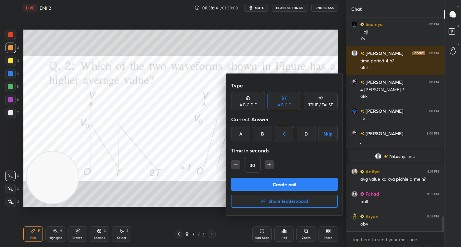
click at [286, 187] on button "Create poll" at bounding box center [284, 184] width 107 height 13
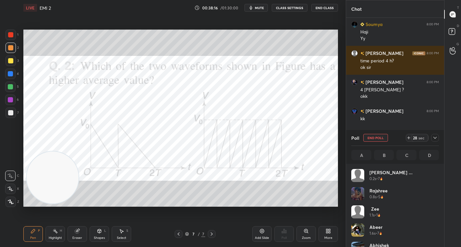
scroll to position [76, 86]
click at [415, 140] on div "26" at bounding box center [414, 137] width 5 height 5
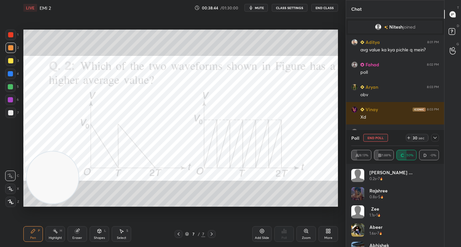
scroll to position [2941, 0]
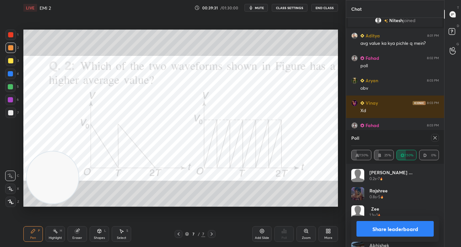
click at [370, 224] on button "Share leaderboard" at bounding box center [395, 229] width 77 height 16
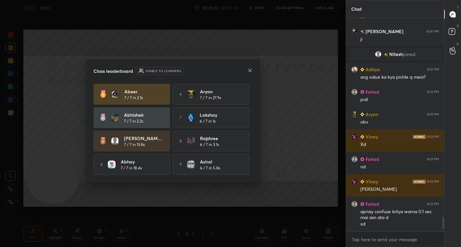
scroll to position [211, 96]
click at [246, 70] on div "Class leaderboard Visible to learners" at bounding box center [173, 71] width 159 height 8
click at [250, 70] on icon at bounding box center [249, 70] width 3 height 3
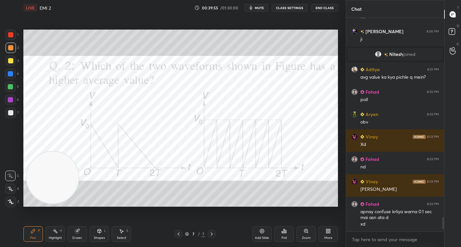
click at [327, 236] on div "More" at bounding box center [328, 237] width 8 height 3
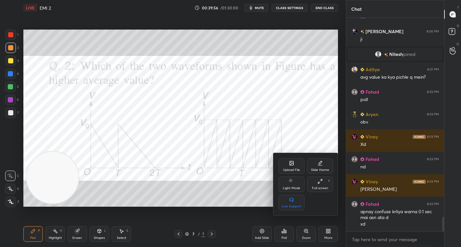
scroll to position [2929, 0]
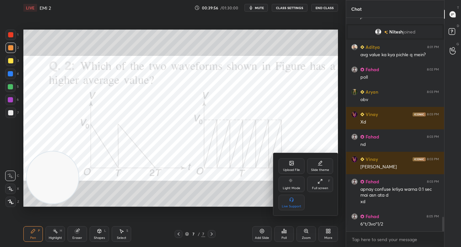
click at [283, 174] on div "Upload File Slide theme Light Mode Full screen F Live Support" at bounding box center [306, 184] width 55 height 52
click at [285, 168] on div "Upload File" at bounding box center [291, 169] width 17 height 3
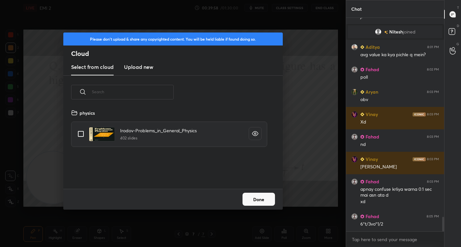
scroll to position [80, 208]
click at [136, 72] on new "Upload new" at bounding box center [138, 67] width 29 height 16
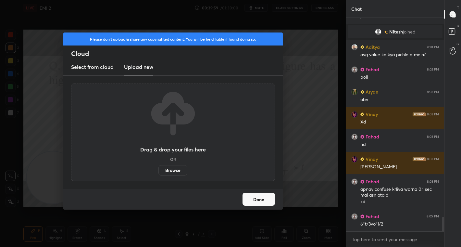
click at [177, 174] on label "Browse" at bounding box center [172, 170] width 29 height 10
click at [158, 174] on input "Browse" at bounding box center [158, 170] width 0 height 10
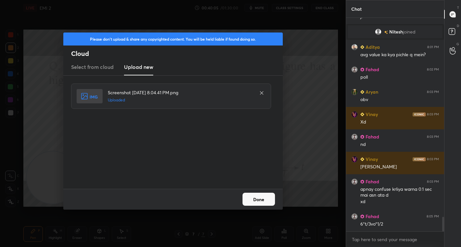
click at [264, 202] on button "Done" at bounding box center [259, 199] width 32 height 13
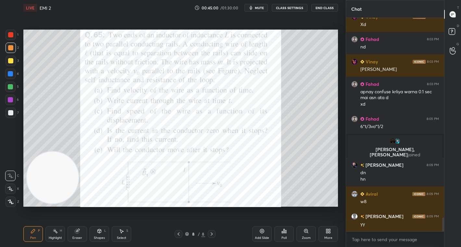
scroll to position [3012, 0]
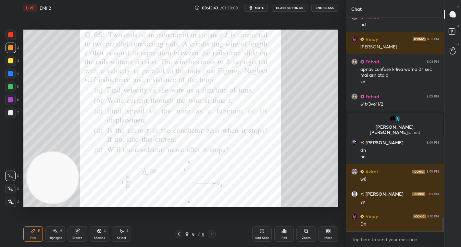
click at [286, 232] on icon at bounding box center [284, 230] width 5 height 5
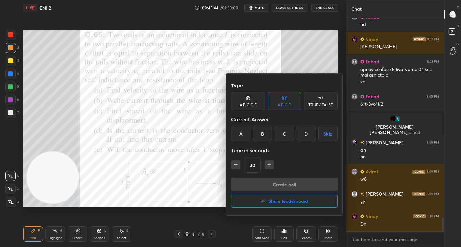
click at [321, 106] on div "TRUE / FALSE" at bounding box center [320, 105] width 25 height 4
drag, startPoint x: 258, startPoint y: 140, endPoint x: 274, endPoint y: 142, distance: 16.1
click at [258, 139] on div "True" at bounding box center [248, 134] width 34 height 16
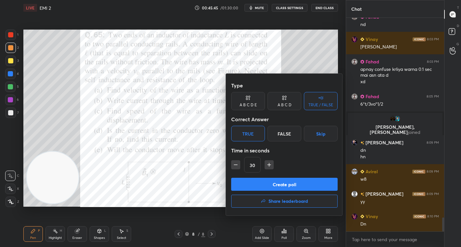
click at [302, 188] on button "Create poll" at bounding box center [284, 184] width 107 height 13
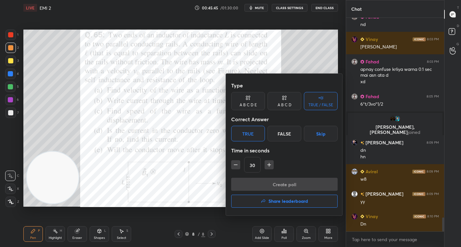
click at [304, 186] on div "Create poll Share leaderboard" at bounding box center [284, 194] width 107 height 32
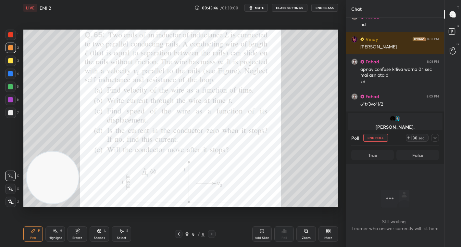
scroll to position [178, 96]
click at [420, 137] on div "sec" at bounding box center [422, 137] width 8 height 5
click at [421, 137] on div "sec" at bounding box center [422, 137] width 8 height 5
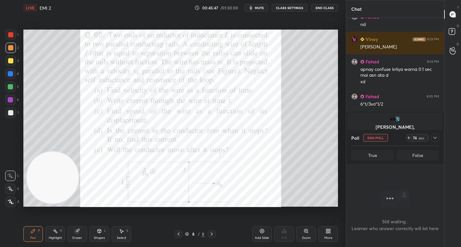
click at [421, 137] on div "sec" at bounding box center [422, 137] width 8 height 5
drag, startPoint x: 420, startPoint y: 137, endPoint x: 411, endPoint y: 136, distance: 8.2
click at [418, 137] on div "sec" at bounding box center [422, 137] width 8 height 5
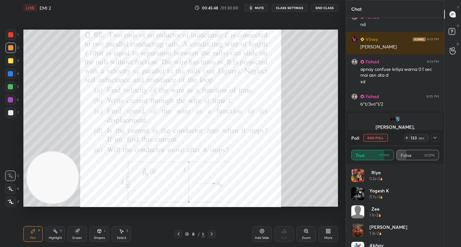
scroll to position [76, 86]
click at [415, 139] on div "133" at bounding box center [414, 137] width 8 height 5
click at [437, 135] on icon at bounding box center [435, 137] width 5 height 5
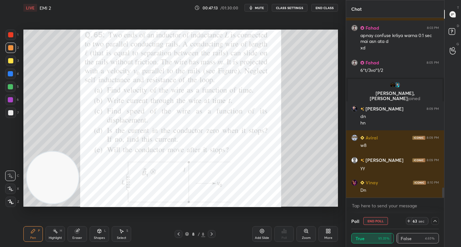
scroll to position [3061, 0]
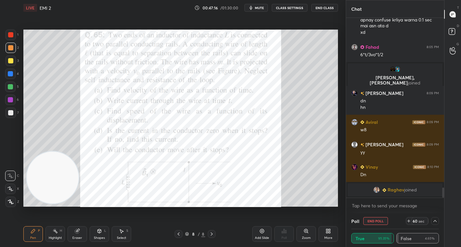
click at [419, 223] on div "sec" at bounding box center [422, 220] width 8 height 5
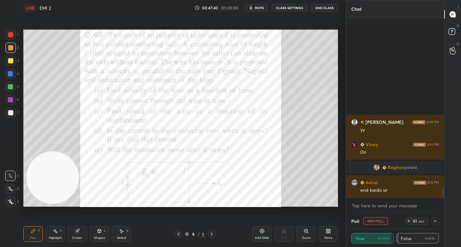
scroll to position [2996, 0]
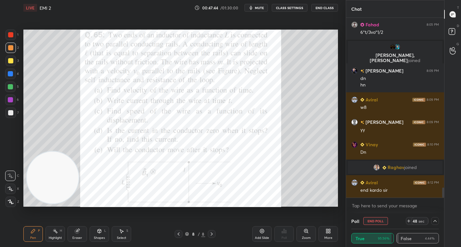
click at [374, 220] on button "End Poll" at bounding box center [375, 221] width 25 height 8
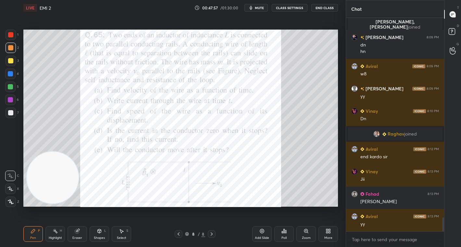
scroll to position [3052, 0]
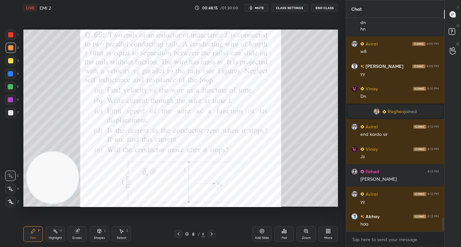
click at [327, 233] on icon at bounding box center [328, 230] width 5 height 5
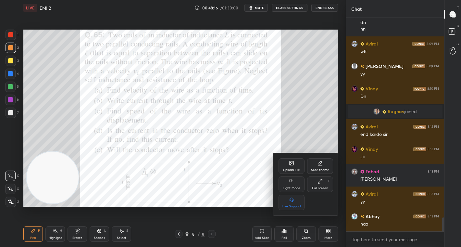
click at [294, 165] on icon at bounding box center [291, 162] width 5 height 5
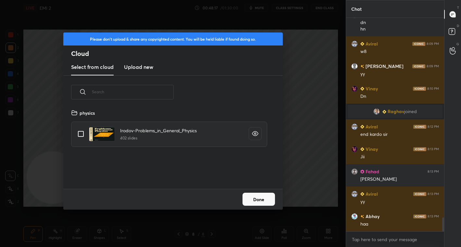
scroll to position [80, 208]
click at [140, 69] on h3 "Upload new" at bounding box center [138, 67] width 29 height 8
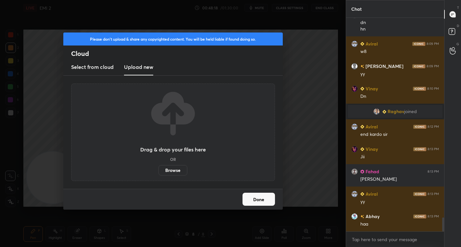
click at [171, 172] on label "Browse" at bounding box center [172, 170] width 29 height 10
click at [158, 172] on input "Browse" at bounding box center [158, 170] width 0 height 10
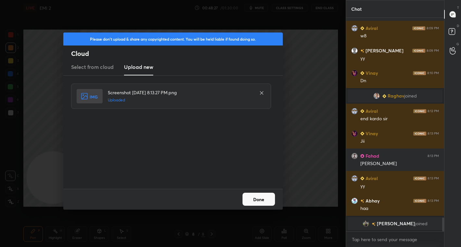
click at [261, 196] on button "Done" at bounding box center [259, 199] width 32 height 13
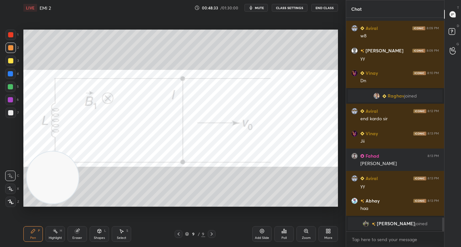
click at [11, 33] on div at bounding box center [10, 34] width 5 height 5
click at [11, 111] on div at bounding box center [10, 112] width 5 height 5
click at [11, 199] on icon at bounding box center [11, 201] width 6 height 5
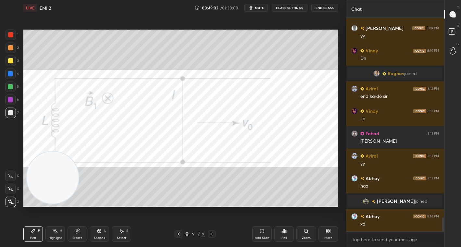
scroll to position [3068, 0]
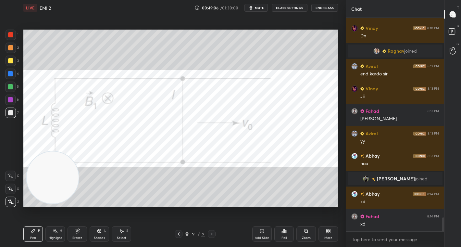
click at [14, 37] on div at bounding box center [11, 35] width 10 height 10
click at [9, 171] on div at bounding box center [10, 175] width 10 height 10
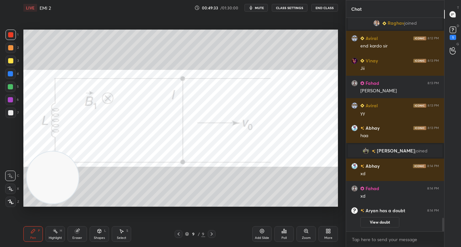
click at [125, 235] on div "Select S" at bounding box center [121, 234] width 19 height 16
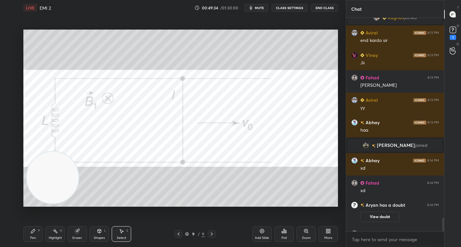
scroll to position [3113, 0]
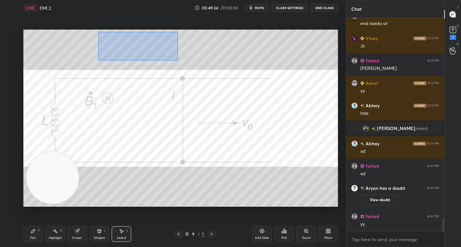
drag, startPoint x: 98, startPoint y: 32, endPoint x: 190, endPoint y: 58, distance: 96.0
click at [191, 59] on div "0 ° Undo Copy Duplicate Duplicate to new slide Delete" at bounding box center [180, 118] width 315 height 177
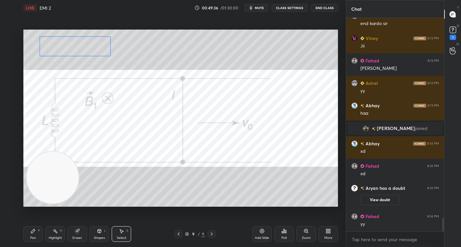
drag, startPoint x: 142, startPoint y: 46, endPoint x: 80, endPoint y: 46, distance: 61.7
click at [80, 46] on div "0 ° Undo Copy Duplicate Duplicate to new slide Delete" at bounding box center [180, 118] width 315 height 177
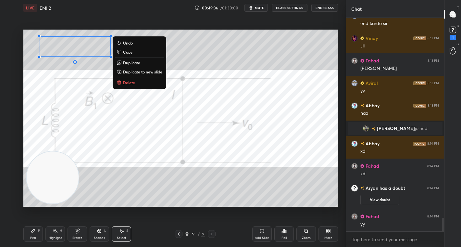
click at [205, 55] on div "0 ° Undo Copy Duplicate Duplicate to new slide Delete" at bounding box center [180, 118] width 315 height 177
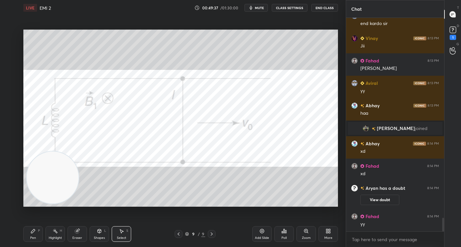
click at [32, 229] on icon at bounding box center [33, 230] width 5 height 5
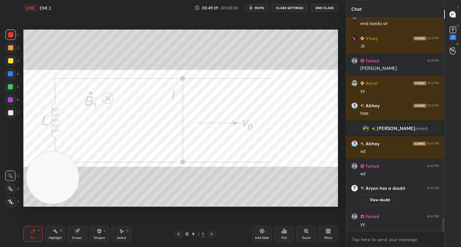
click at [10, 32] on div at bounding box center [10, 34] width 5 height 5
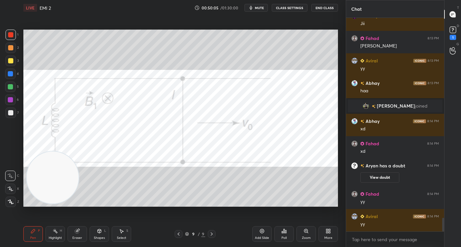
click at [11, 59] on div at bounding box center [10, 60] width 5 height 5
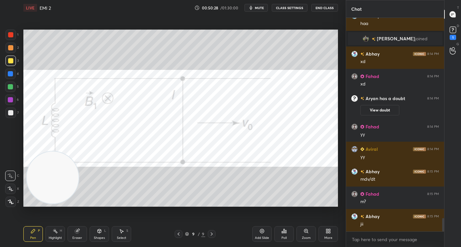
scroll to position [3230, 0]
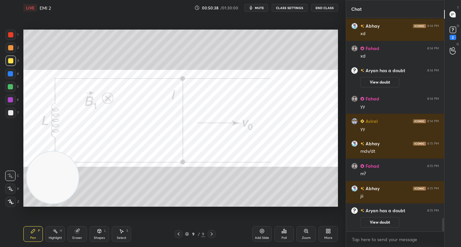
click at [8, 31] on div at bounding box center [11, 35] width 10 height 10
click at [11, 31] on div at bounding box center [11, 35] width 10 height 10
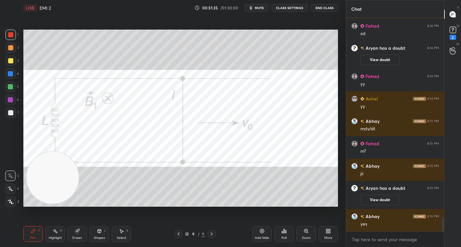
scroll to position [3197, 0]
click at [8, 83] on div at bounding box center [10, 87] width 10 height 10
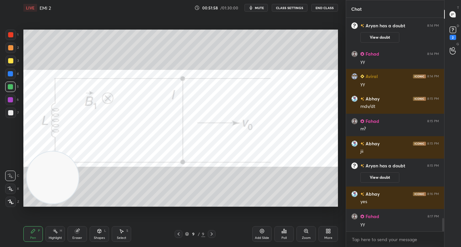
click at [13, 39] on div at bounding box center [11, 35] width 10 height 10
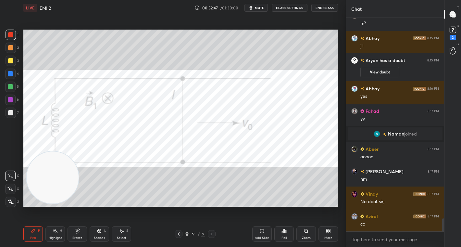
scroll to position [3309, 0]
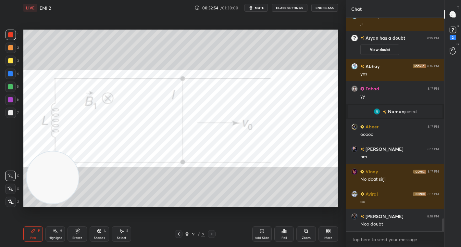
click at [180, 232] on icon at bounding box center [178, 233] width 5 height 5
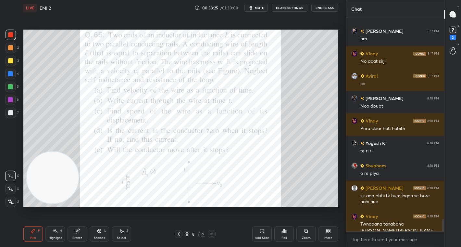
scroll to position [3433, 0]
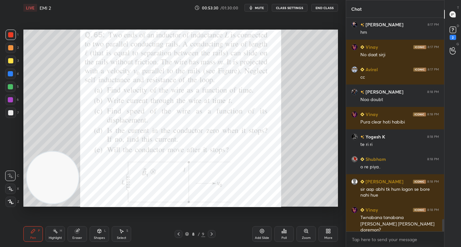
click at [211, 233] on icon at bounding box center [211, 233] width 5 height 5
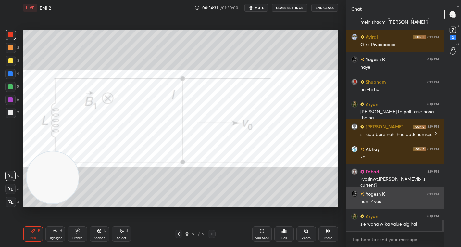
scroll to position [3708, 0]
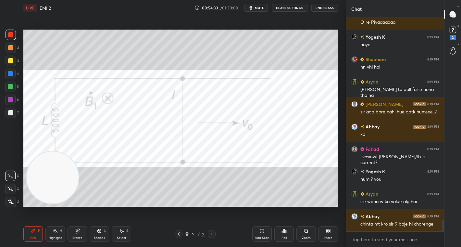
click at [179, 235] on icon at bounding box center [178, 233] width 5 height 5
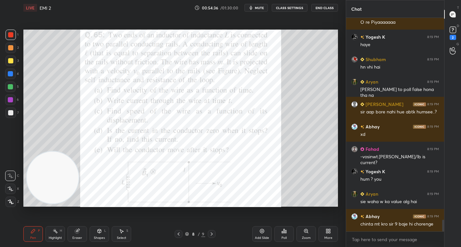
click at [210, 234] on icon at bounding box center [211, 233] width 5 height 5
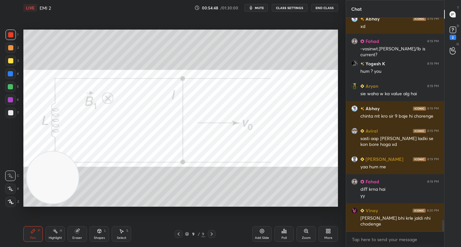
scroll to position [3838, 0]
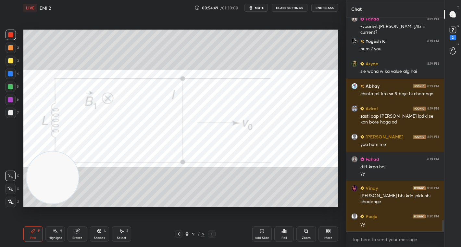
click at [181, 232] on div at bounding box center [179, 234] width 8 height 8
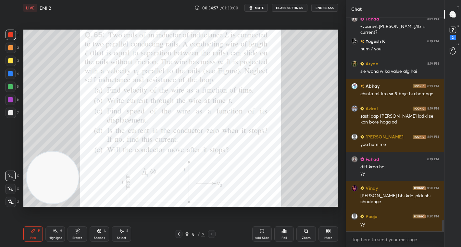
click at [209, 234] on icon at bounding box center [211, 233] width 5 height 5
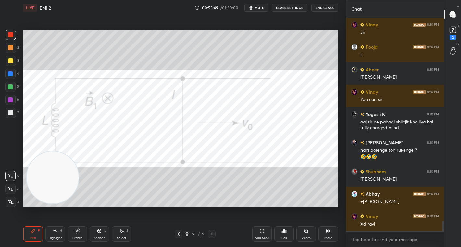
scroll to position [4141, 0]
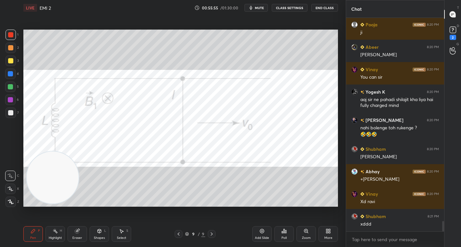
click at [327, 231] on icon at bounding box center [328, 230] width 5 height 5
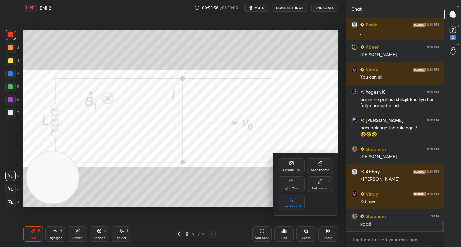
click at [294, 162] on icon at bounding box center [292, 163] width 4 height 4
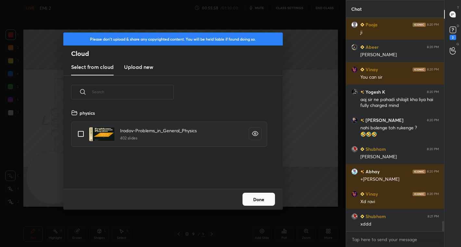
scroll to position [80, 208]
click at [134, 68] on h3 "Upload new" at bounding box center [138, 67] width 29 height 8
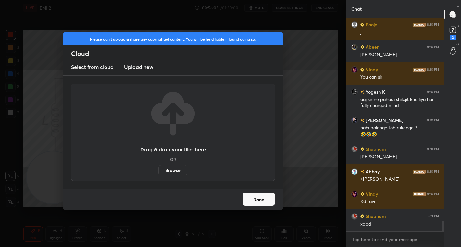
click at [170, 171] on label "Browse" at bounding box center [172, 170] width 29 height 10
click at [158, 171] on input "Browse" at bounding box center [158, 170] width 0 height 10
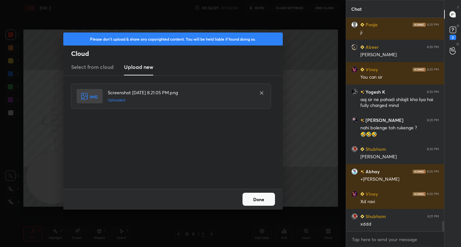
click at [263, 202] on button "Done" at bounding box center [259, 199] width 32 height 13
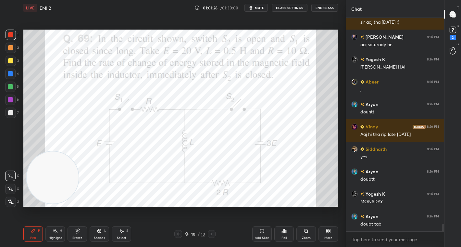
scroll to position [6021, 0]
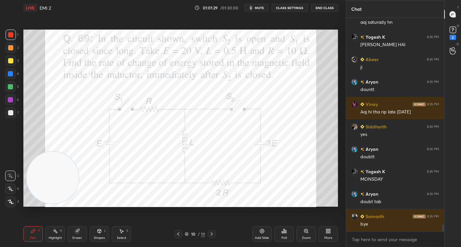
click at [261, 233] on div "Add Slide" at bounding box center [261, 234] width 19 height 16
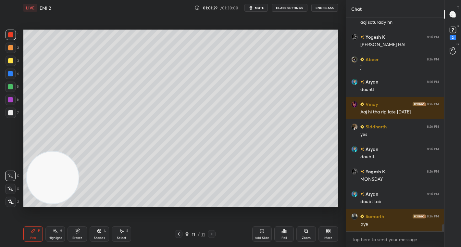
click at [7, 34] on div at bounding box center [11, 35] width 10 height 10
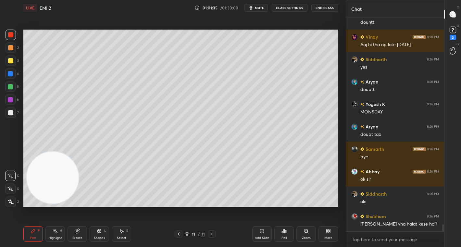
scroll to position [6110, 0]
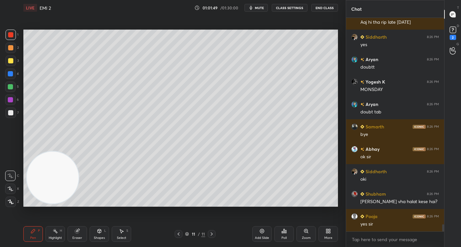
click at [13, 87] on div at bounding box center [10, 87] width 10 height 10
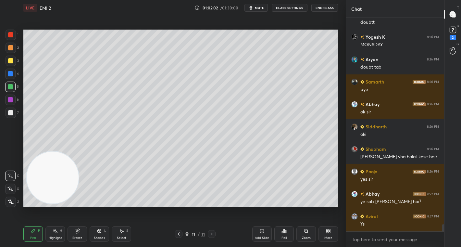
scroll to position [6177, 0]
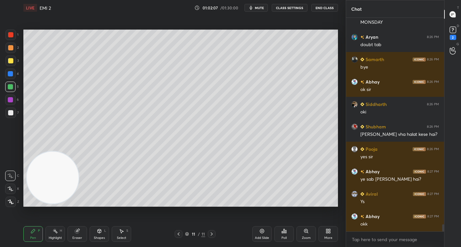
drag, startPoint x: 11, startPoint y: 61, endPoint x: 19, endPoint y: 62, distance: 8.2
click at [11, 61] on div at bounding box center [10, 60] width 5 height 5
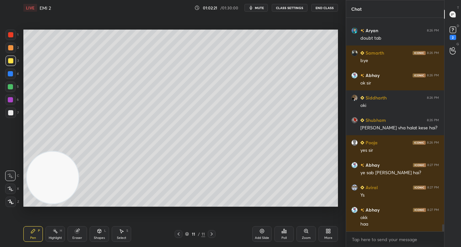
scroll to position [6212, 0]
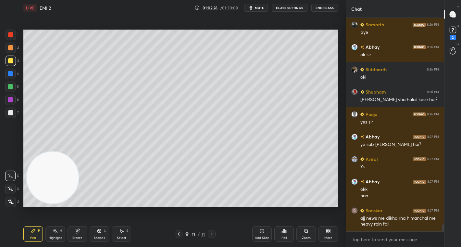
drag, startPoint x: 11, startPoint y: 46, endPoint x: 19, endPoint y: 59, distance: 15.3
click at [12, 47] on div at bounding box center [10, 47] width 5 height 5
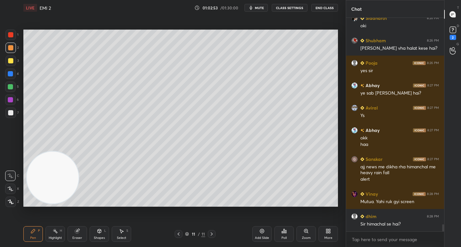
scroll to position [6286, 0]
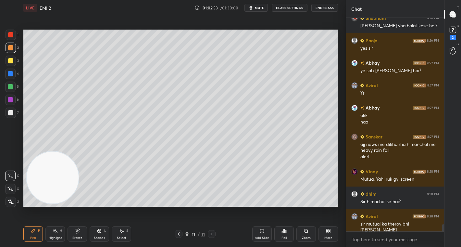
drag, startPoint x: 9, startPoint y: 34, endPoint x: 19, endPoint y: 39, distance: 11.5
click at [10, 35] on div at bounding box center [10, 34] width 5 height 5
click at [11, 86] on div at bounding box center [10, 86] width 5 height 5
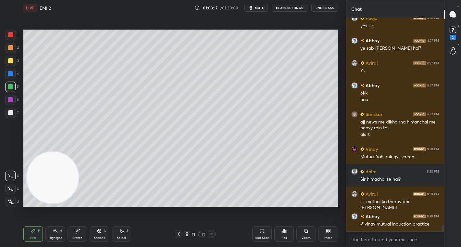
scroll to position [6331, 0]
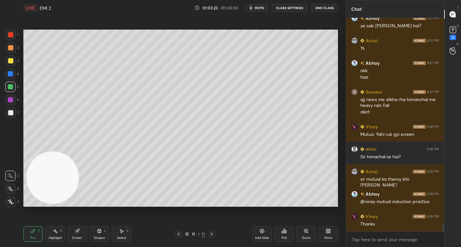
drag, startPoint x: 11, startPoint y: 108, endPoint x: 12, endPoint y: 103, distance: 5.6
click at [10, 106] on div "1 2 3 4 5 6 7" at bounding box center [12, 75] width 14 height 91
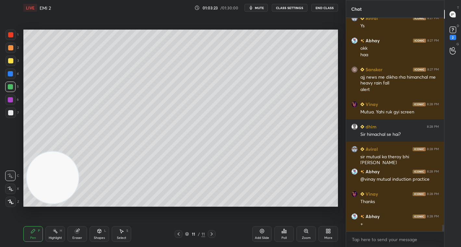
click at [12, 118] on div at bounding box center [11, 112] width 10 height 10
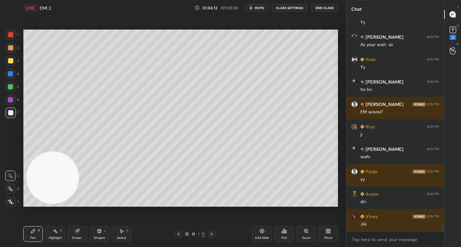
scroll to position [7061, 0]
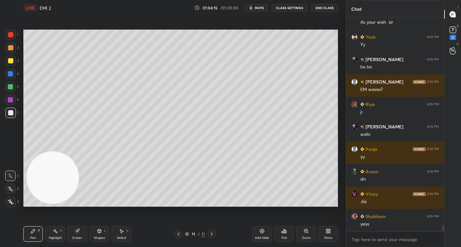
drag, startPoint x: 11, startPoint y: 47, endPoint x: 23, endPoint y: 52, distance: 12.5
click at [12, 48] on div at bounding box center [10, 47] width 5 height 5
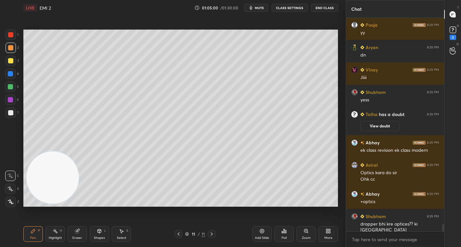
scroll to position [6009, 0]
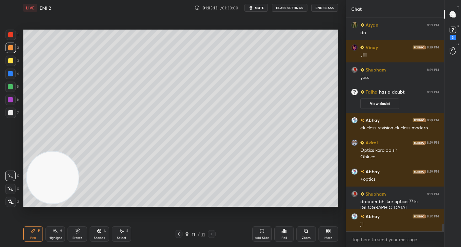
click at [15, 102] on div at bounding box center [10, 99] width 10 height 10
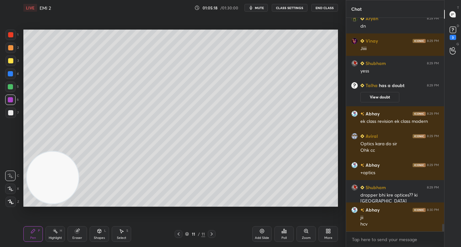
scroll to position [6038, 0]
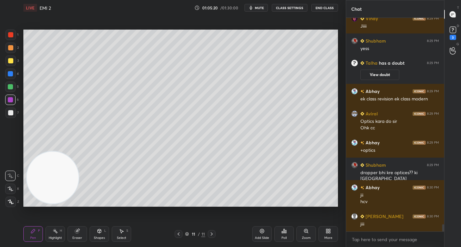
drag, startPoint x: 14, startPoint y: 115, endPoint x: 18, endPoint y: 114, distance: 4.0
click at [14, 114] on div at bounding box center [11, 112] width 10 height 10
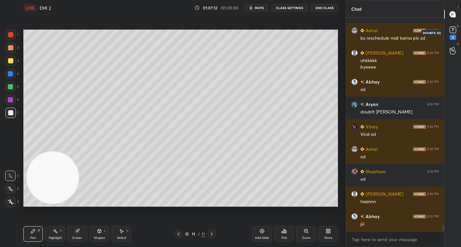
scroll to position [6828, 0]
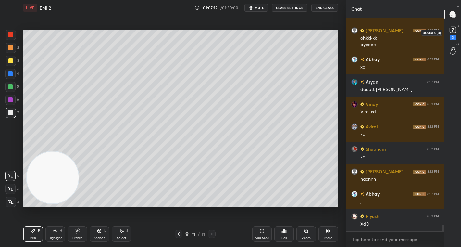
click at [453, 30] on icon at bounding box center [453, 29] width 2 height 3
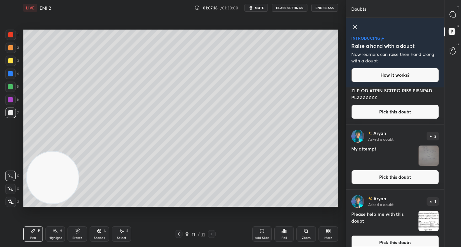
scroll to position [30, 0]
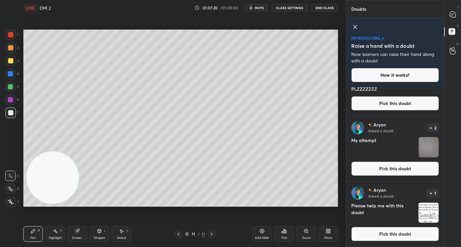
click at [381, 166] on button "Pick this doubt" at bounding box center [395, 168] width 88 height 14
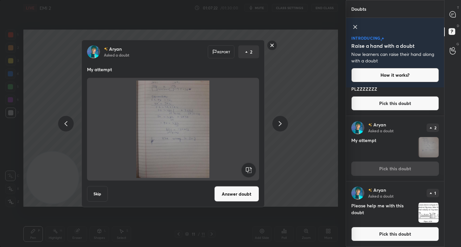
click at [270, 45] on rect at bounding box center [272, 45] width 10 height 10
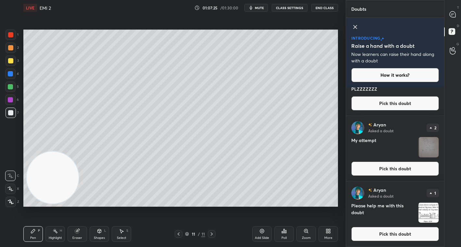
click at [393, 230] on button "Pick this doubt" at bounding box center [395, 234] width 88 height 14
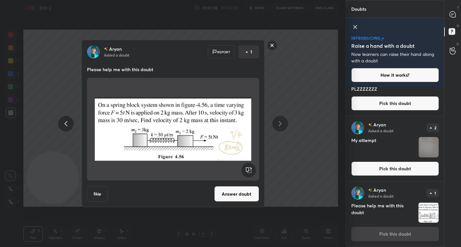
click at [270, 46] on rect at bounding box center [272, 45] width 10 height 10
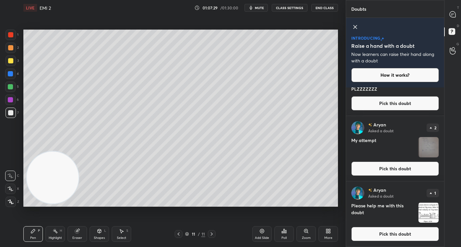
scroll to position [0, 0]
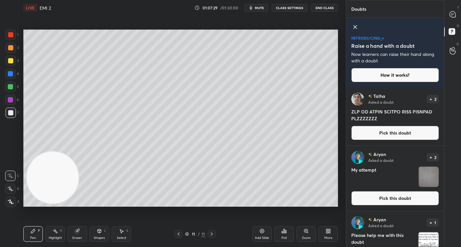
click at [401, 199] on button "Pick this doubt" at bounding box center [395, 198] width 88 height 14
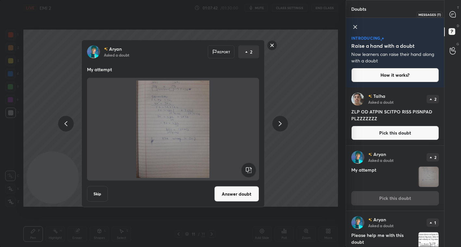
click at [454, 17] on icon at bounding box center [453, 14] width 6 height 6
type textarea "x"
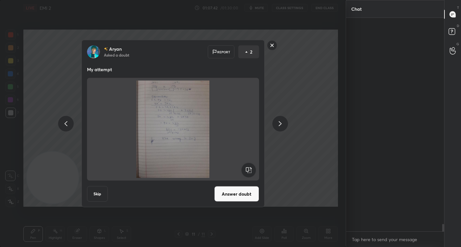
scroll to position [211, 96]
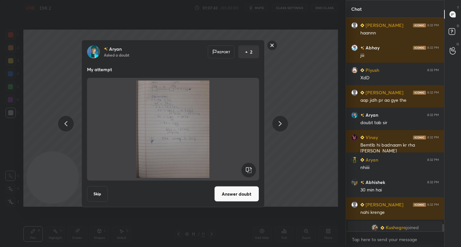
click at [267, 45] on rect at bounding box center [272, 45] width 10 height 10
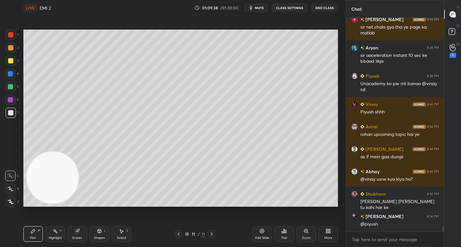
scroll to position [7515, 0]
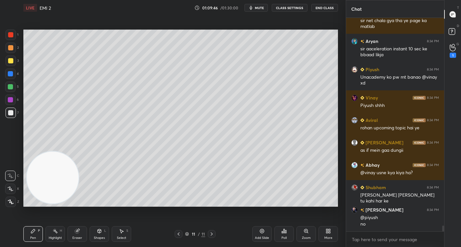
click at [291, 8] on button "CLASS SETTINGS" at bounding box center [290, 8] width 36 height 8
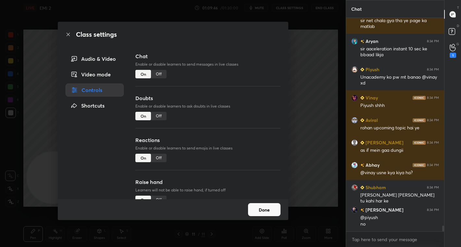
scroll to position [7538, 0]
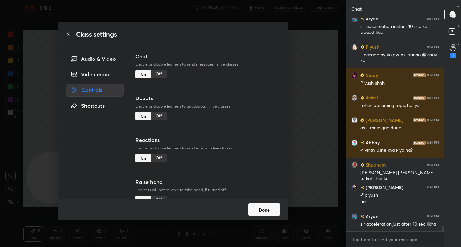
click at [97, 58] on div "Audio & Video" at bounding box center [95, 58] width 58 height 13
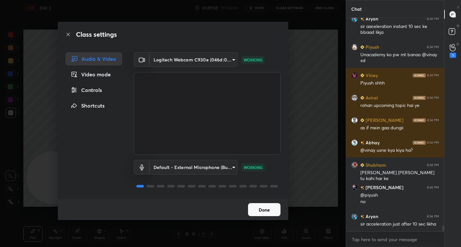
click at [231, 167] on body "1 2 3 4 5 6 7 C X Z C X Z E E Erase all H H LIVE EMI 2 01:09:50 / 01:30:00 mute…" at bounding box center [230, 123] width 461 height 247
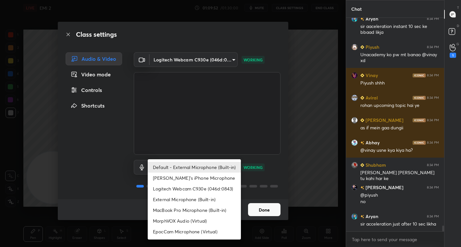
click at [194, 218] on li "MorphVOX Audio (Virtual)" at bounding box center [194, 220] width 93 height 11
type input "7c763333c4b351949cb54cc3682eaf8597327ab6d8e64f5bb5743bc588b014be"
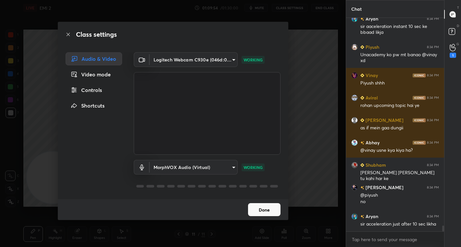
click at [270, 210] on button "Done" at bounding box center [264, 209] width 32 height 13
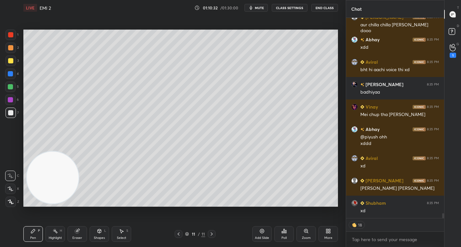
scroll to position [7832, 0]
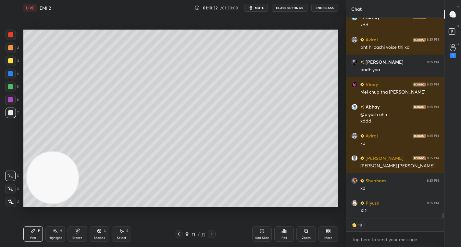
type textarea "x"
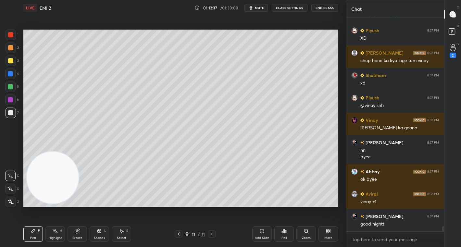
scroll to position [8776, 0]
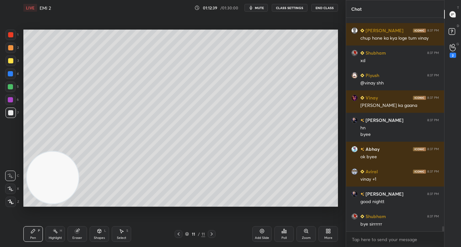
click at [259, 8] on span "mute" at bounding box center [259, 8] width 9 height 5
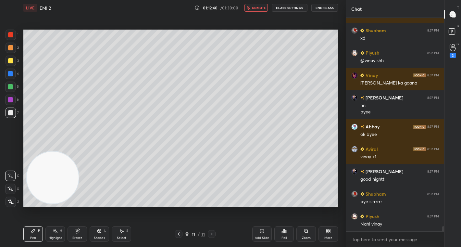
click at [290, 10] on button "CLASS SETTINGS" at bounding box center [290, 8] width 36 height 8
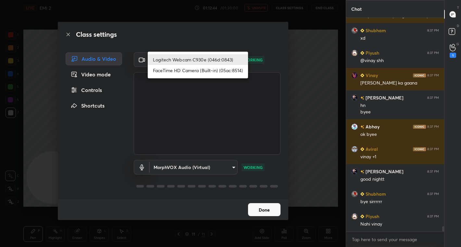
click at [231, 59] on body "1 2 3 4 5 6 7 C X Z C X Z E E Erase all H H LIVE EMI 2 01:12:44 / 01:30:00 unmu…" at bounding box center [230, 123] width 461 height 247
click at [304, 59] on div at bounding box center [230, 123] width 461 height 247
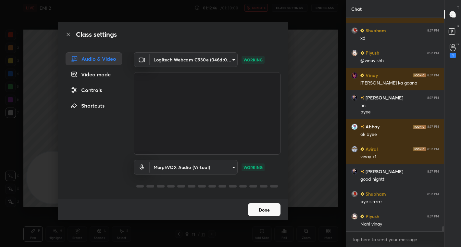
click at [304, 60] on div "Class settings Audio & Video Video mode Controls Shortcuts Logitech Webcam C930…" at bounding box center [173, 123] width 346 height 247
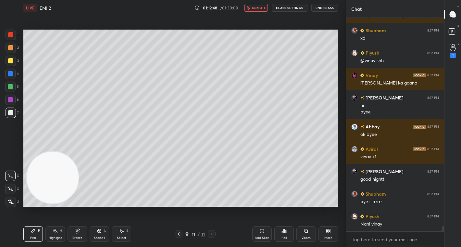
click at [293, 7] on button "CLASS SETTINGS" at bounding box center [290, 8] width 36 height 8
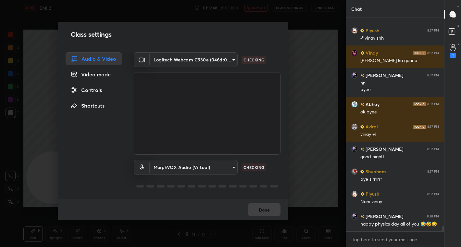
scroll to position [8848, 0]
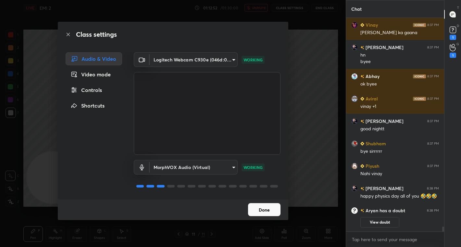
click at [99, 90] on div "Controls" at bounding box center [94, 89] width 57 height 13
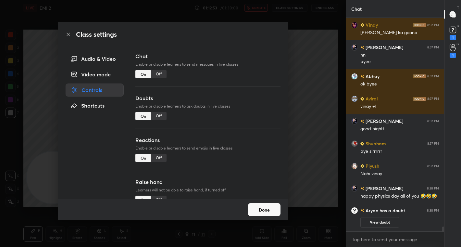
click at [161, 74] on div "Off" at bounding box center [159, 74] width 16 height 8
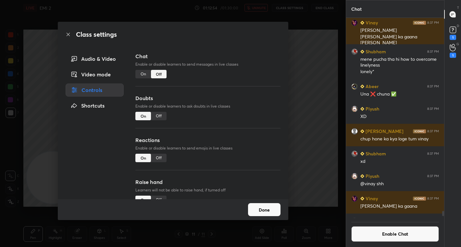
click at [294, 102] on div "Class settings Audio & Video Video mode Controls Shortcuts Chat Enable or disab…" at bounding box center [173, 123] width 346 height 247
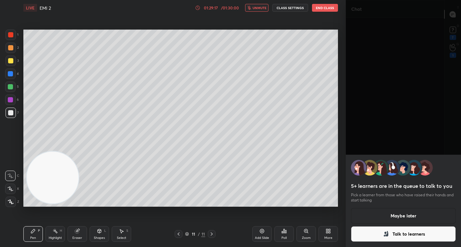
scroll to position [8439, 0]
click at [324, 8] on button "End Class" at bounding box center [325, 8] width 26 height 8
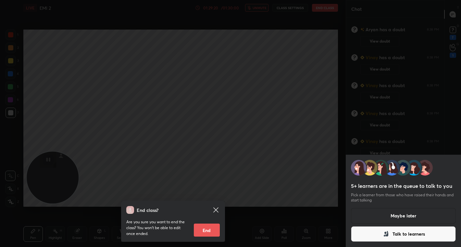
click at [298, 72] on div "End class? Are you sure you want to end the class? You won’t be able to edit on…" at bounding box center [173, 123] width 346 height 247
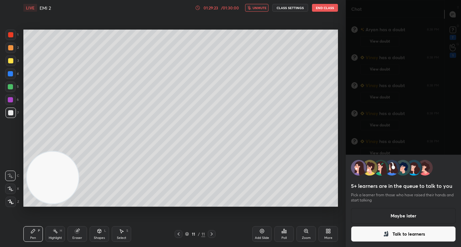
click at [396, 213] on button "Maybe later" at bounding box center [403, 216] width 105 height 16
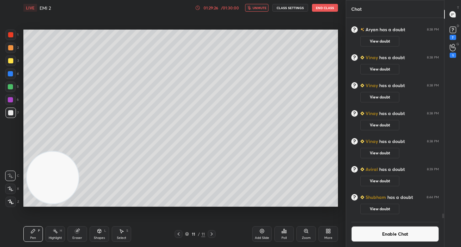
click at [395, 232] on button "Enable Chat" at bounding box center [395, 234] width 88 height 16
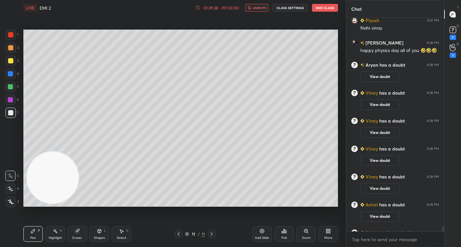
scroll to position [8389, 0]
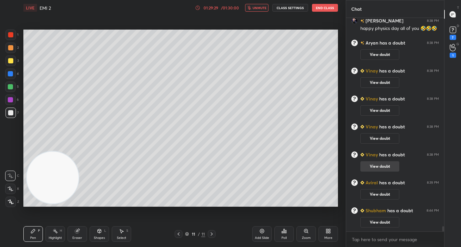
click at [378, 165] on button "View doubt" at bounding box center [379, 166] width 39 height 10
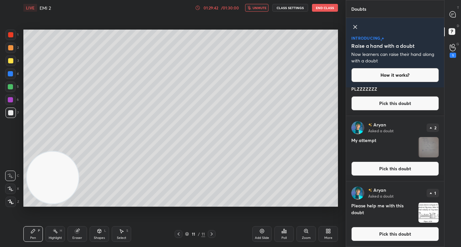
scroll to position [0, 0]
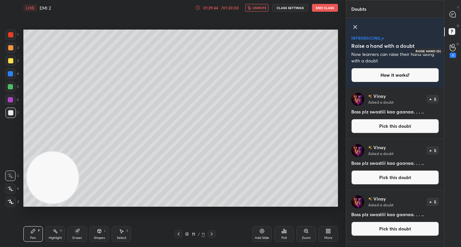
click at [449, 47] on div "1" at bounding box center [452, 51] width 13 height 12
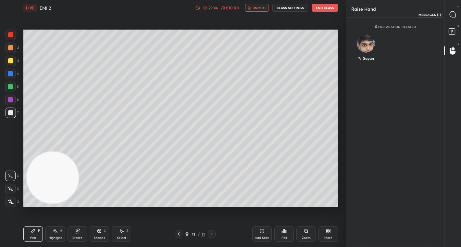
click at [455, 14] on icon at bounding box center [453, 14] width 6 height 6
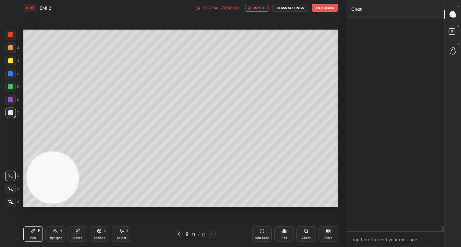
scroll to position [211, 96]
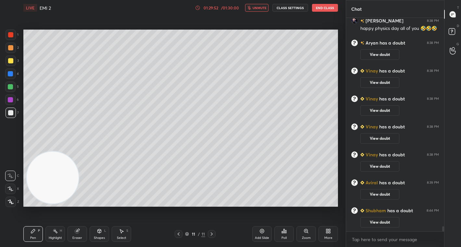
click at [260, 8] on span "unmute" at bounding box center [260, 8] width 14 height 5
click at [451, 11] on icon at bounding box center [453, 14] width 6 height 6
click at [452, 14] on icon at bounding box center [452, 14] width 3 height 0
click at [449, 31] on rect at bounding box center [452, 32] width 6 height 6
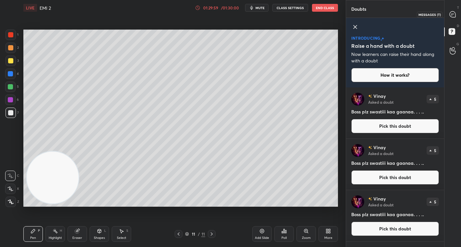
click at [453, 14] on icon at bounding box center [452, 14] width 3 height 0
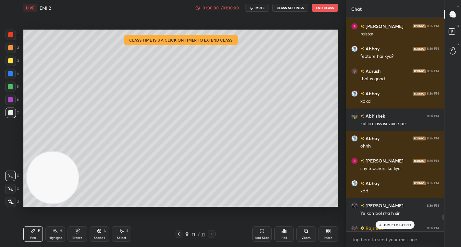
scroll to position [8293, 0]
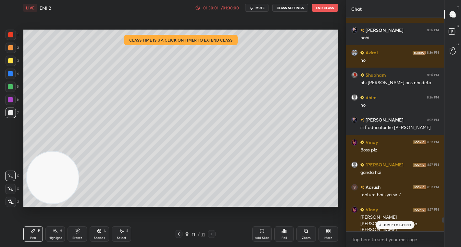
click at [328, 6] on button "End Class" at bounding box center [325, 8] width 26 height 8
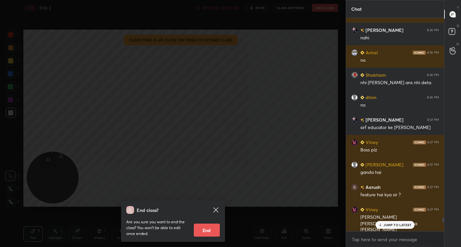
click at [196, 232] on button "End" at bounding box center [207, 229] width 26 height 13
type textarea "x"
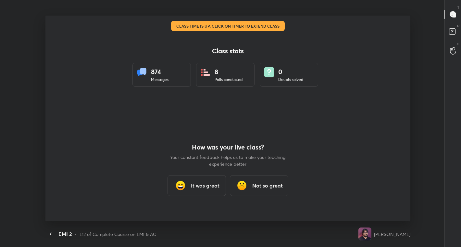
scroll to position [0, 0]
